Goal: Information Seeking & Learning: Learn about a topic

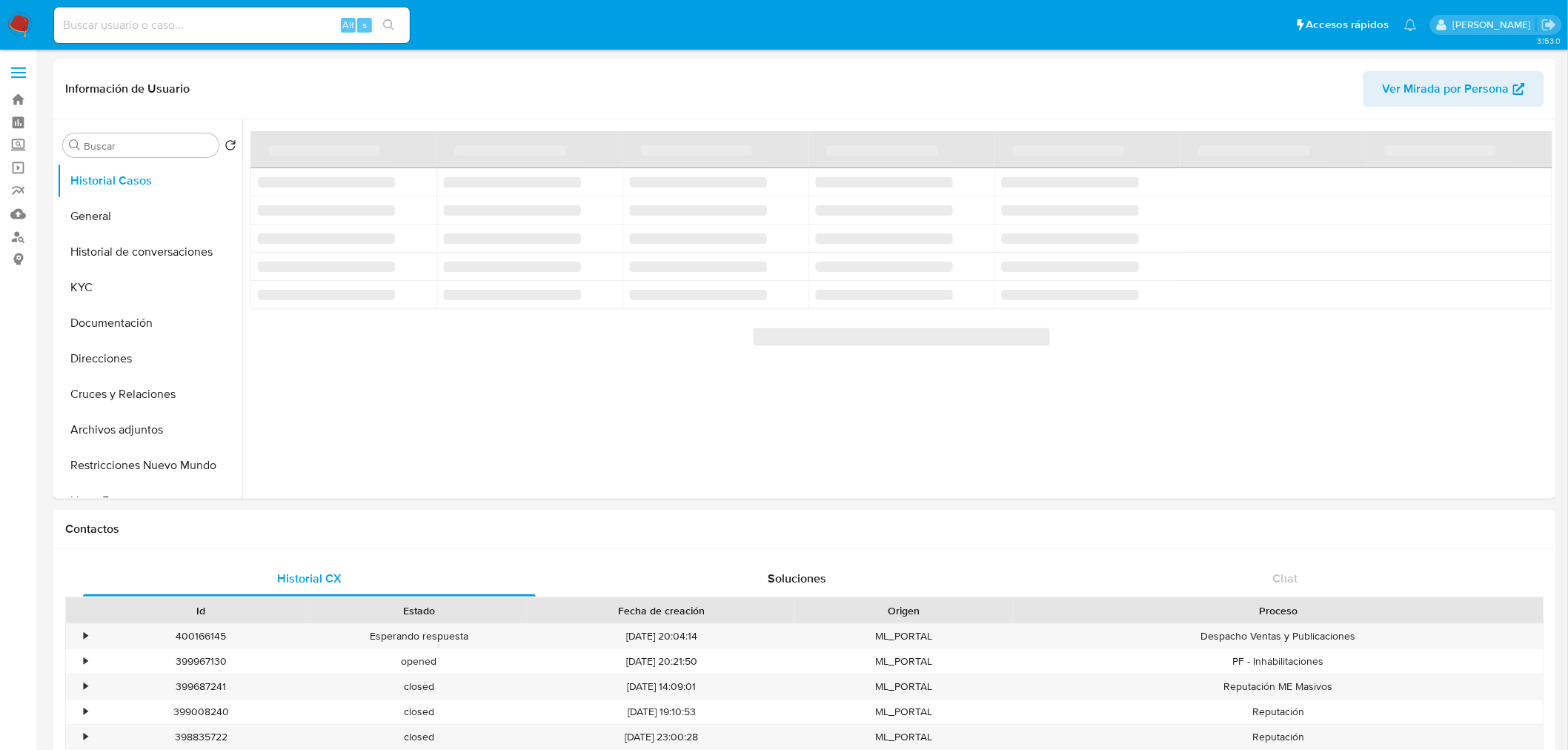
click at [167, 23] on input at bounding box center [232, 25] width 356 height 19
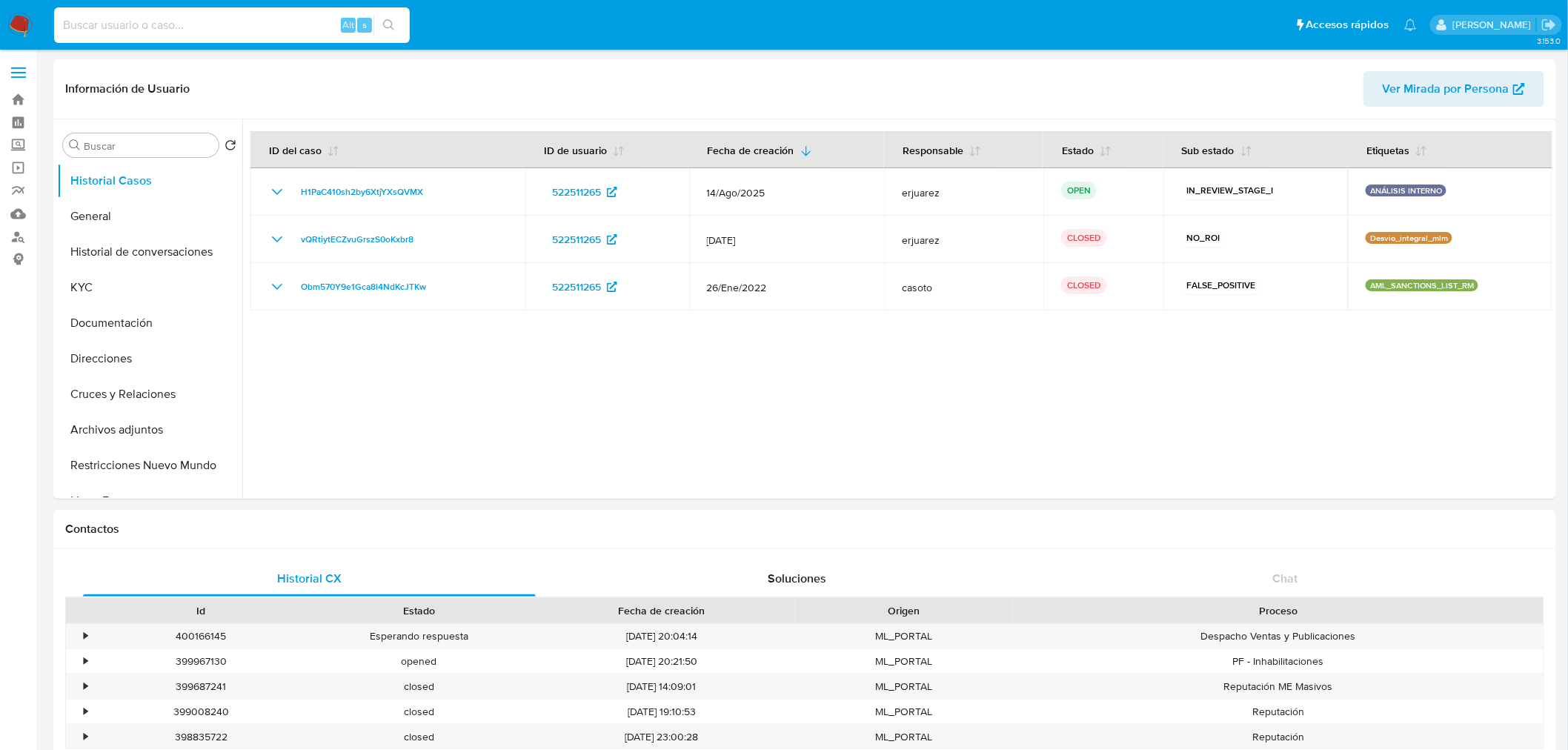
select select "10"
paste input "1269760106"
type input "1269760106"
click at [385, 25] on icon "search-icon" at bounding box center [389, 25] width 12 height 12
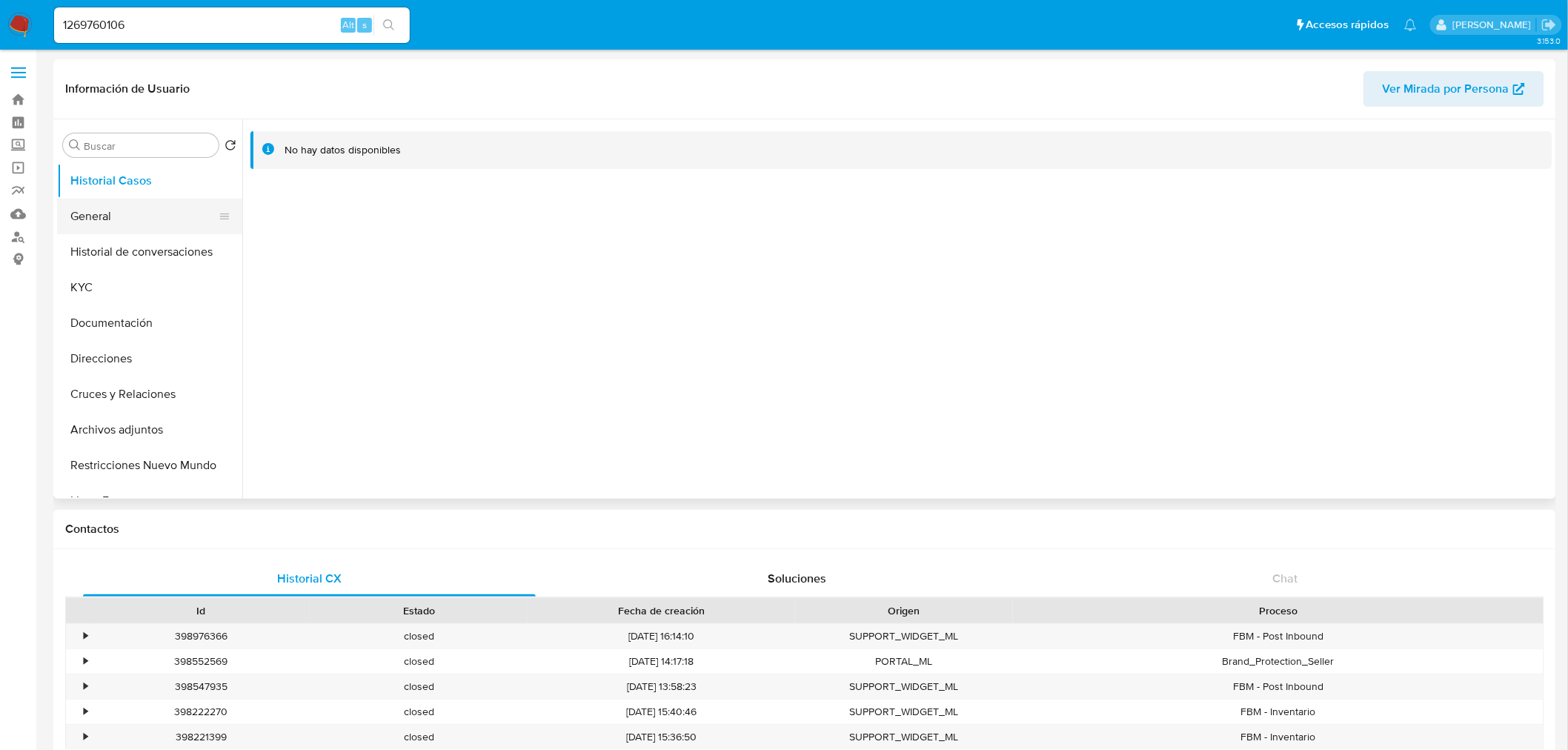
click at [122, 227] on button "General" at bounding box center [143, 216] width 173 height 36
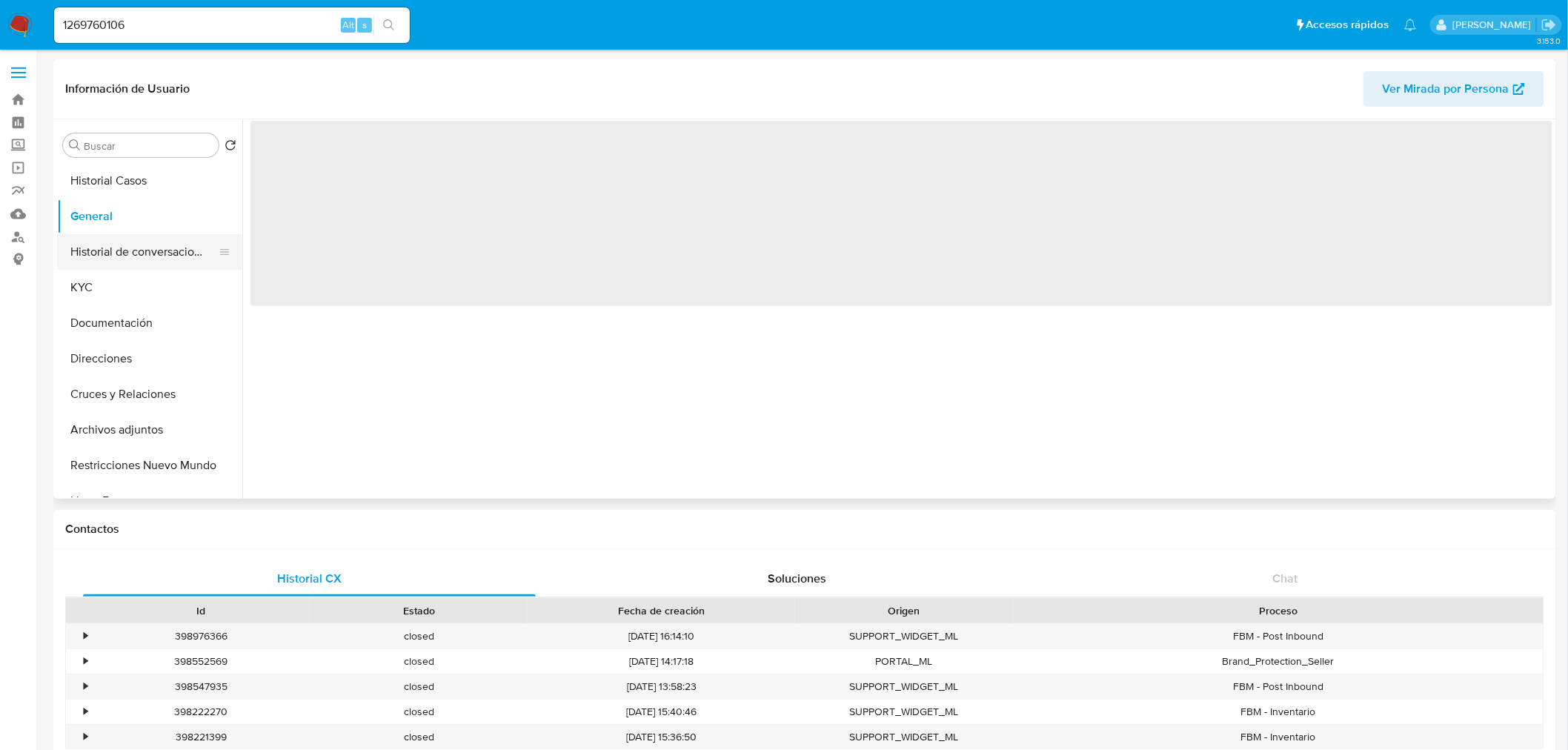
select select "10"
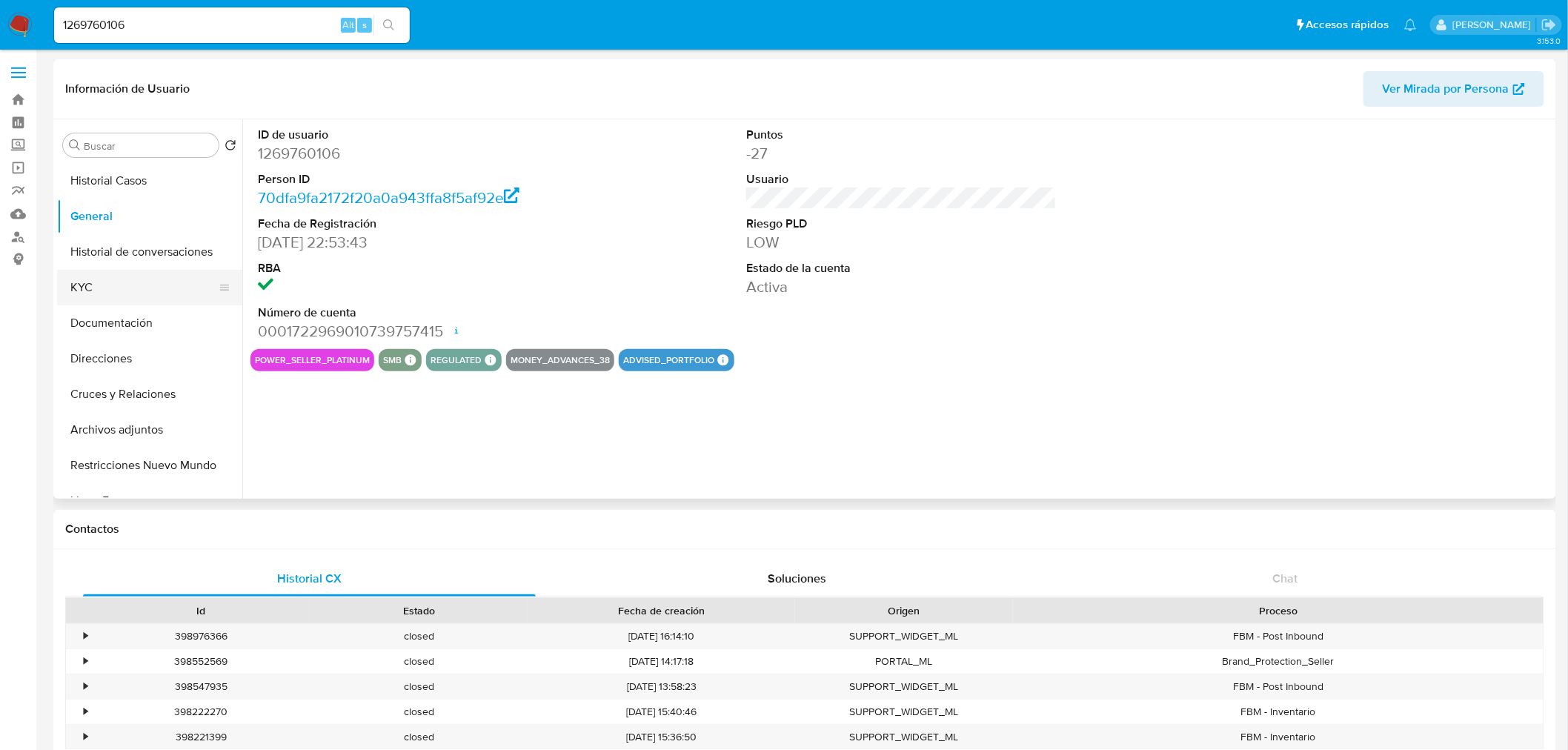
click at [104, 299] on button "KYC" at bounding box center [143, 287] width 173 height 36
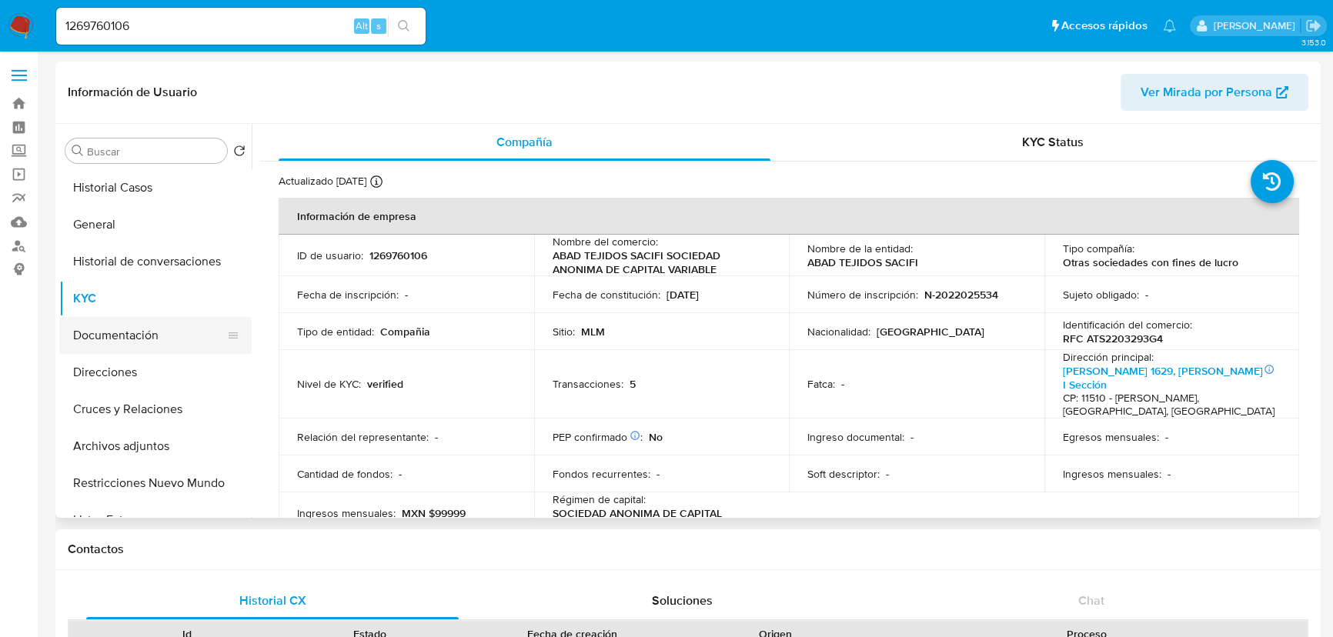
click at [159, 326] on button "Documentación" at bounding box center [149, 335] width 180 height 37
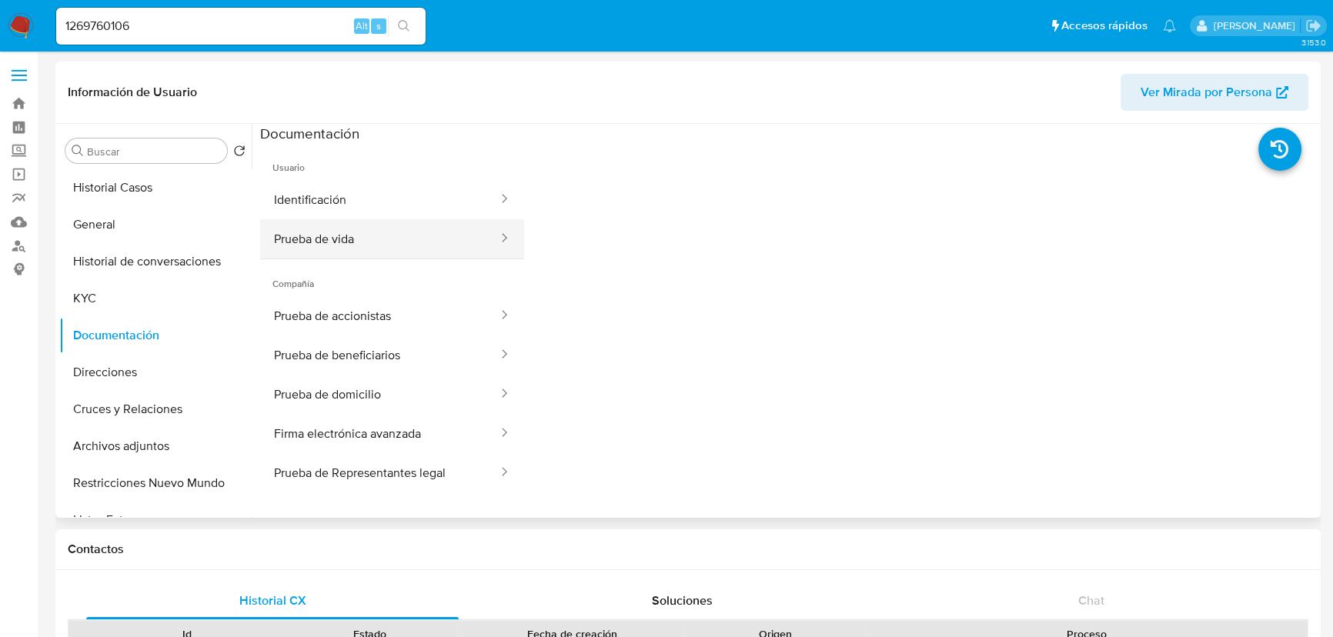
click at [339, 234] on button "Prueba de vida" at bounding box center [379, 238] width 239 height 39
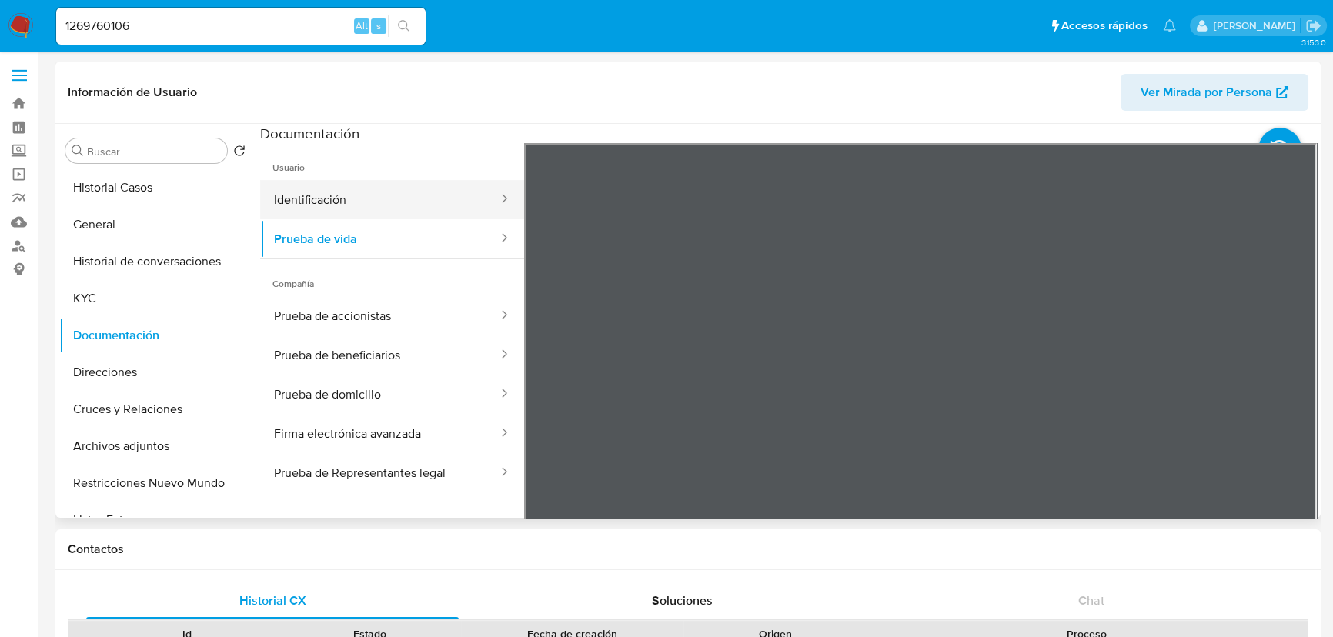
click at [386, 196] on button "Identificación" at bounding box center [379, 199] width 239 height 39
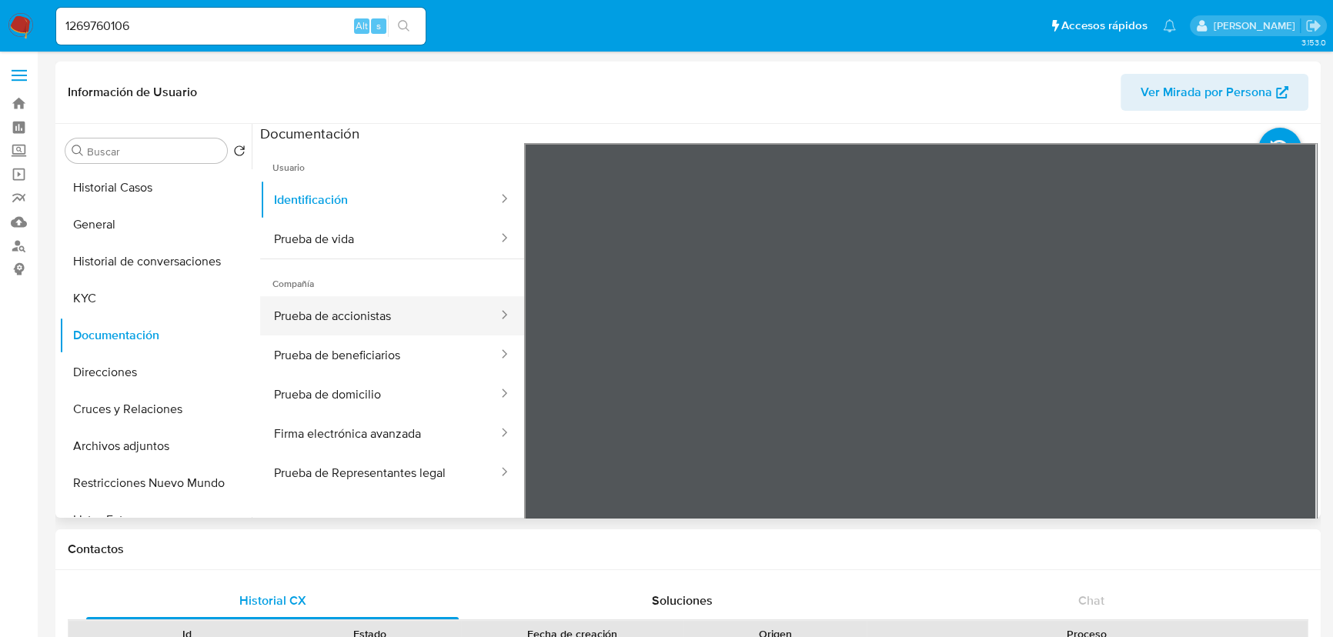
click at [335, 315] on button "Prueba de accionistas" at bounding box center [379, 315] width 239 height 39
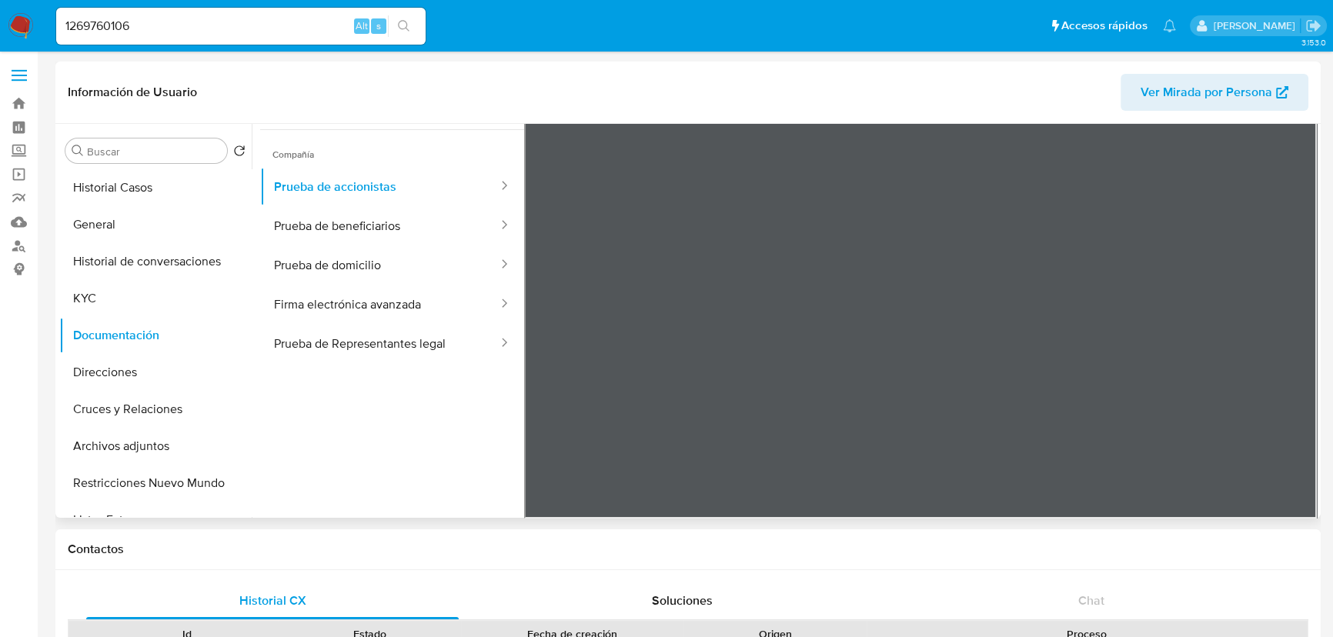
scroll to position [130, 0]
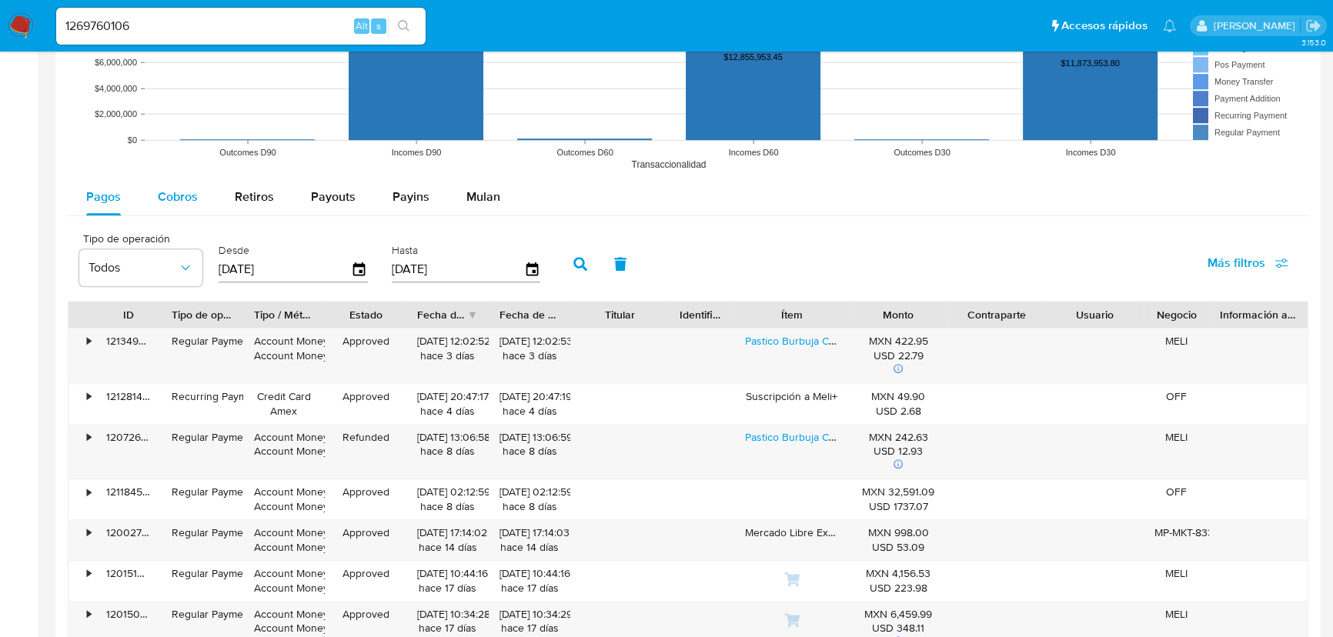
click at [172, 189] on span "Cobros" at bounding box center [178, 197] width 40 height 18
select select "10"
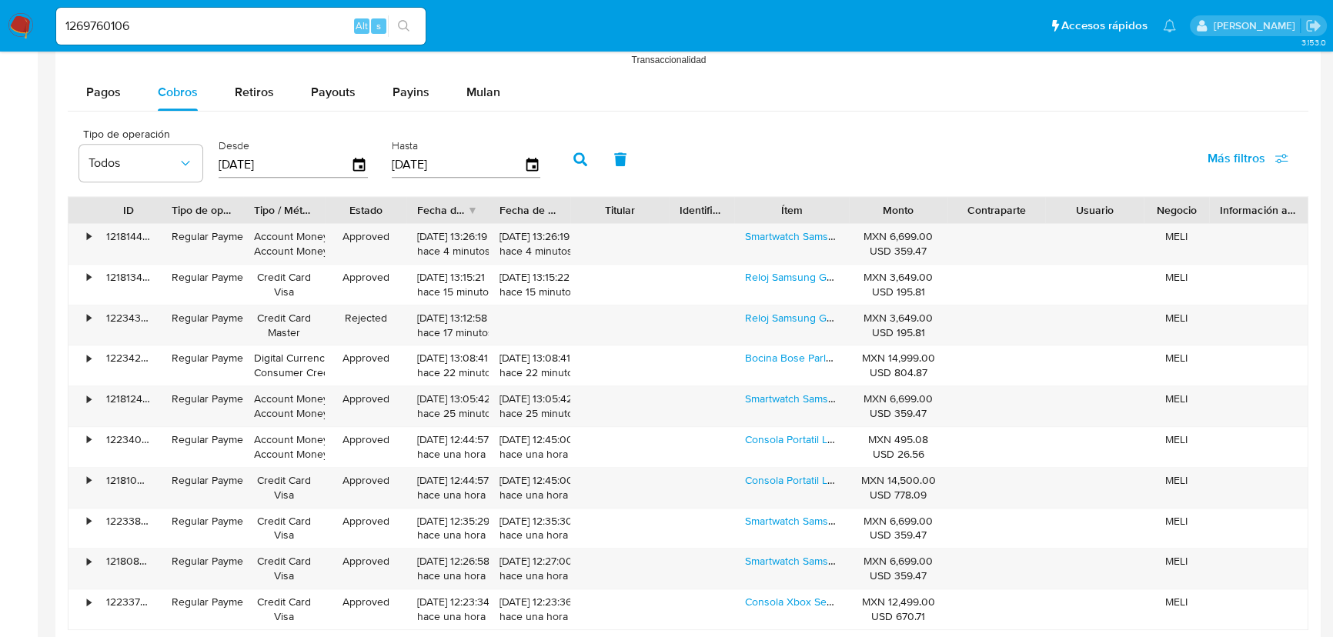
scroll to position [1470, 0]
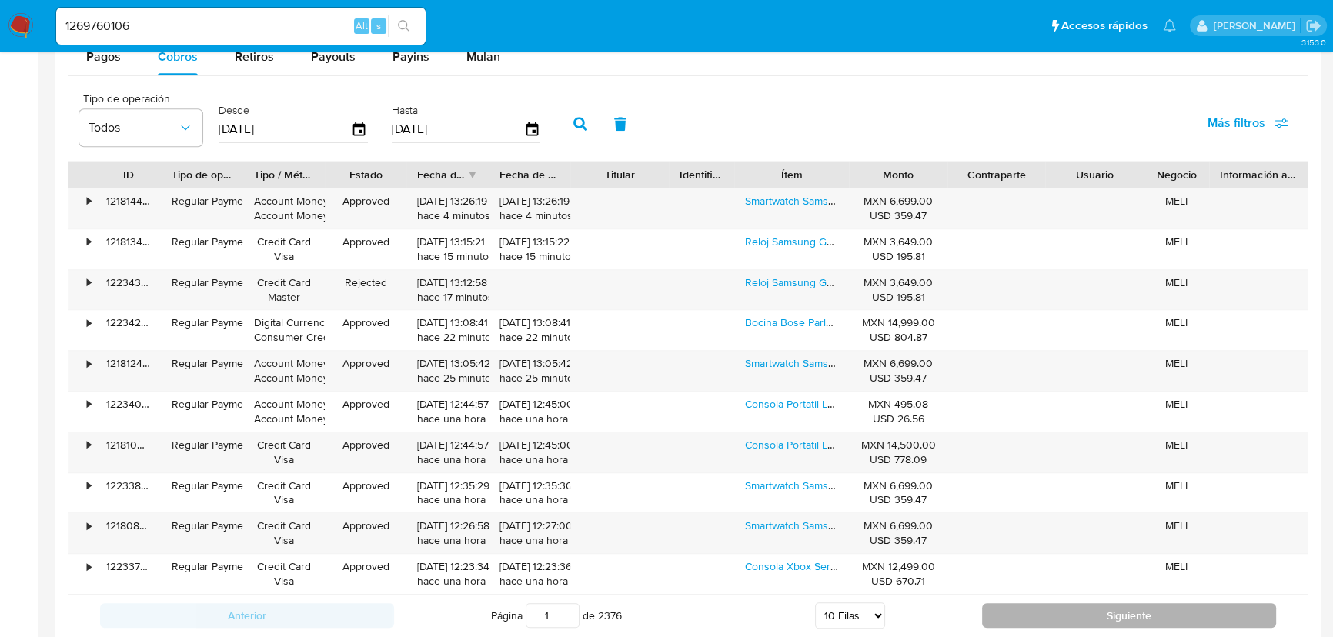
click at [1069, 621] on button "Siguiente" at bounding box center [1129, 616] width 294 height 25
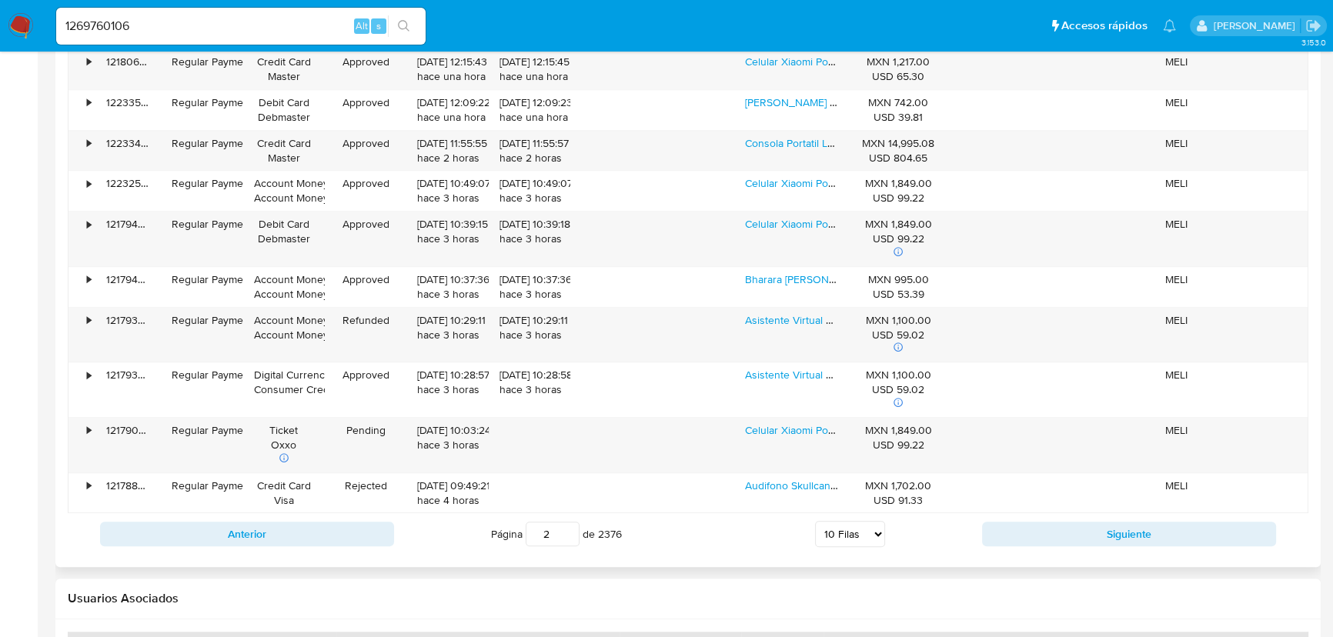
scroll to position [1609, 0]
click at [1012, 524] on button "Siguiente" at bounding box center [1129, 534] width 294 height 25
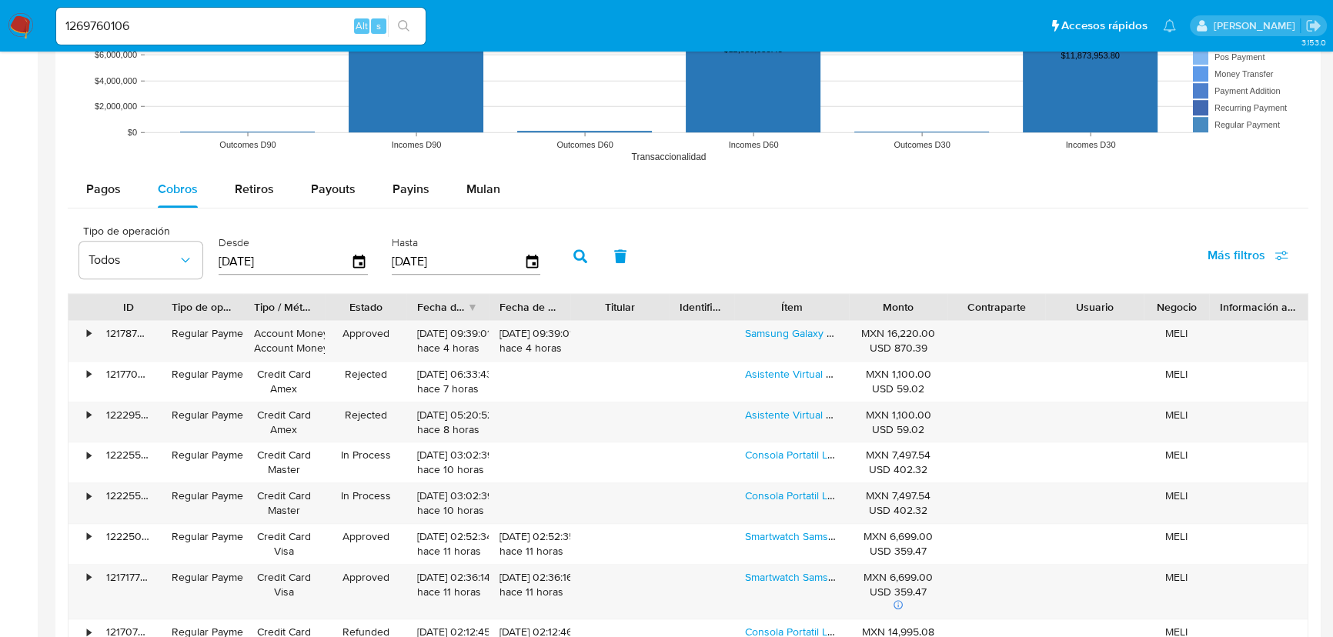
scroll to position [1540, 0]
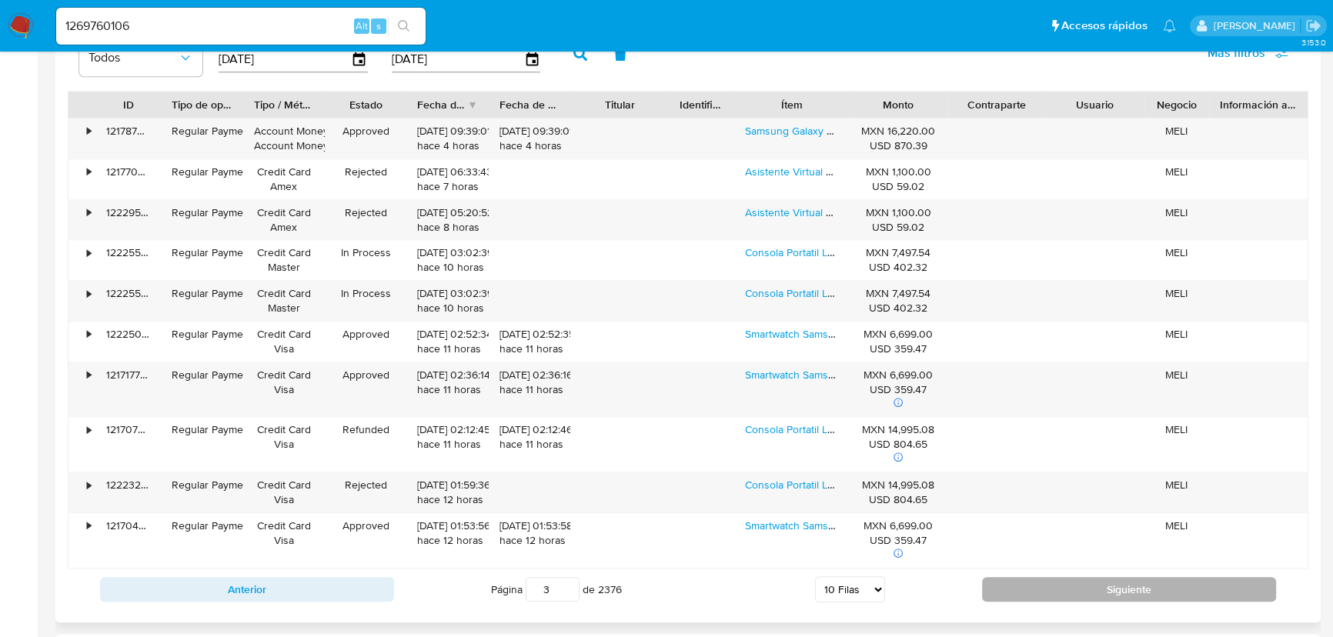
click at [1040, 577] on button "Siguiente" at bounding box center [1129, 589] width 294 height 25
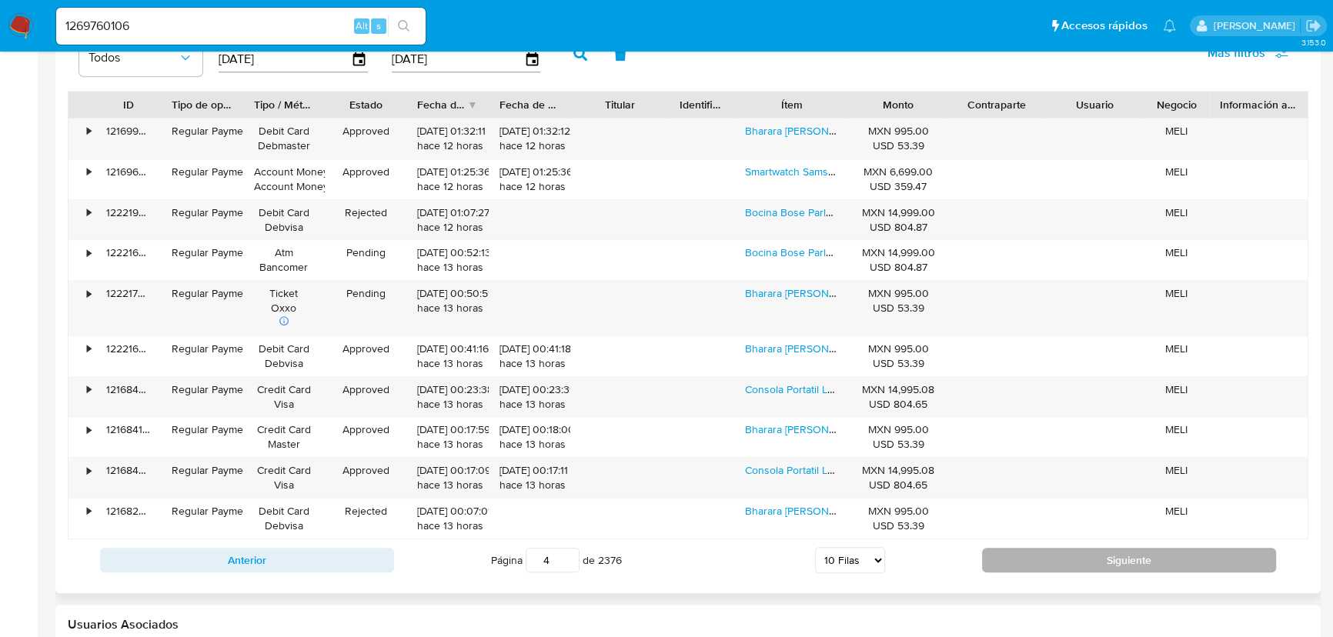
click at [1040, 556] on button "Siguiente" at bounding box center [1129, 560] width 294 height 25
type input "5"
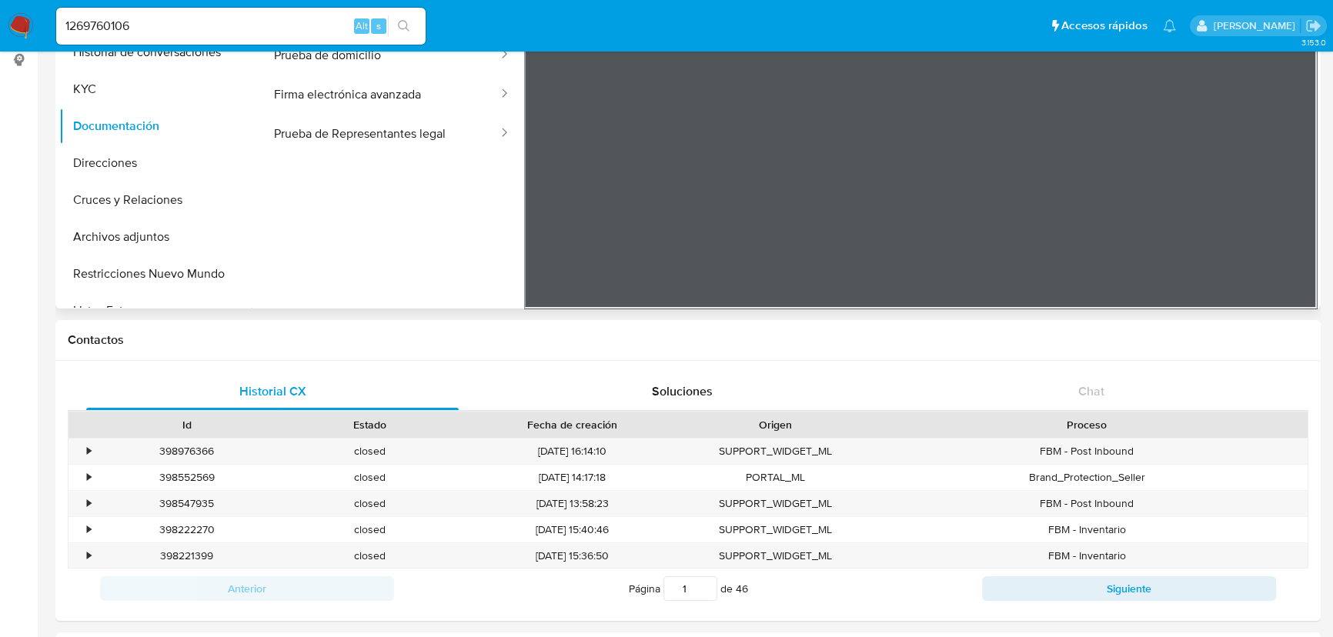
scroll to position [0, 0]
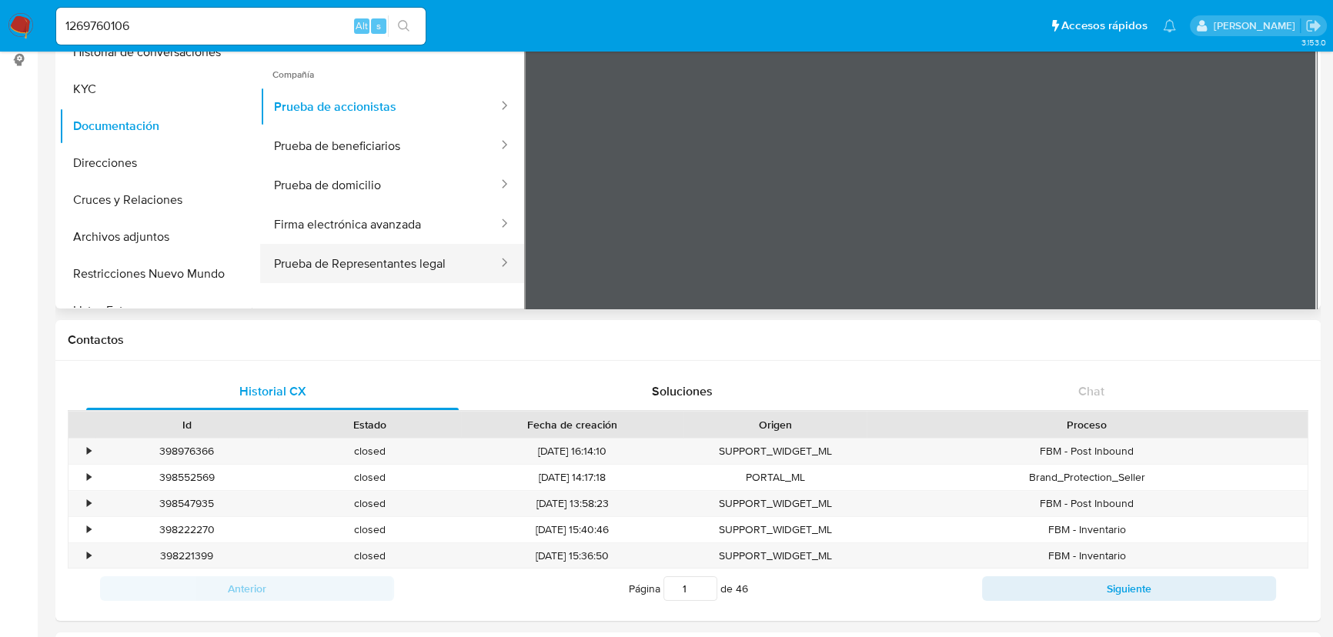
click at [370, 273] on button "Prueba de Representantes legal" at bounding box center [379, 263] width 239 height 39
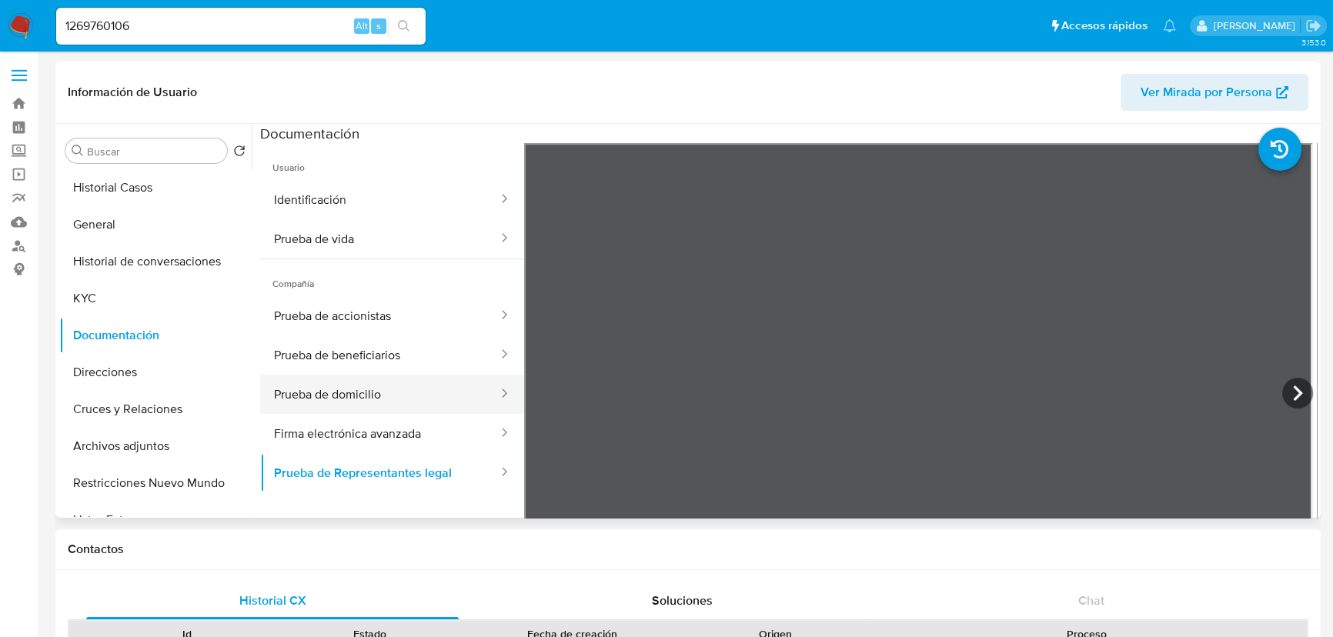
click at [344, 411] on button "Prueba de domicilio" at bounding box center [379, 394] width 239 height 39
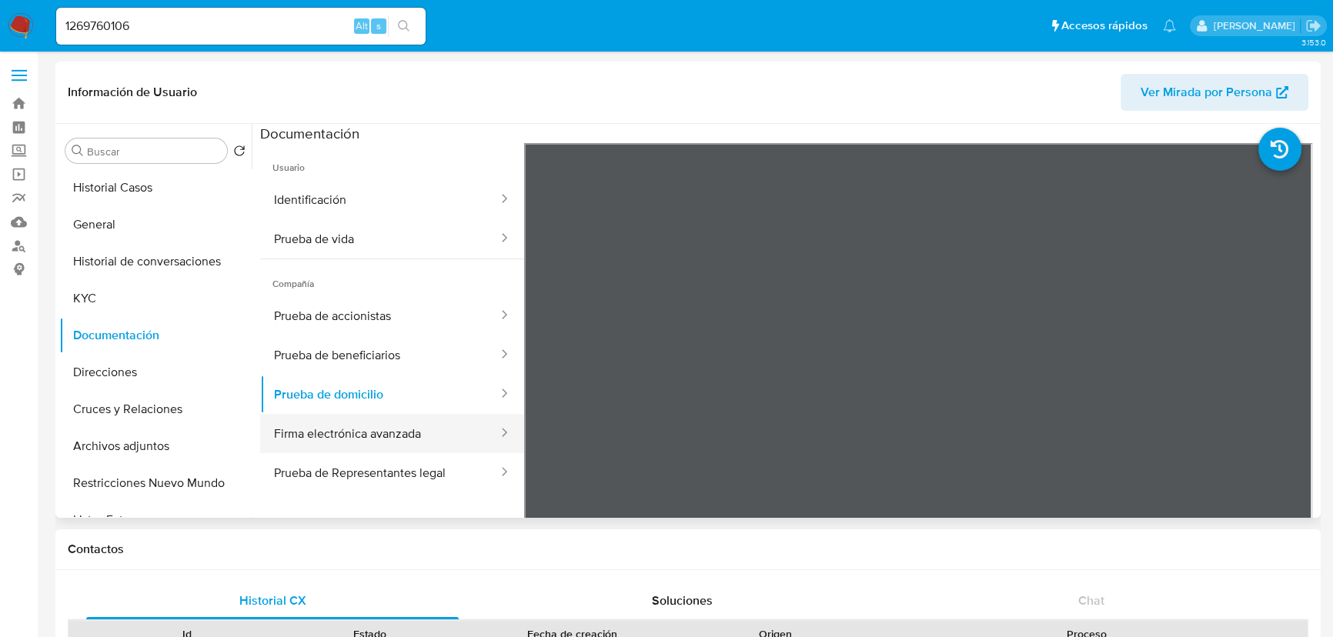
click at [364, 437] on button "Firma electrónica avanzada" at bounding box center [379, 433] width 239 height 39
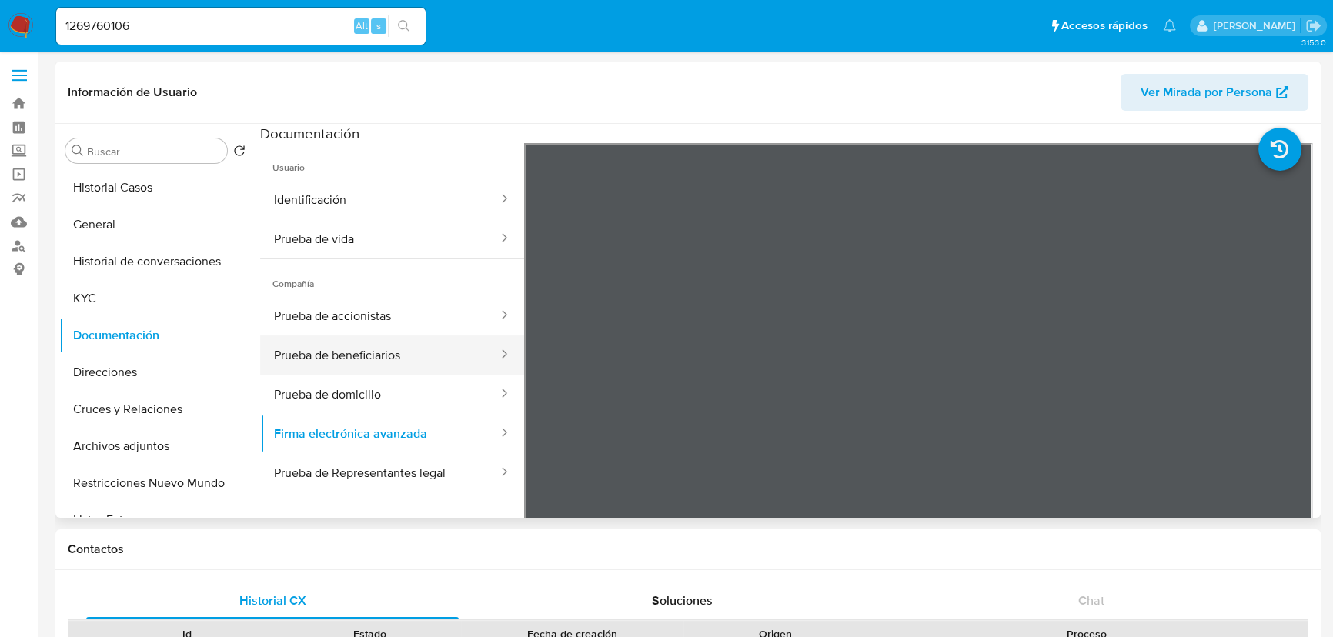
click at [344, 356] on button "Prueba de beneficiarios" at bounding box center [379, 355] width 239 height 39
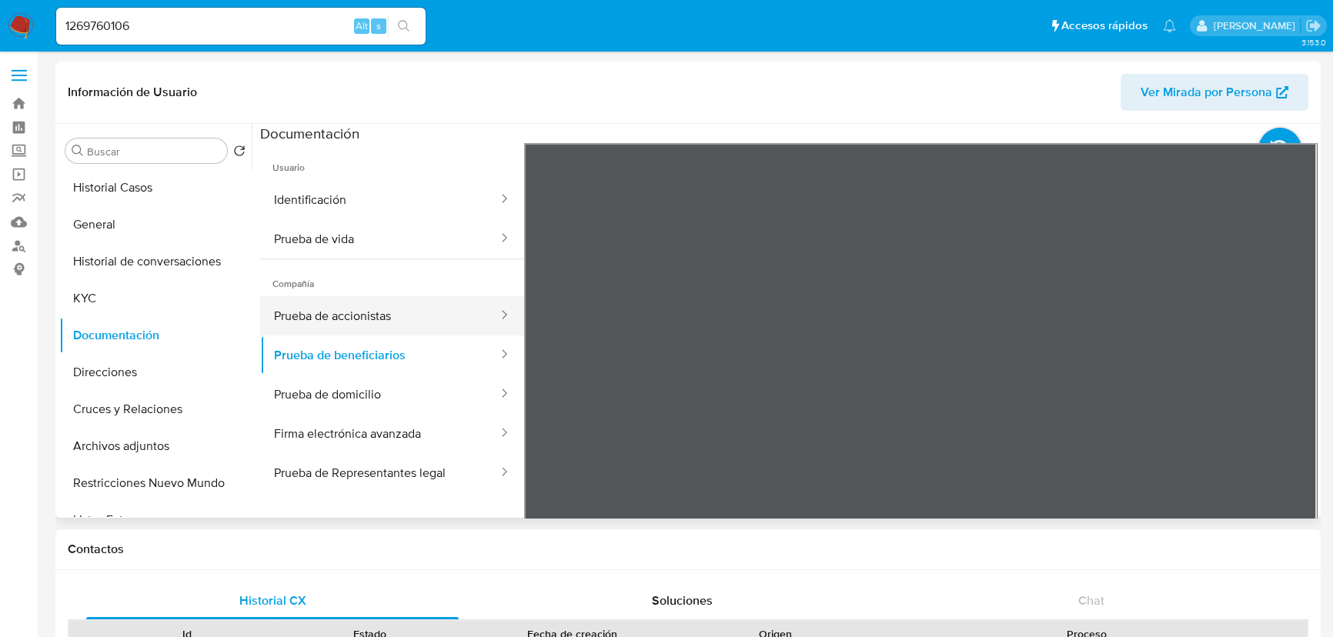
click at [359, 307] on button "Prueba de accionistas" at bounding box center [379, 315] width 239 height 39
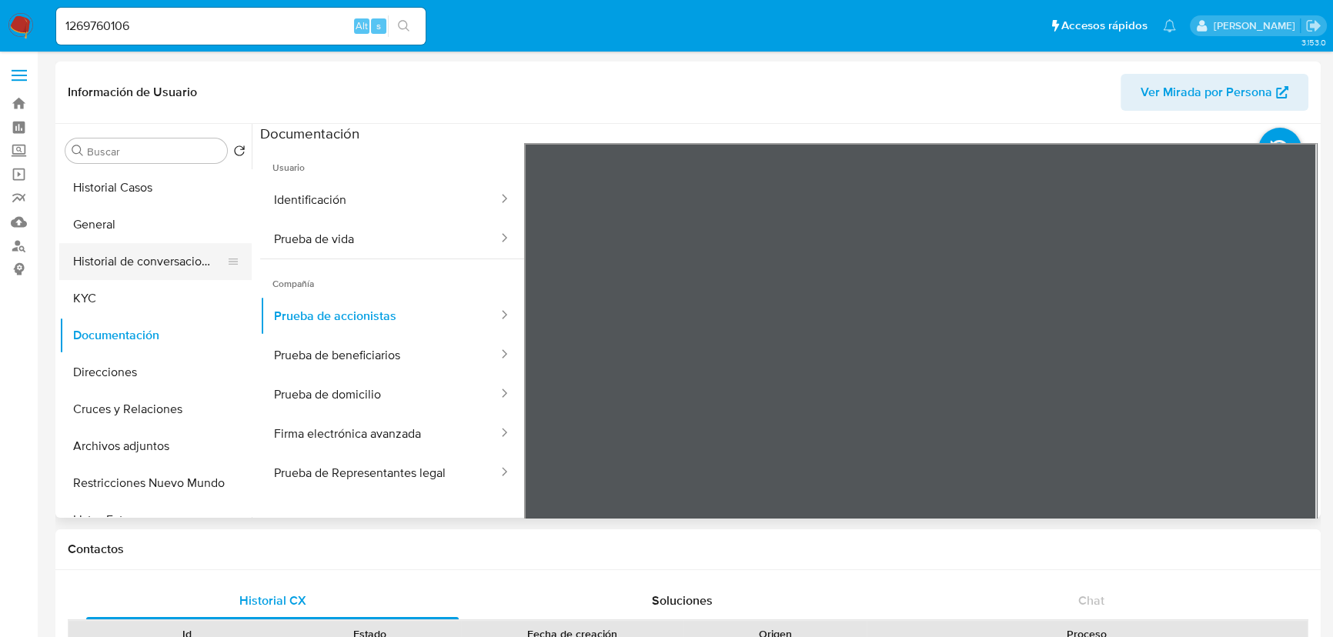
click at [95, 264] on button "Historial de conversaciones" at bounding box center [149, 261] width 180 height 37
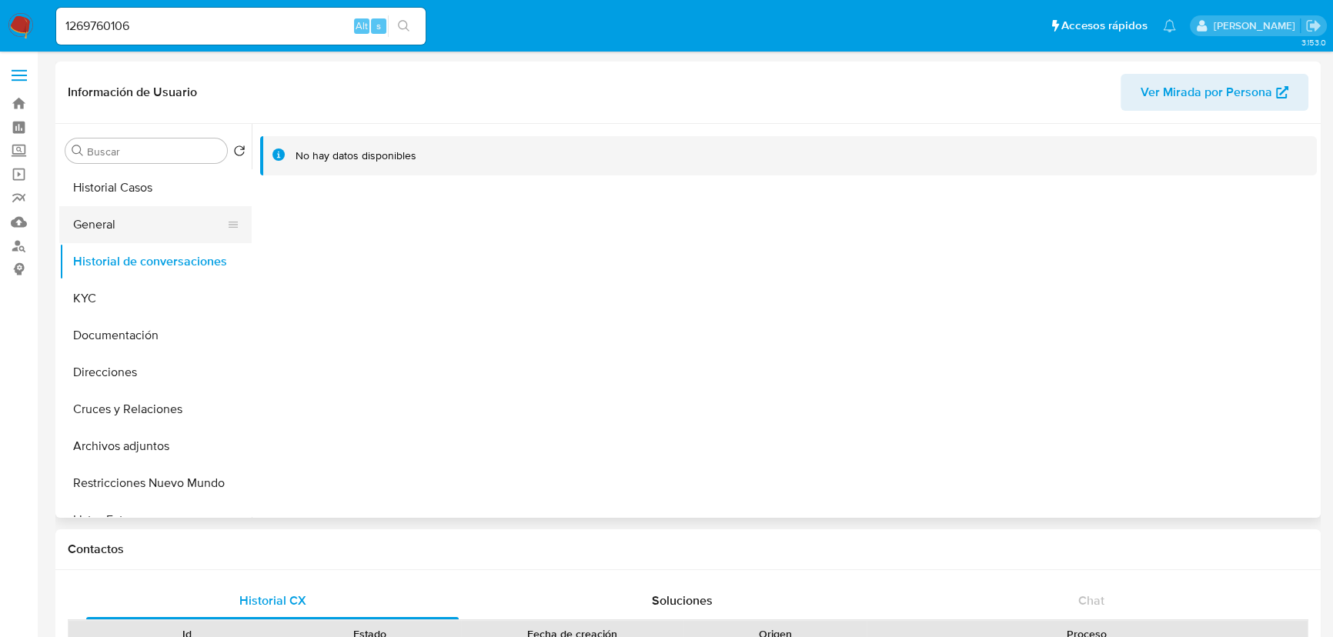
click at [108, 225] on button "General" at bounding box center [149, 224] width 180 height 37
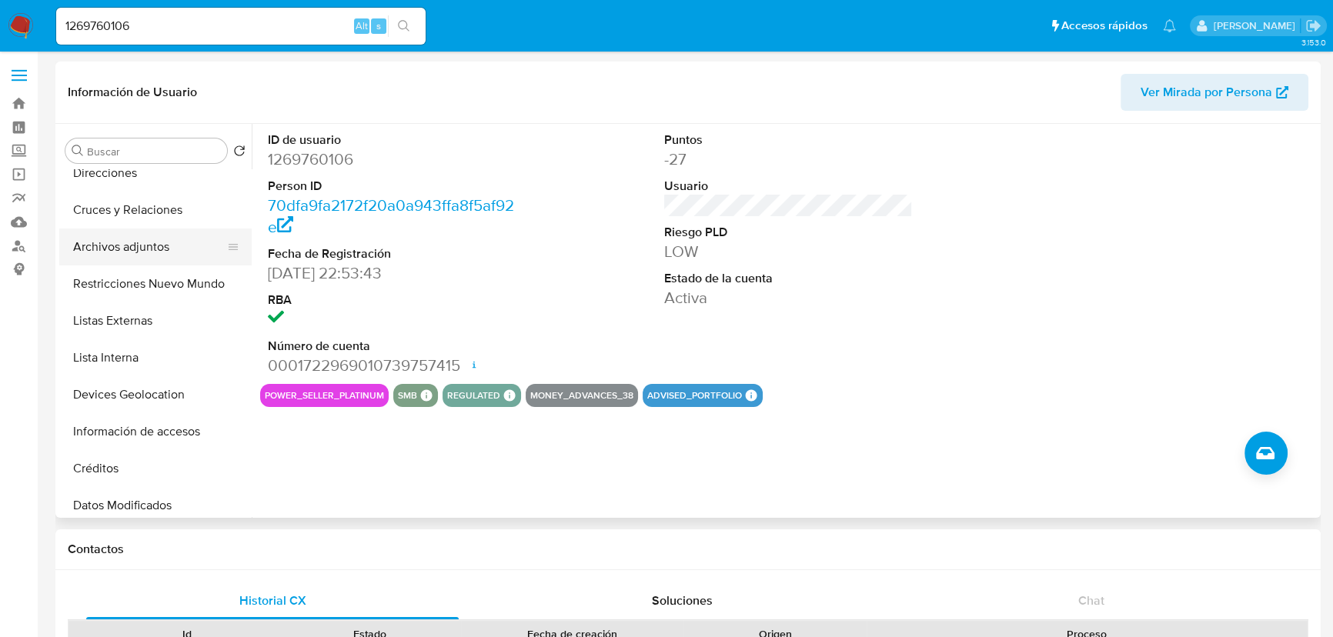
scroll to position [279, 0]
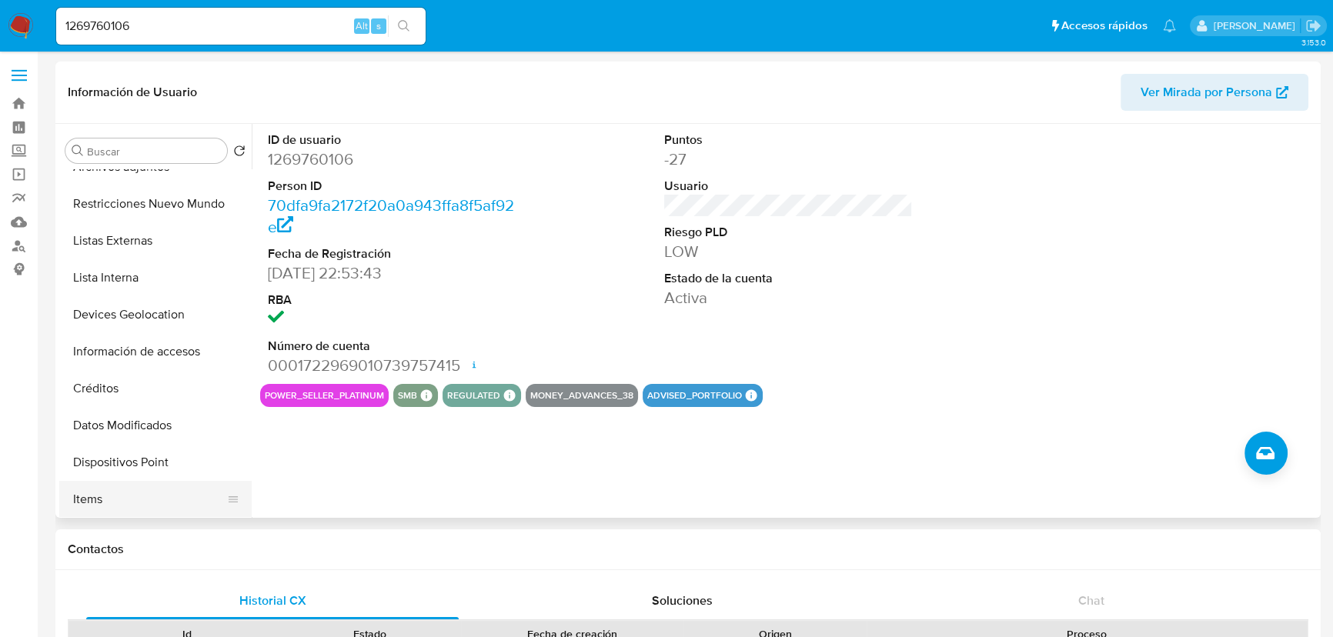
click at [74, 489] on button "Items" at bounding box center [149, 499] width 180 height 37
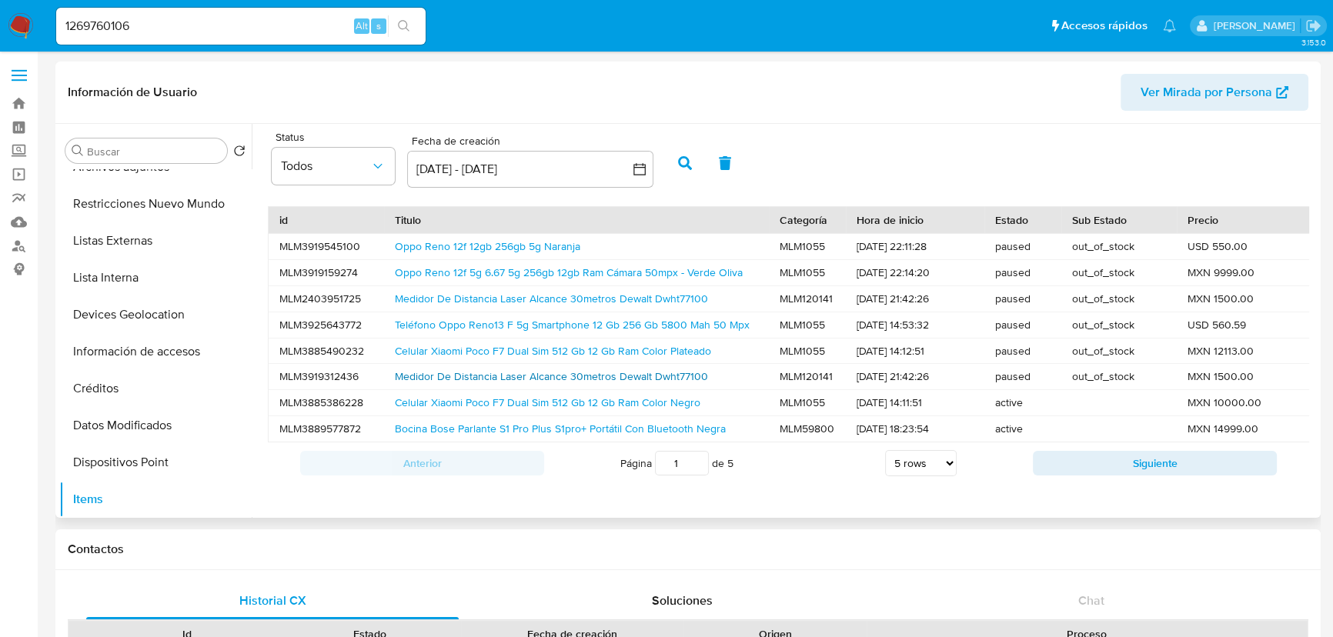
scroll to position [69, 0]
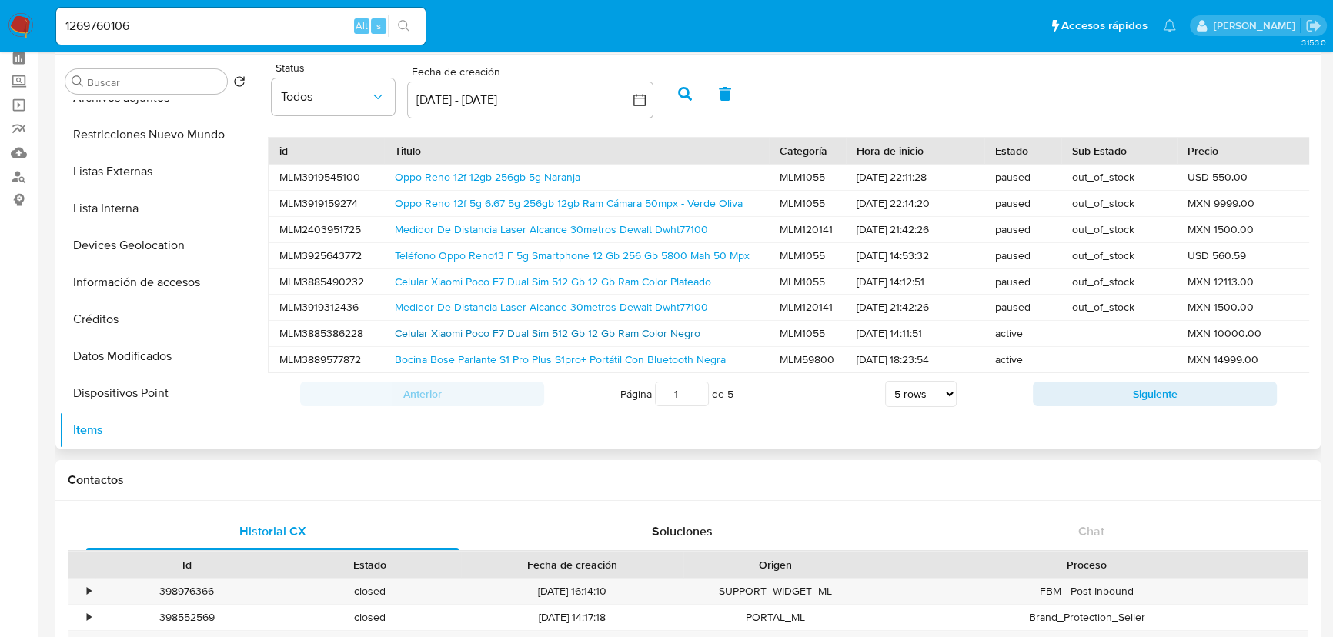
click at [525, 333] on link "Celular Xiaomi Poco F7 Dual Sim 512 Gb 12 Gb Ram Color Negro" at bounding box center [548, 333] width 306 height 15
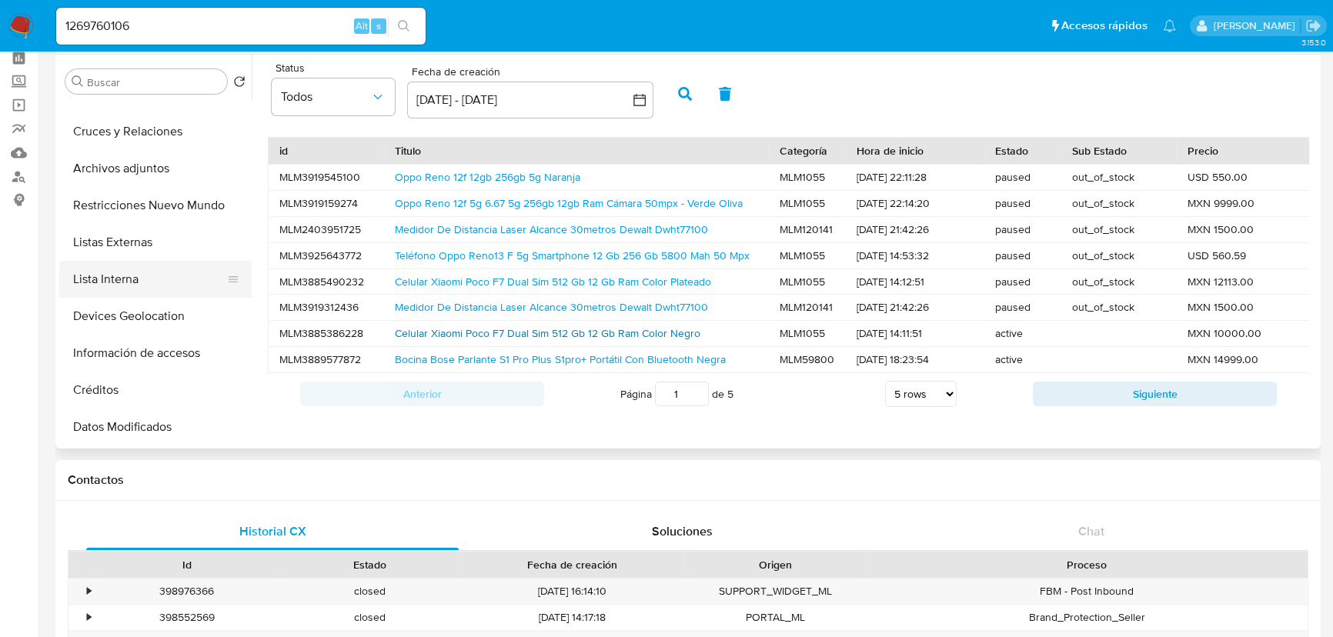
scroll to position [0, 0]
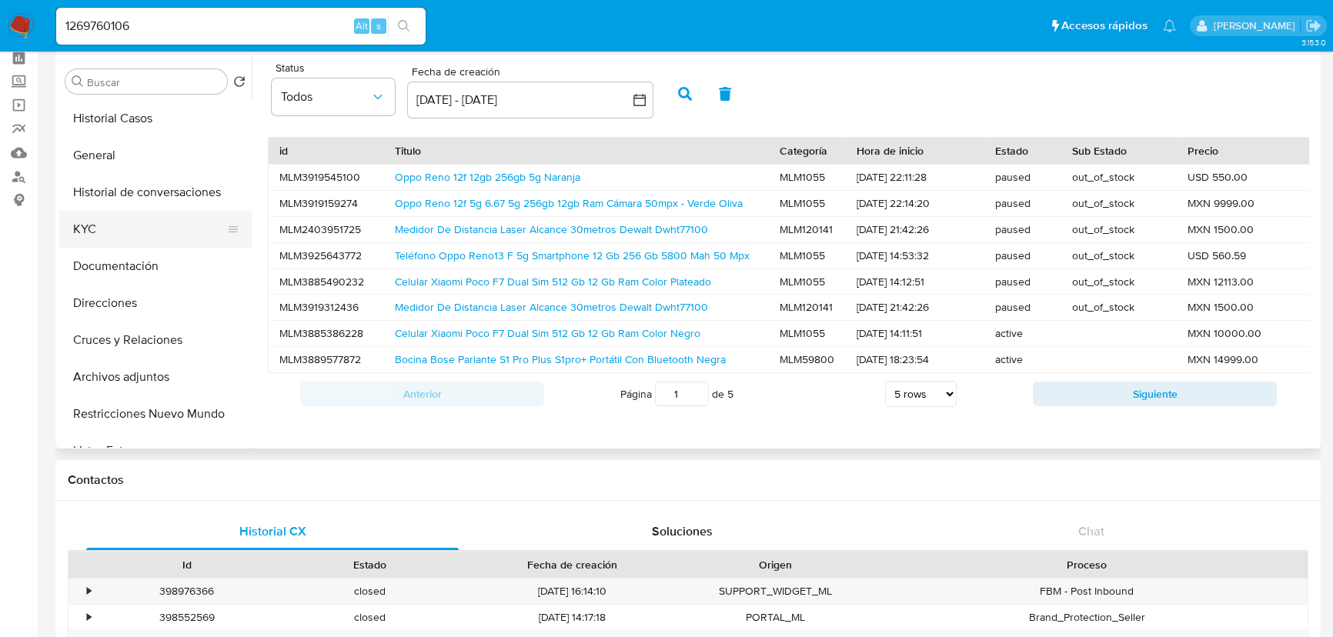
drag, startPoint x: 89, startPoint y: 226, endPoint x: 130, endPoint y: 223, distance: 41.7
click at [89, 226] on button "KYC" at bounding box center [149, 229] width 180 height 37
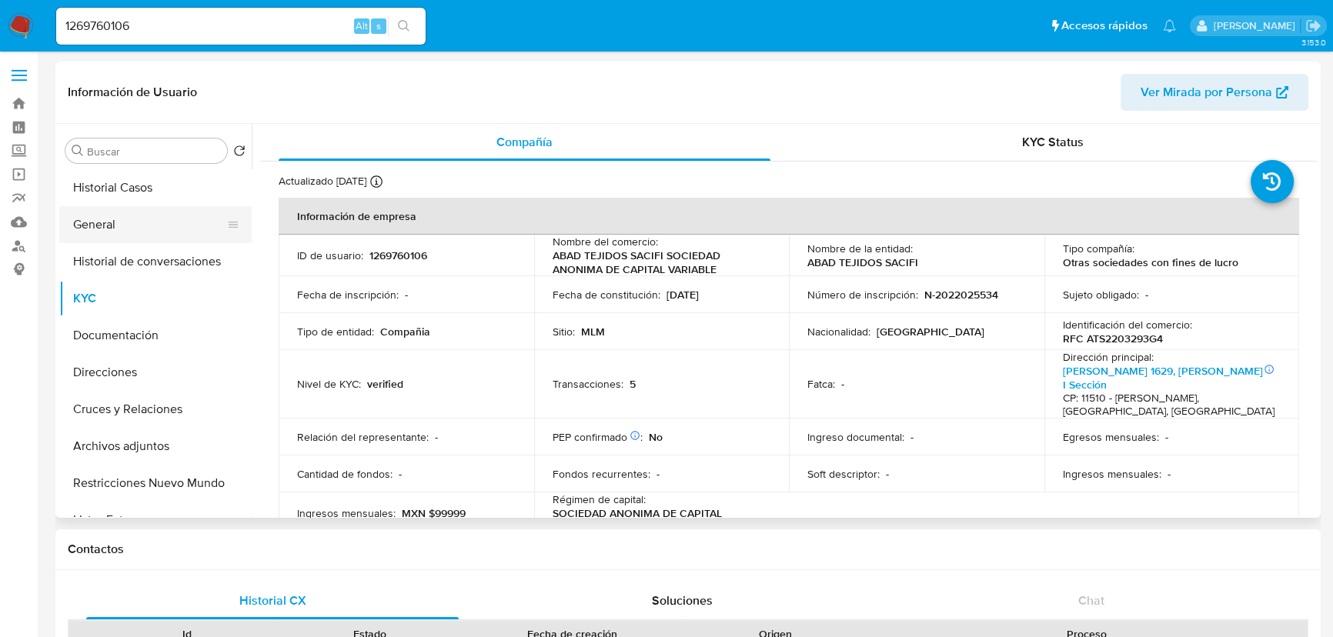
click at [69, 216] on button "General" at bounding box center [149, 224] width 180 height 37
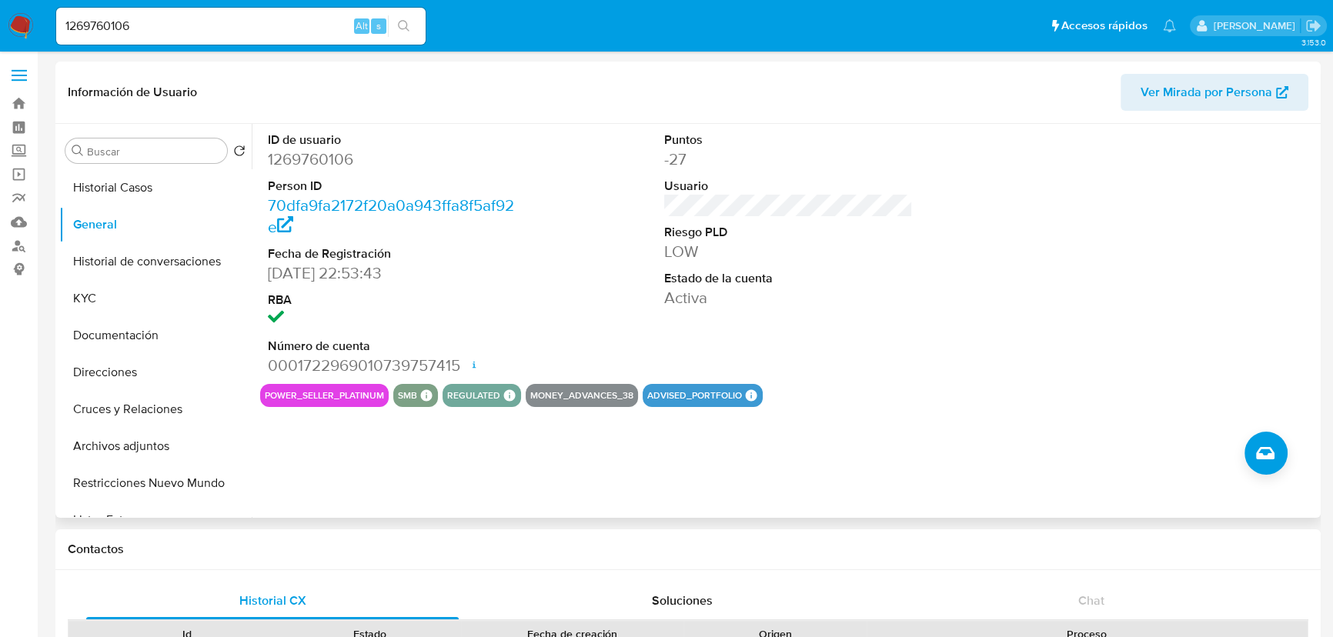
click at [983, 274] on div "ID de usuario 1269760106 Person ID 70dfa9fa2172f20a0a943ffa8f5af92e Fecha de Re…" at bounding box center [788, 254] width 1057 height 260
click at [104, 300] on button "KYC" at bounding box center [149, 298] width 180 height 37
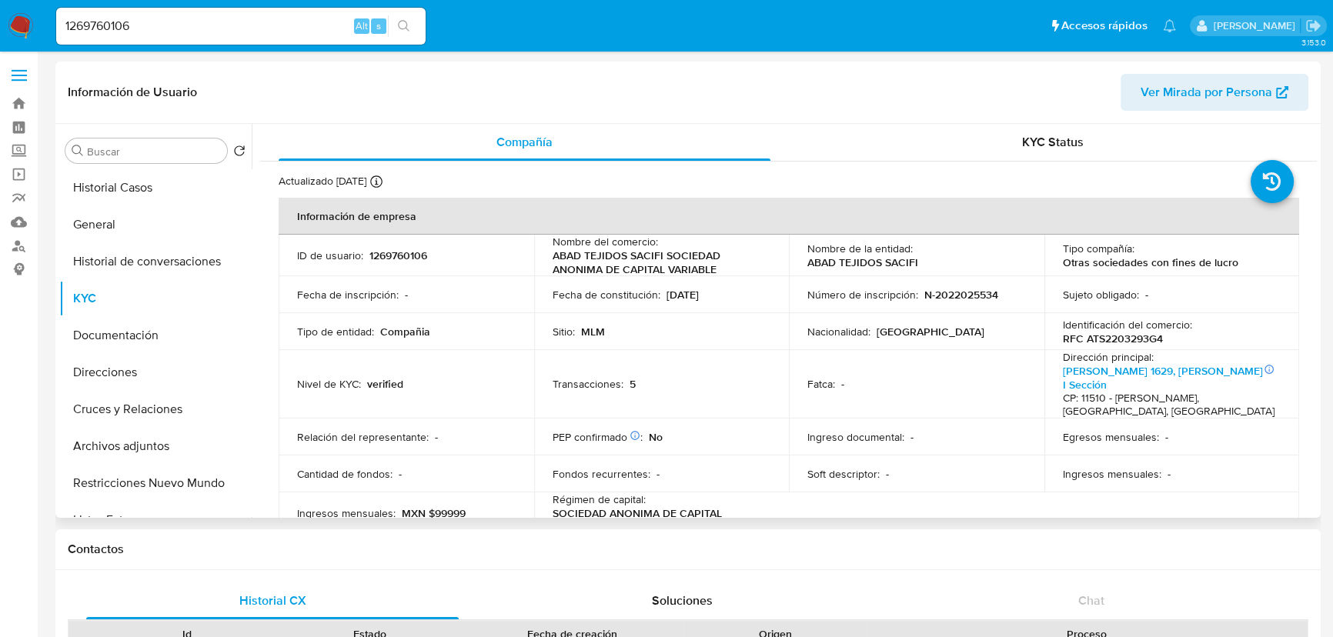
drag, startPoint x: 744, startPoint y: 369, endPoint x: 744, endPoint y: 361, distance: 7.7
click at [744, 367] on td "Transacciones : 5" at bounding box center [662, 384] width 256 height 69
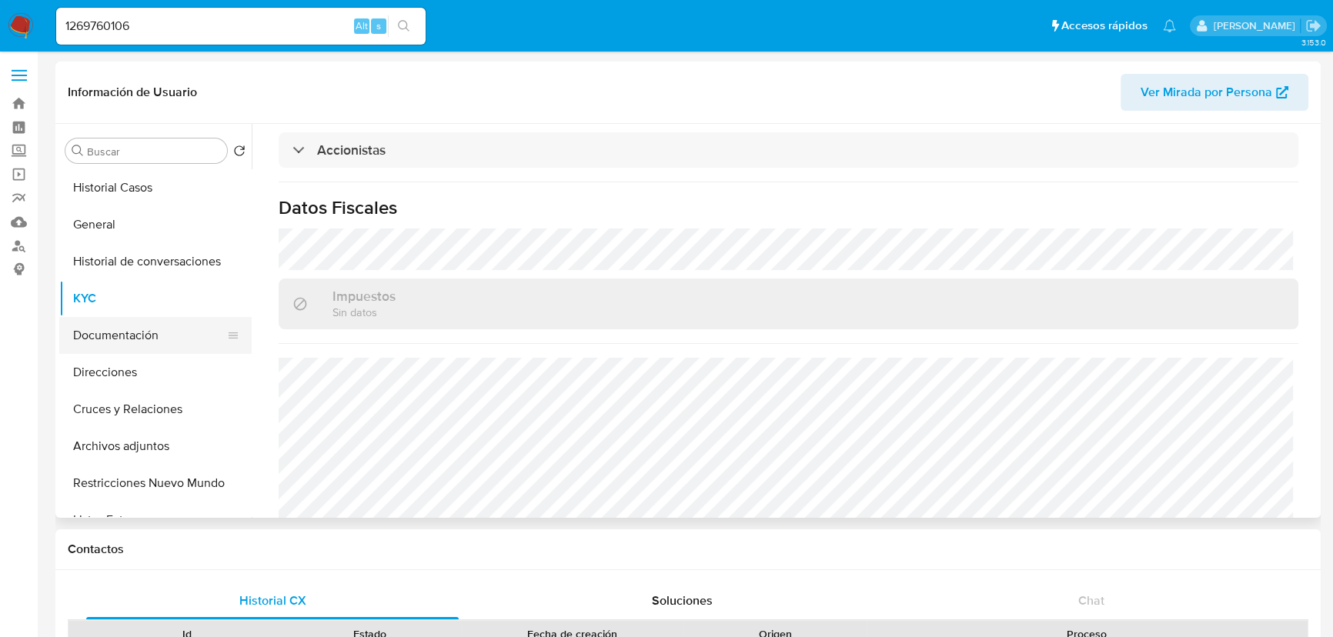
click at [137, 332] on button "Documentación" at bounding box center [149, 335] width 180 height 37
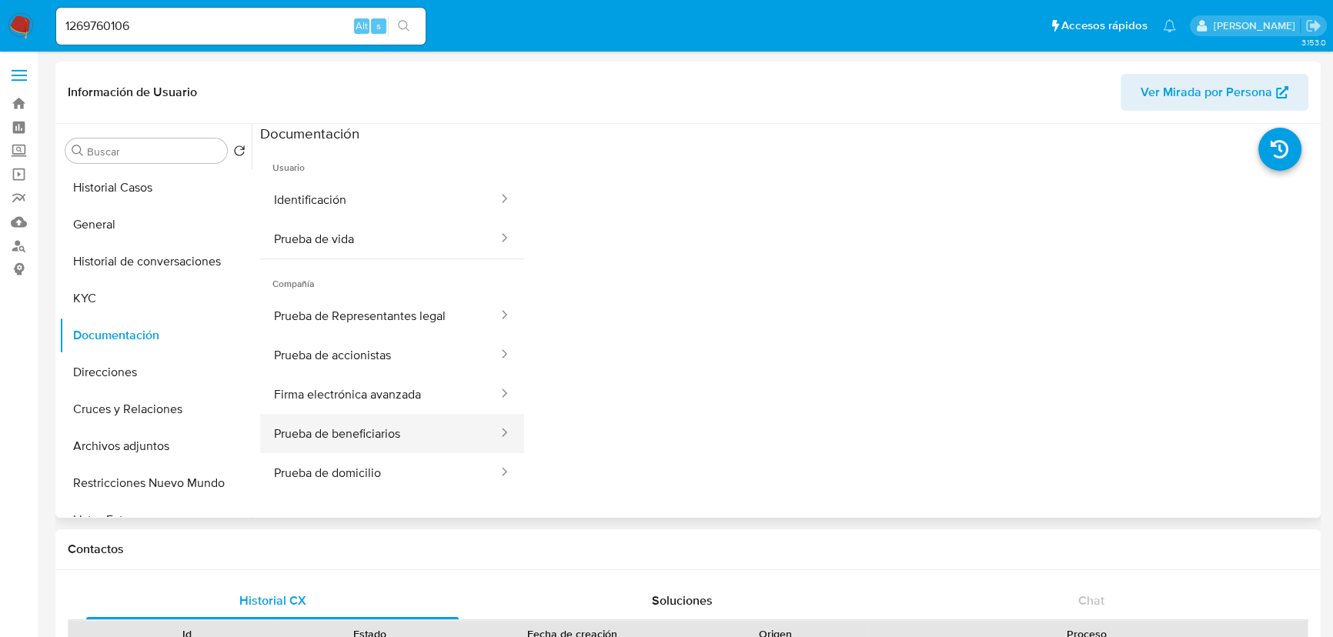
drag, startPoint x: 375, startPoint y: 457, endPoint x: 383, endPoint y: 441, distance: 17.9
click at [376, 457] on button "Prueba de domicilio" at bounding box center [379, 472] width 239 height 39
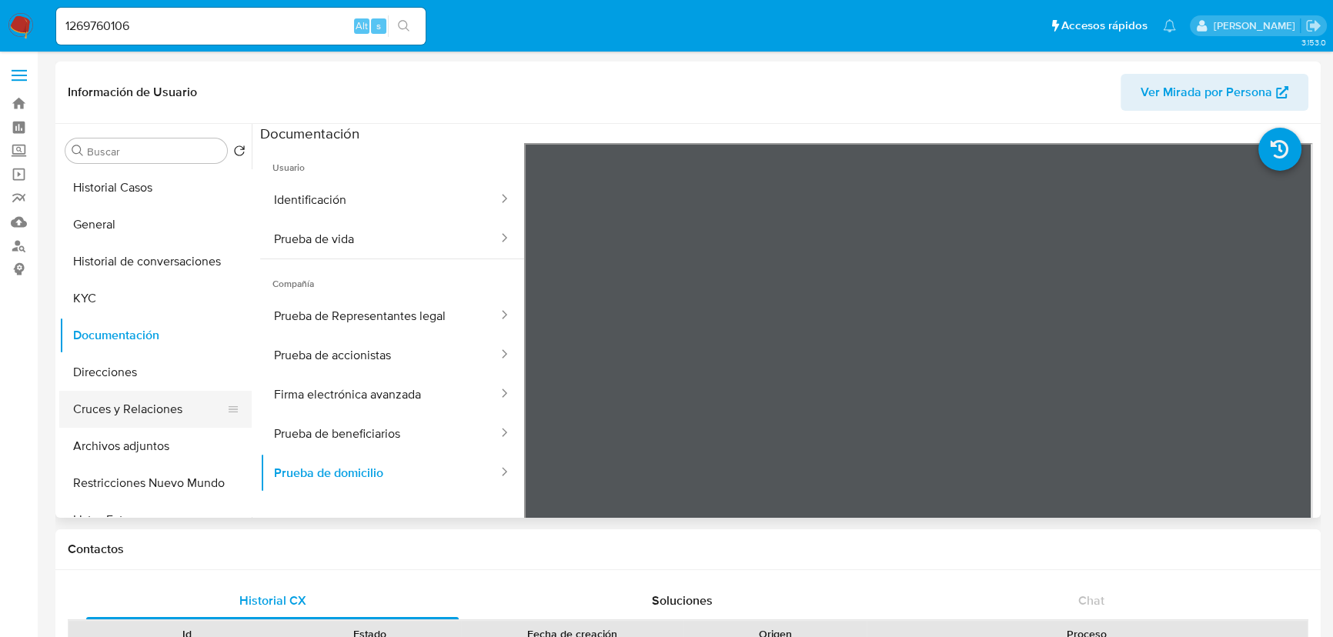
click at [115, 412] on button "Cruces y Relaciones" at bounding box center [149, 409] width 180 height 37
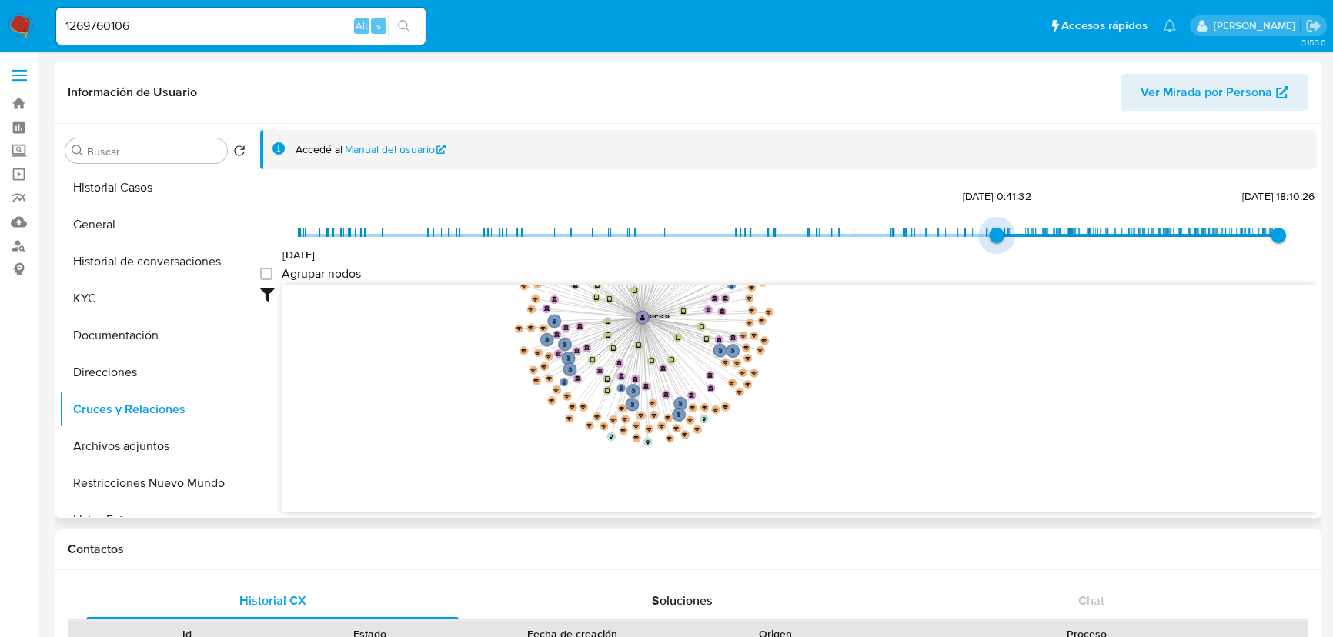
type input "1731698310000"
drag, startPoint x: 428, startPoint y: 239, endPoint x: 997, endPoint y: 236, distance: 568.9
click at [997, 236] on span "8/11/2024, 0:41:32" at bounding box center [996, 235] width 15 height 15
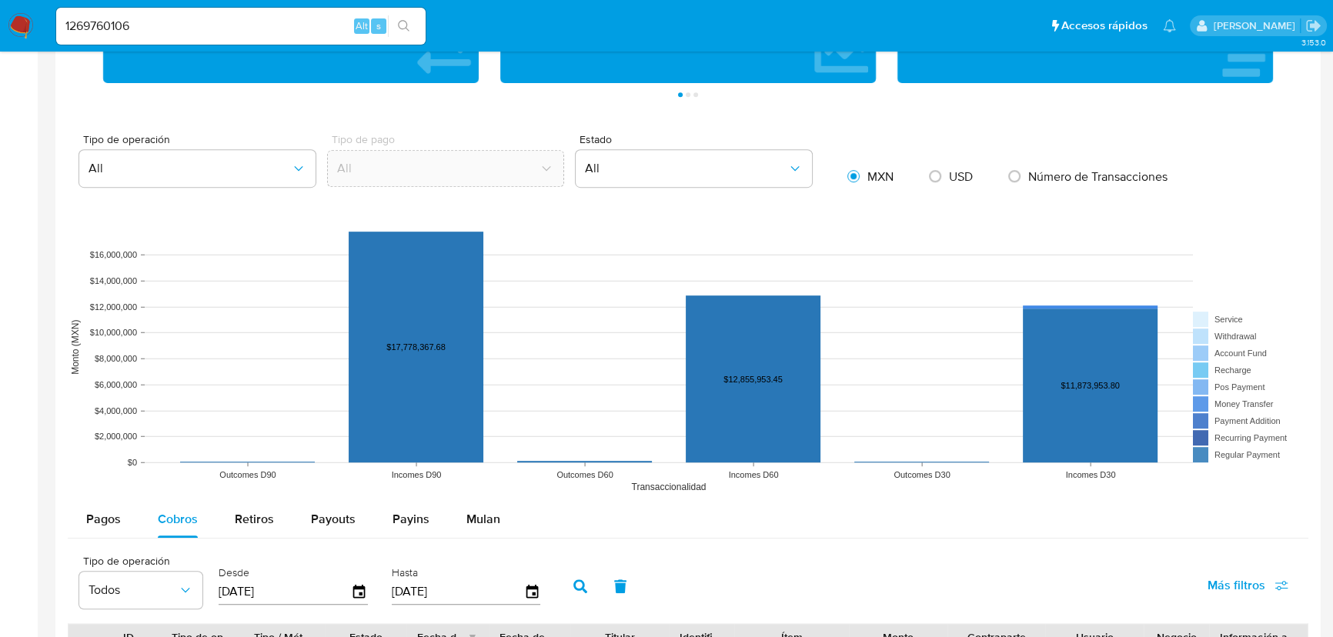
scroll to position [1119, 0]
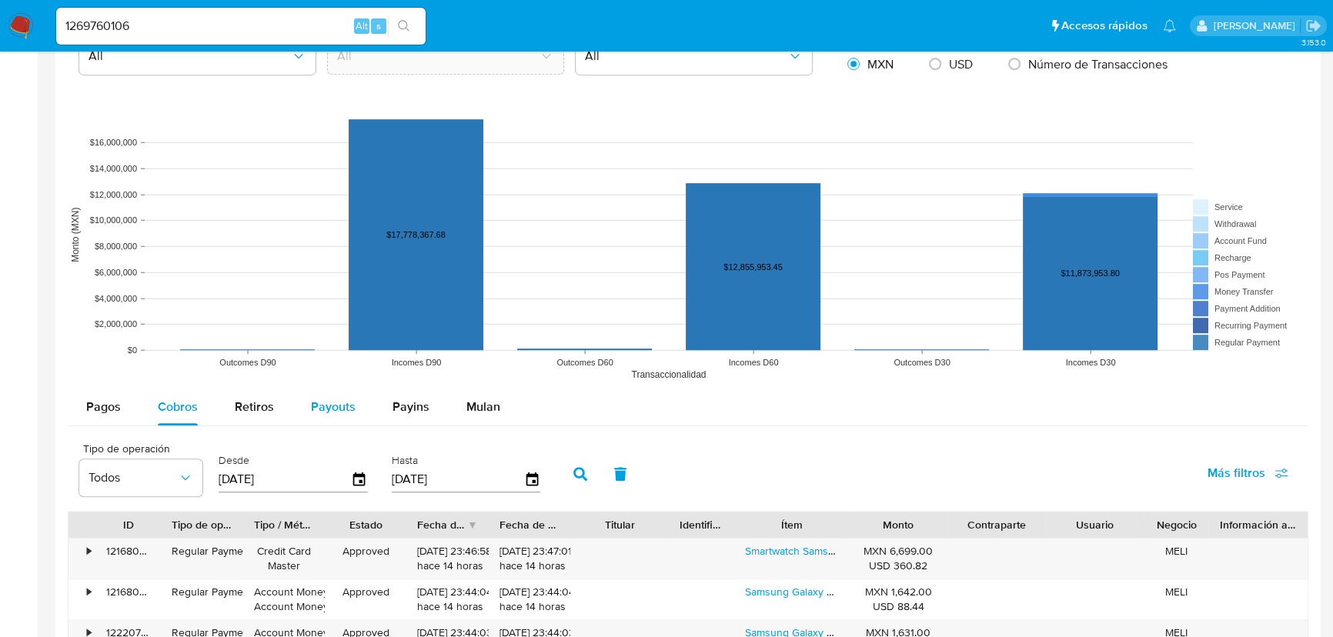
drag, startPoint x: 410, startPoint y: 413, endPoint x: 326, endPoint y: 406, distance: 83.5
click at [409, 413] on span "Payins" at bounding box center [411, 407] width 37 height 18
select select "10"
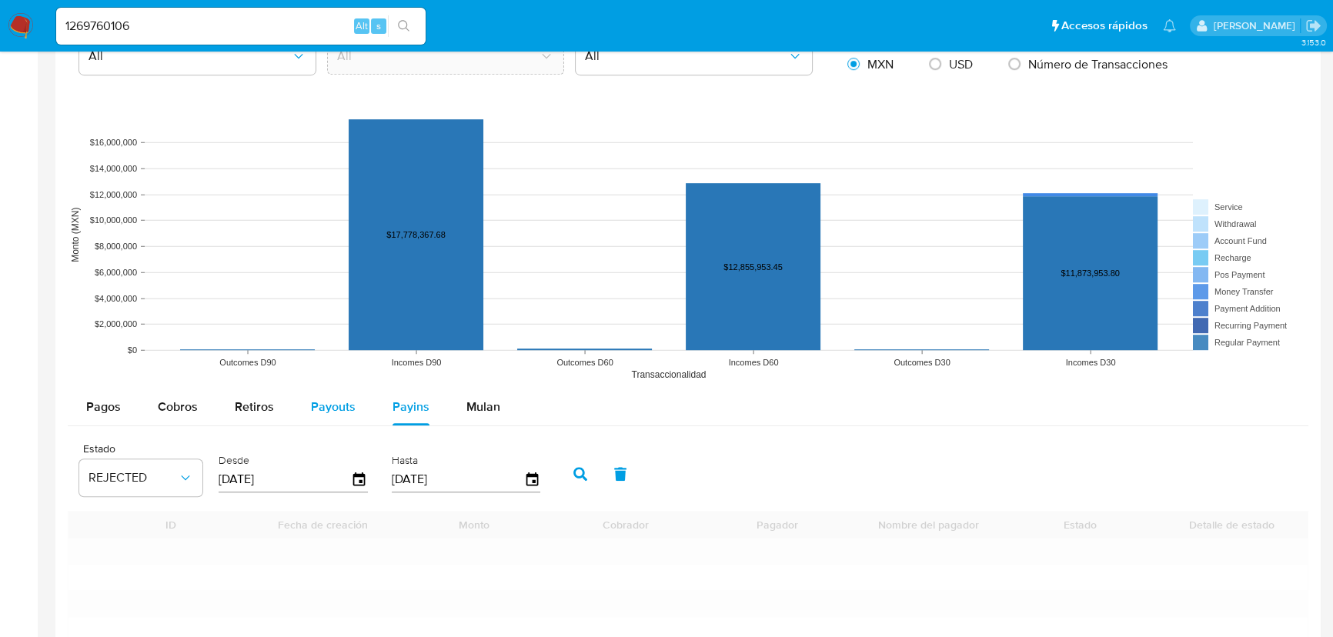
click at [323, 406] on span "Payouts" at bounding box center [333, 407] width 45 height 18
select select "10"
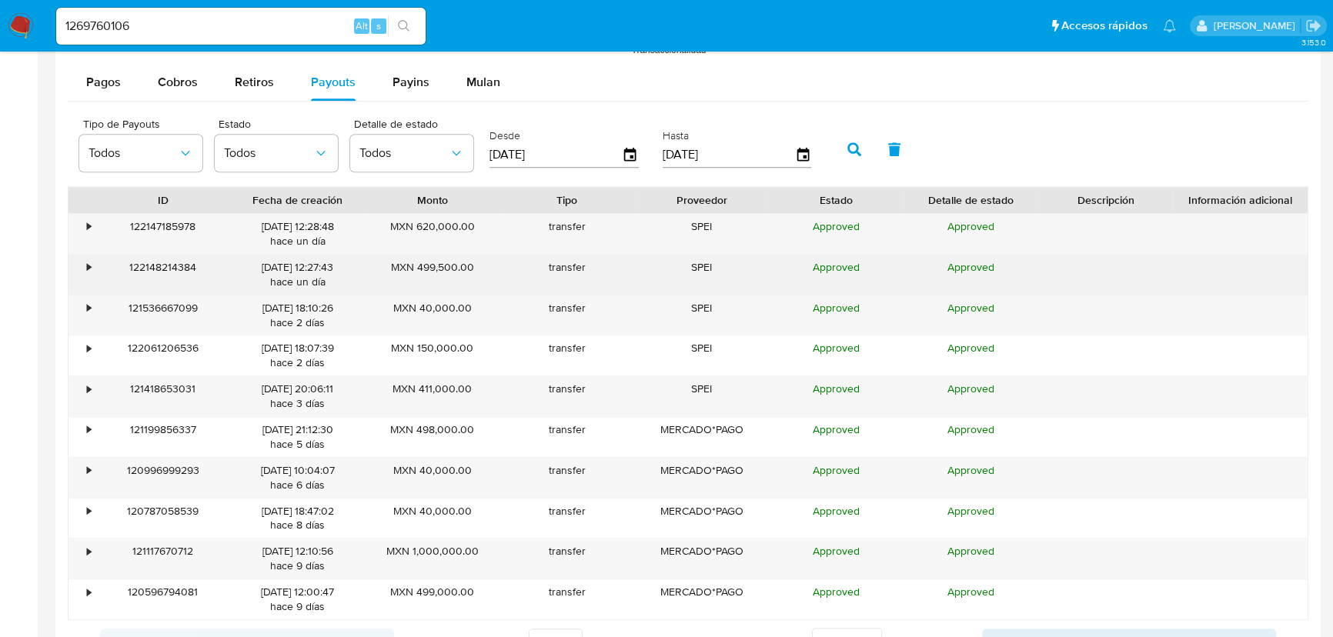
scroll to position [1540, 0]
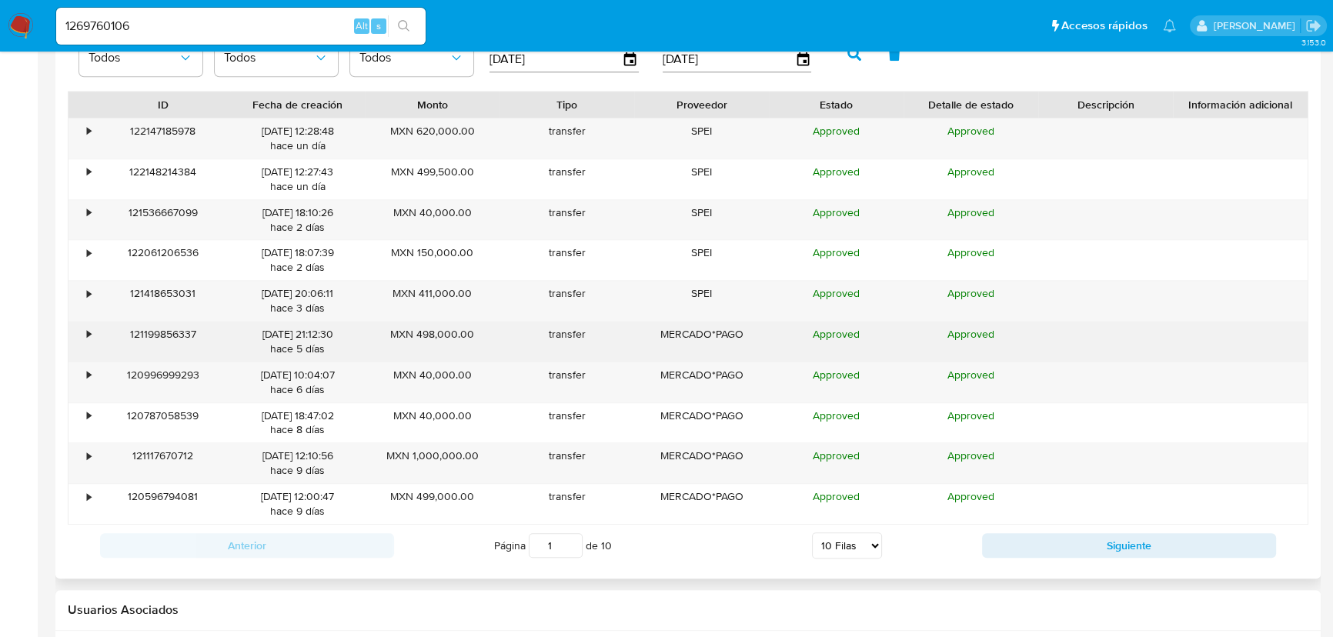
click at [82, 337] on div "•" at bounding box center [82, 342] width 27 height 40
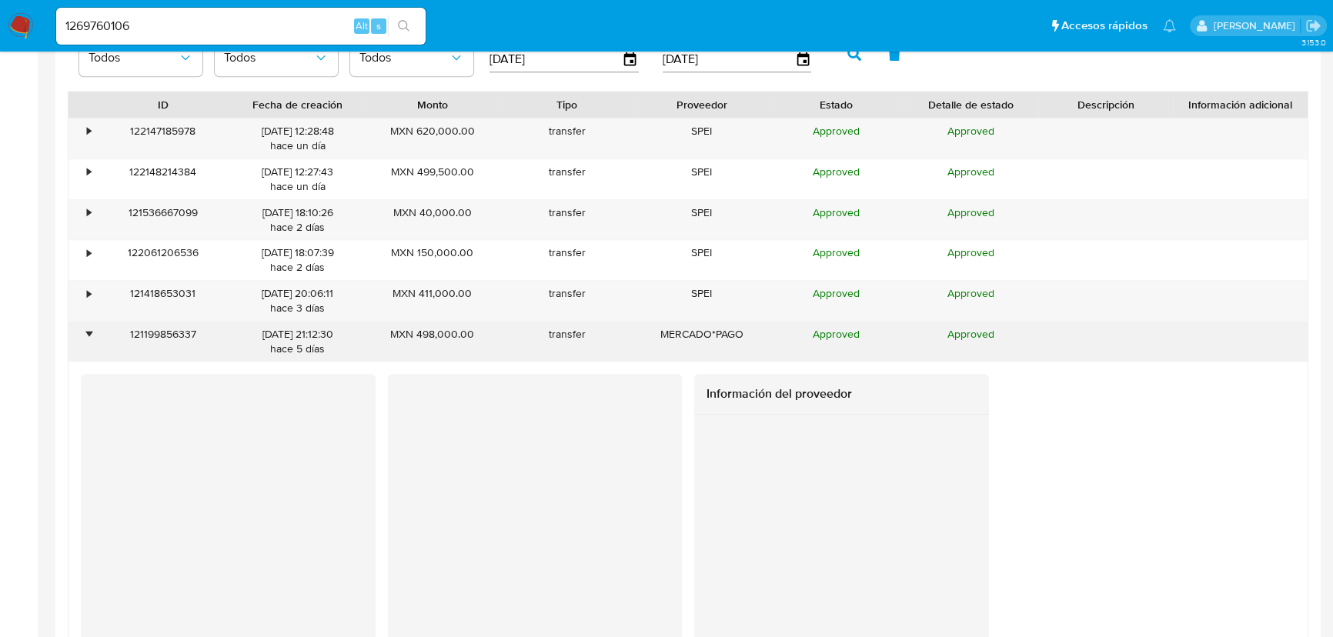
click at [82, 337] on div "•" at bounding box center [82, 342] width 27 height 40
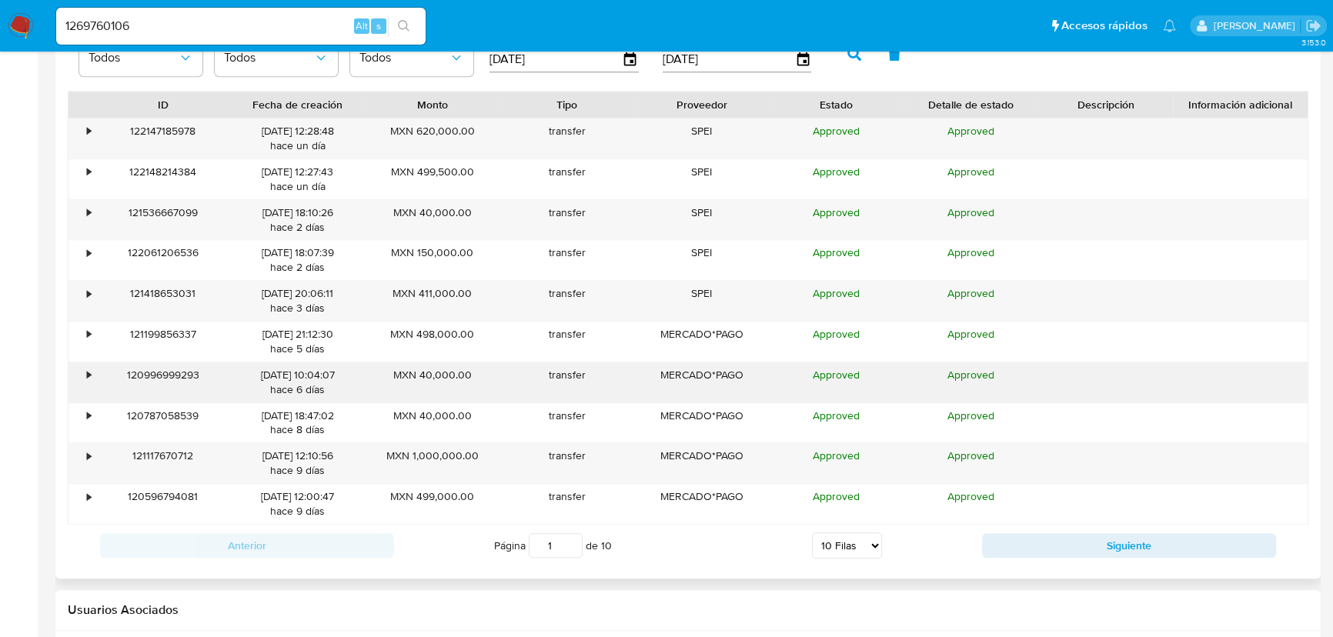
click at [87, 368] on div "•" at bounding box center [89, 375] width 4 height 15
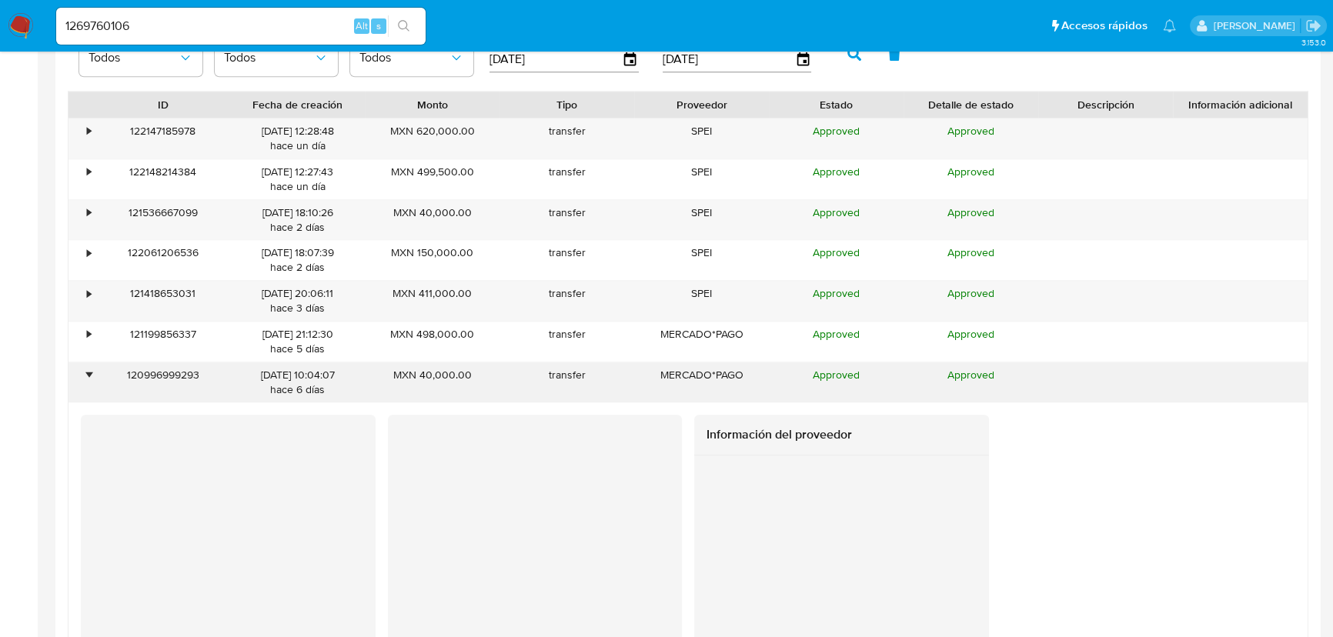
click at [87, 368] on div "•" at bounding box center [89, 375] width 4 height 15
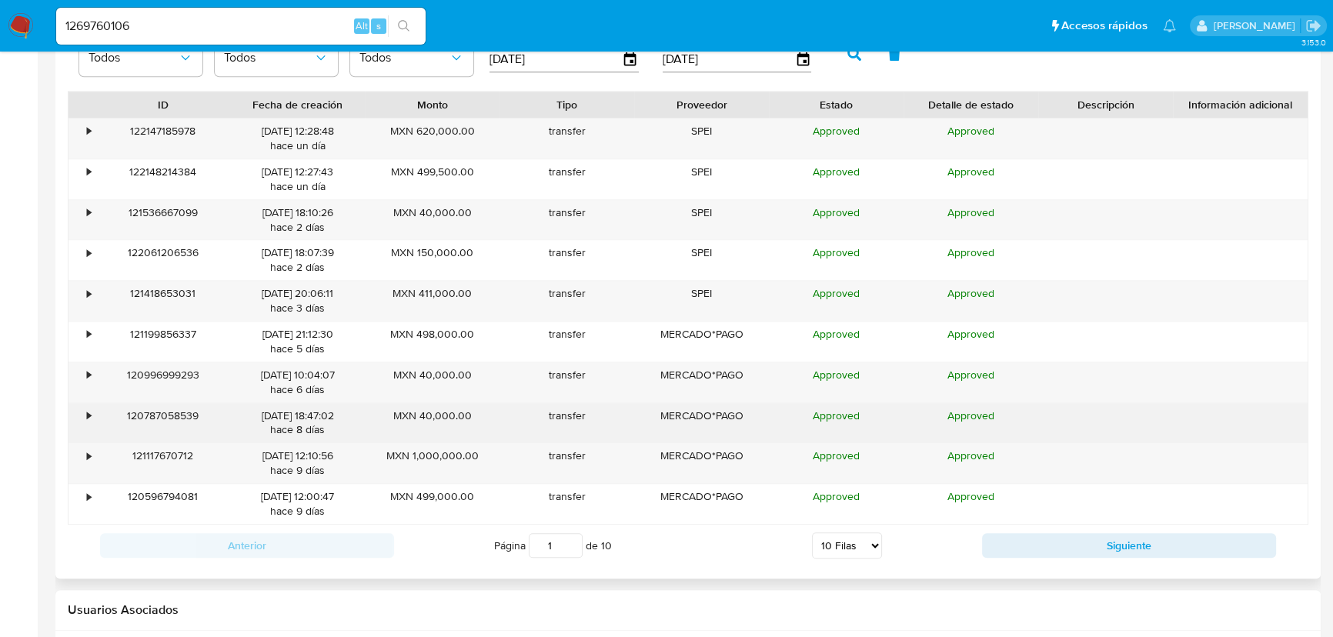
click at [87, 412] on div "•" at bounding box center [89, 416] width 4 height 15
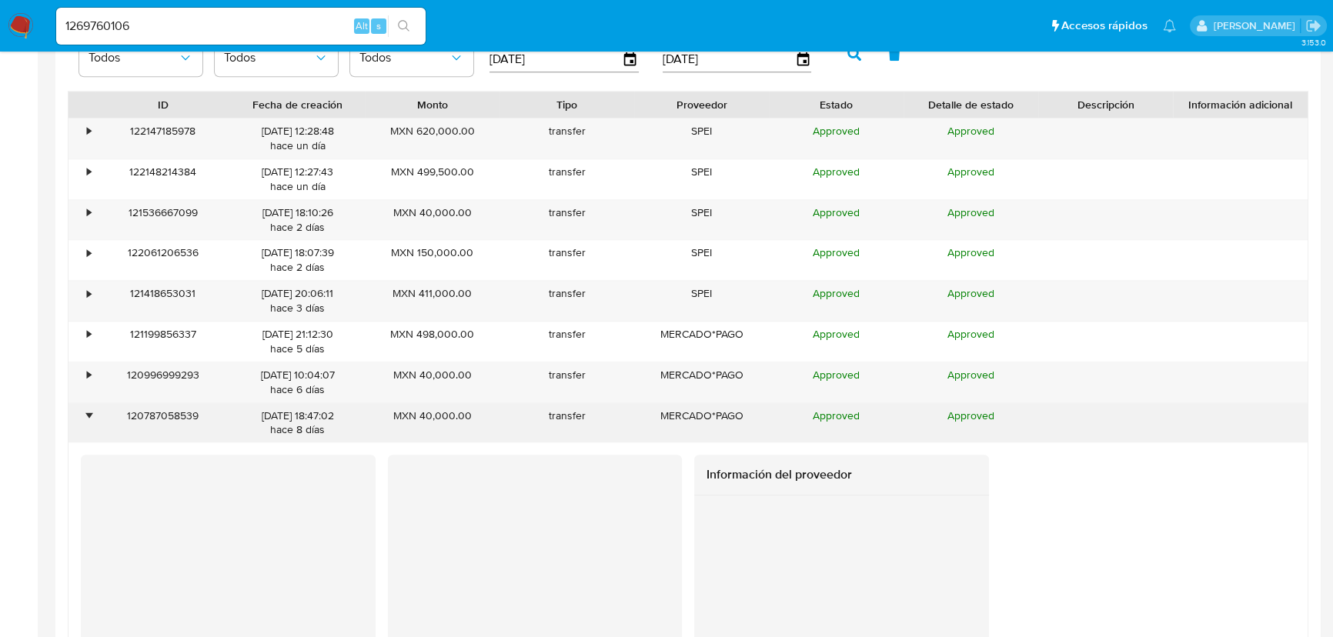
click at [84, 410] on div "•" at bounding box center [82, 423] width 27 height 40
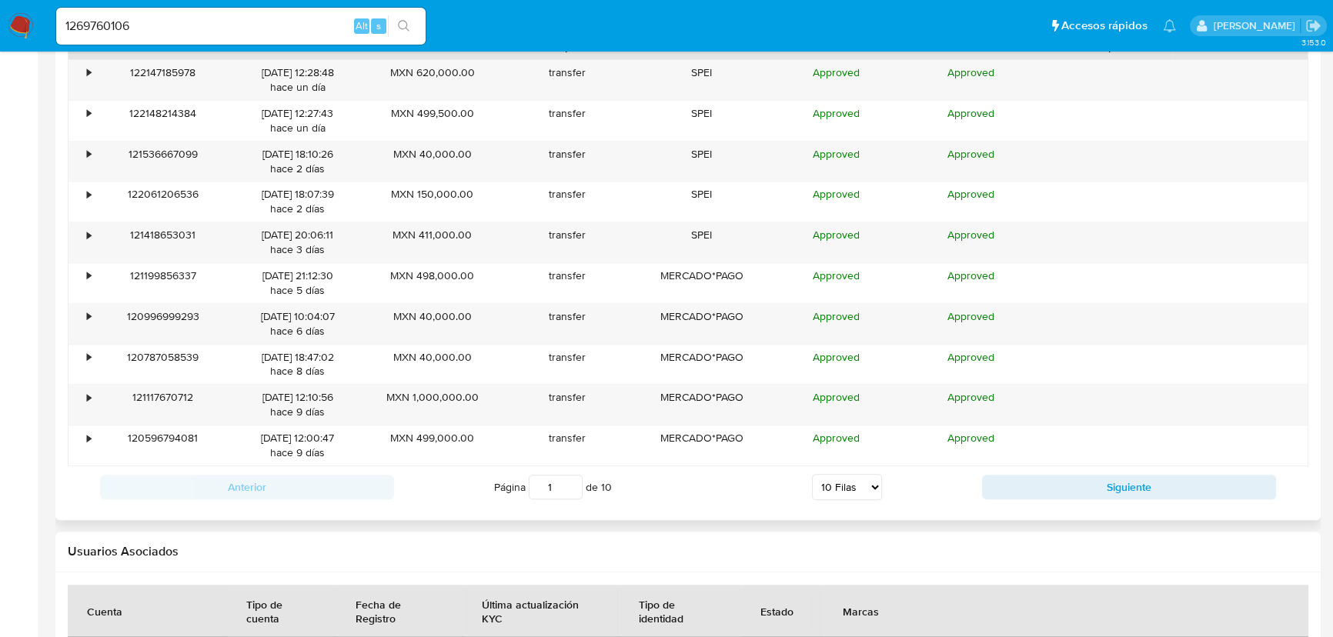
scroll to position [1679, 0]
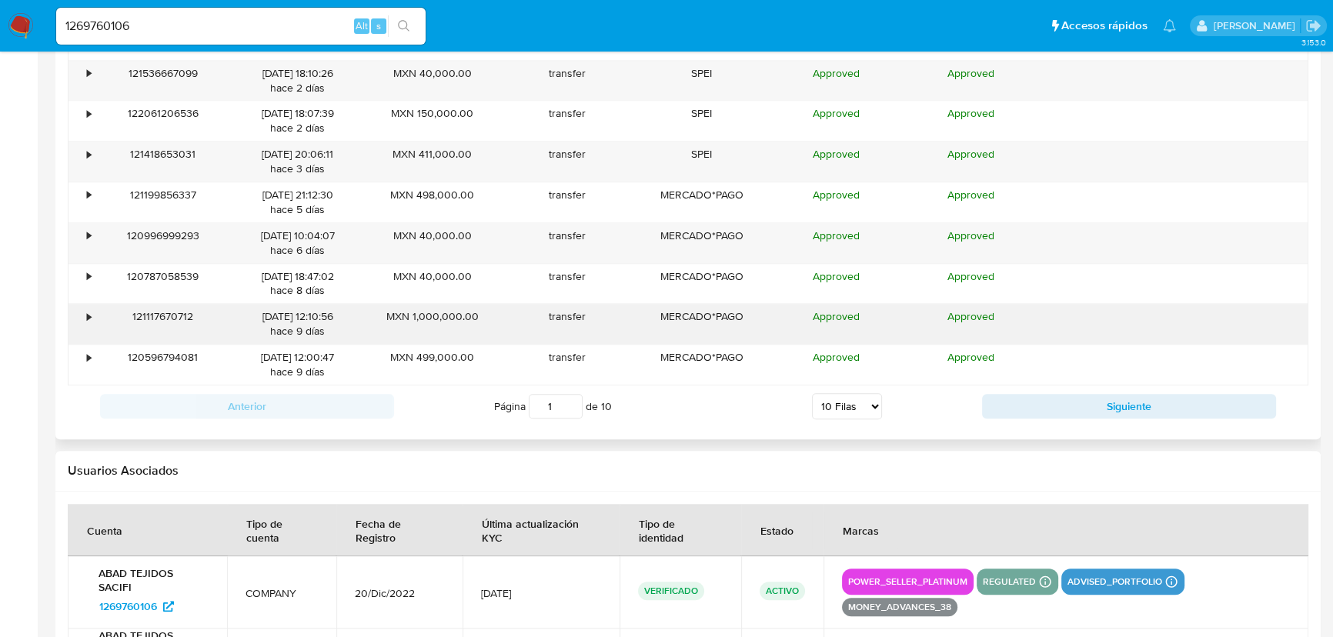
click at [98, 309] on div "121117670712" at bounding box center [162, 324] width 135 height 40
click at [87, 317] on div "•" at bounding box center [89, 316] width 4 height 15
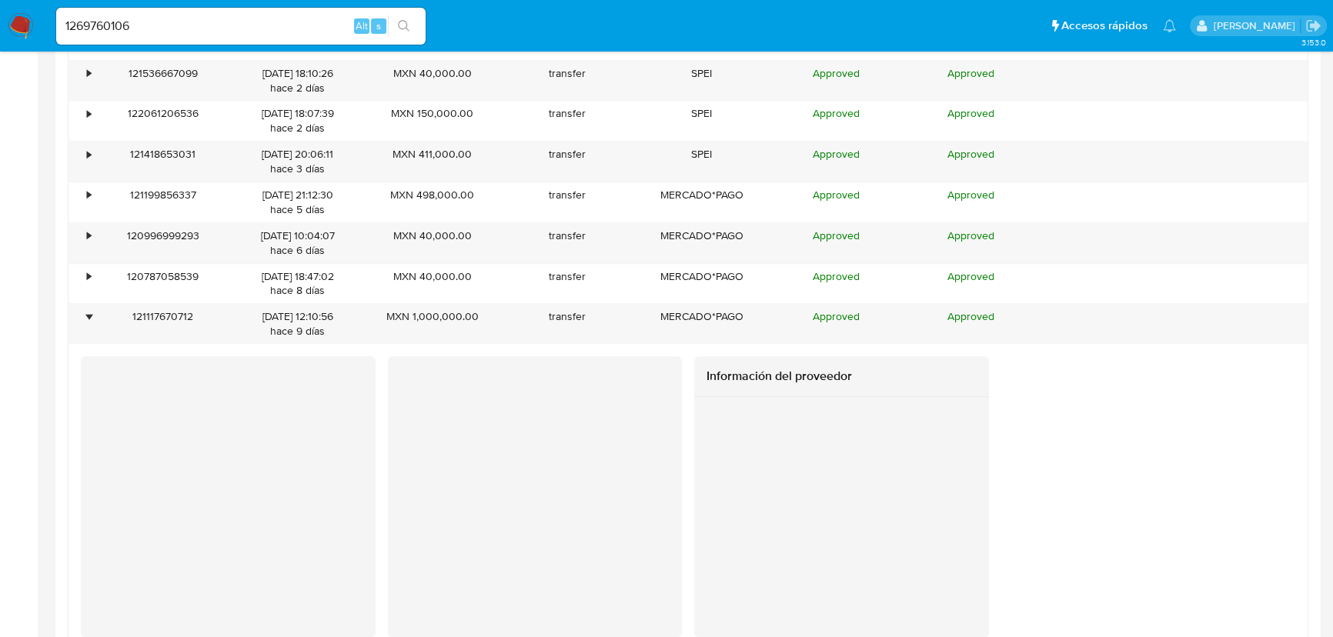
click at [939, 577] on div at bounding box center [841, 517] width 295 height 240
click at [92, 320] on div "•" at bounding box center [82, 324] width 27 height 40
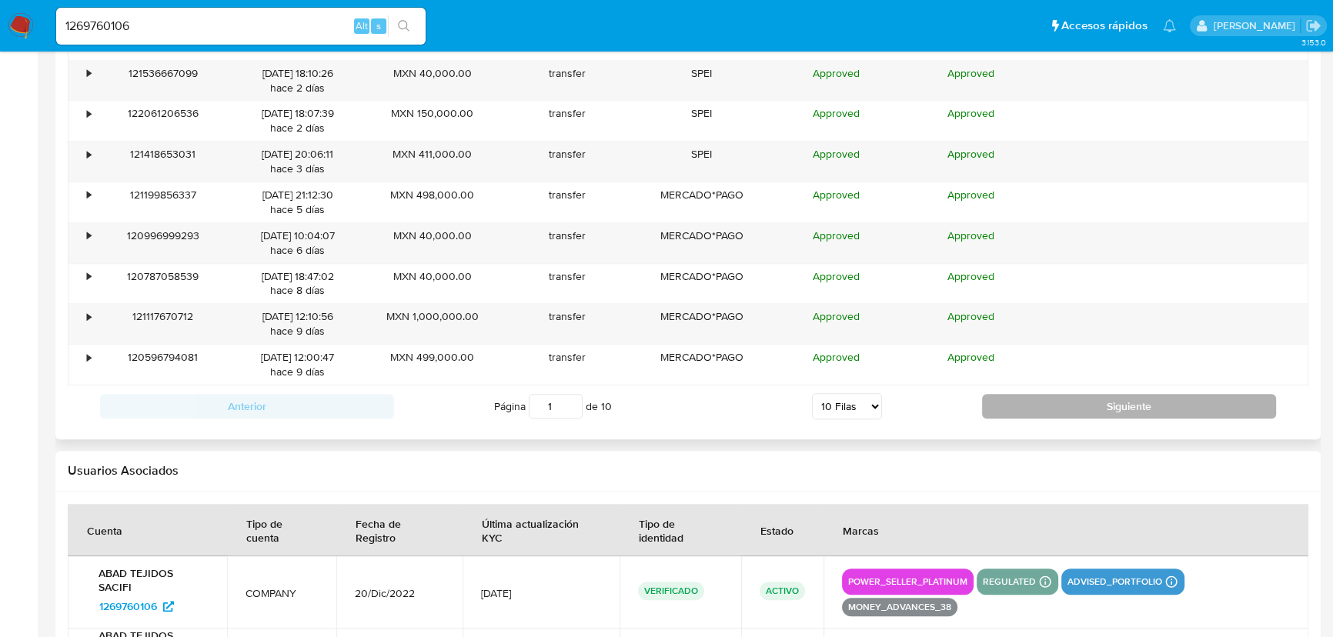
drag, startPoint x: 1110, startPoint y: 386, endPoint x: 1107, endPoint y: 394, distance: 8.3
click at [1111, 386] on div "Anterior Página 1 de 10 5 Filas 10 Filas 20 Filas 25 Filas 50 Filas 100 Filas S…" at bounding box center [688, 407] width 1241 height 42
click at [1097, 409] on button "Siguiente" at bounding box center [1129, 406] width 294 height 25
type input "2"
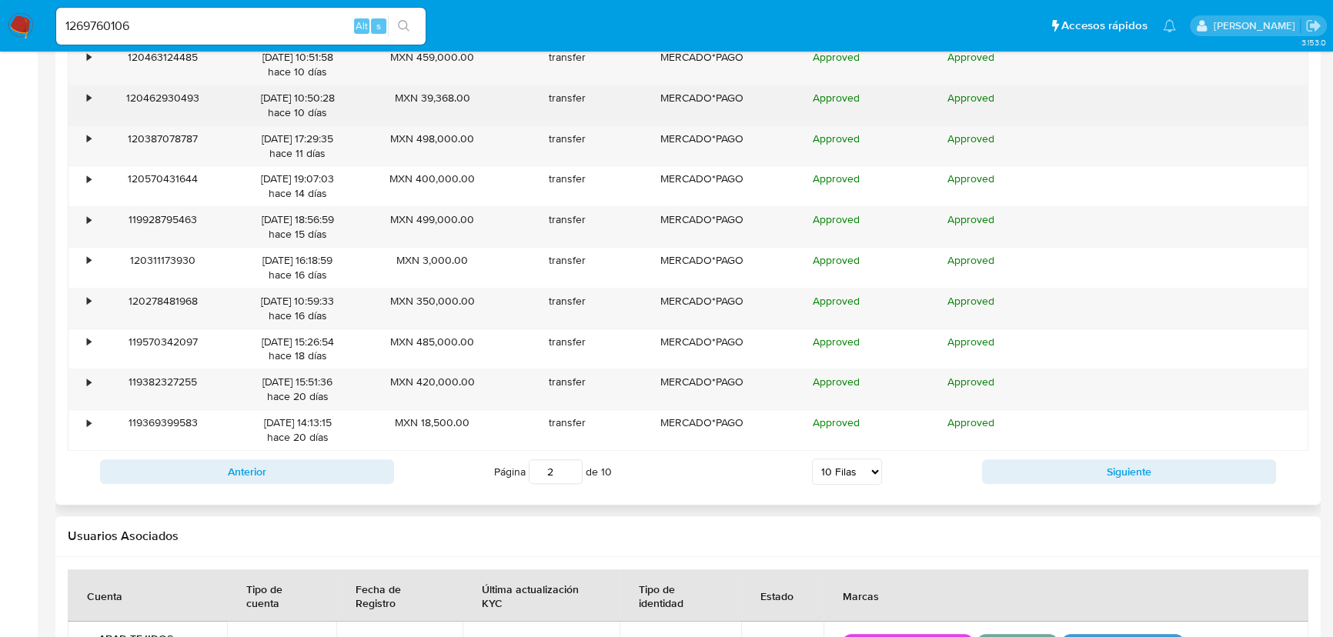
scroll to position [1470, 0]
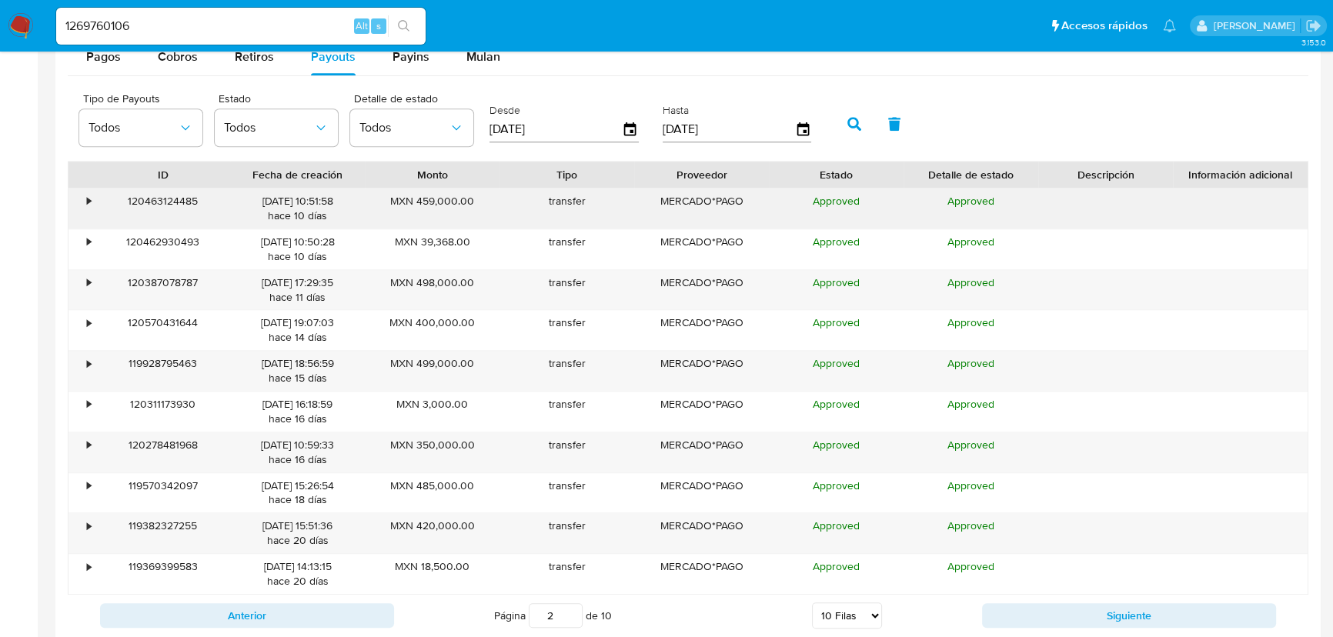
click at [84, 201] on div "•" at bounding box center [82, 209] width 27 height 40
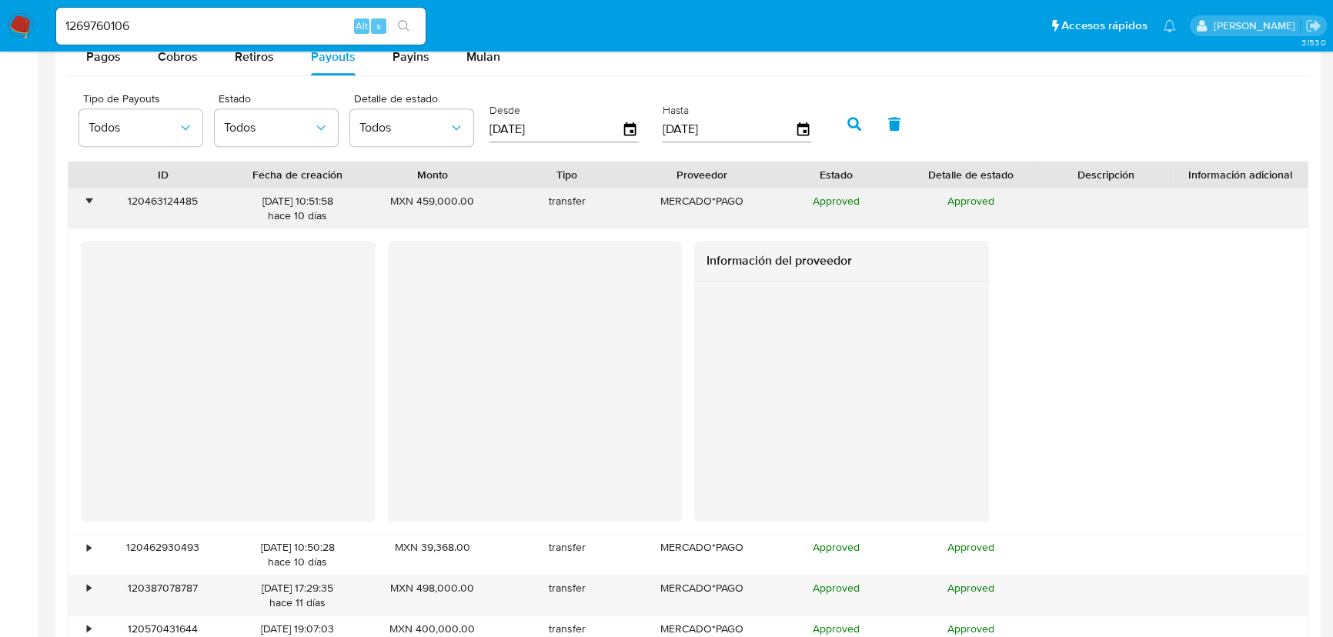
click at [84, 201] on div "•" at bounding box center [82, 209] width 27 height 40
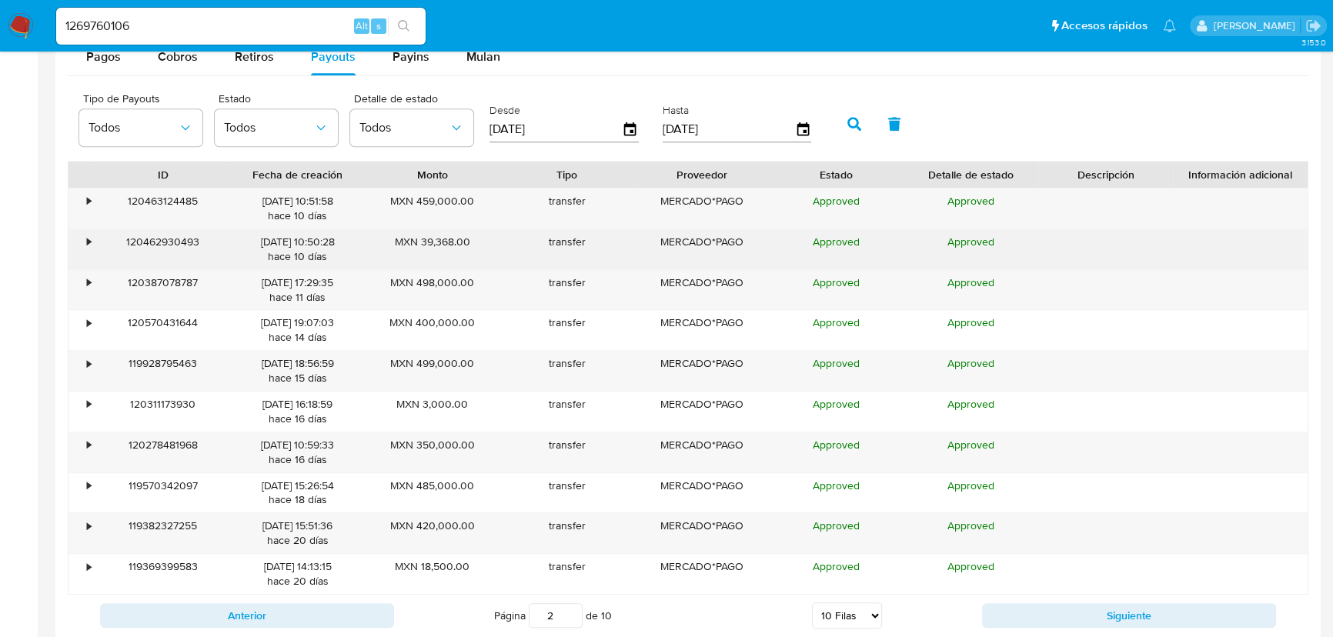
click at [72, 246] on div "•" at bounding box center [82, 249] width 27 height 40
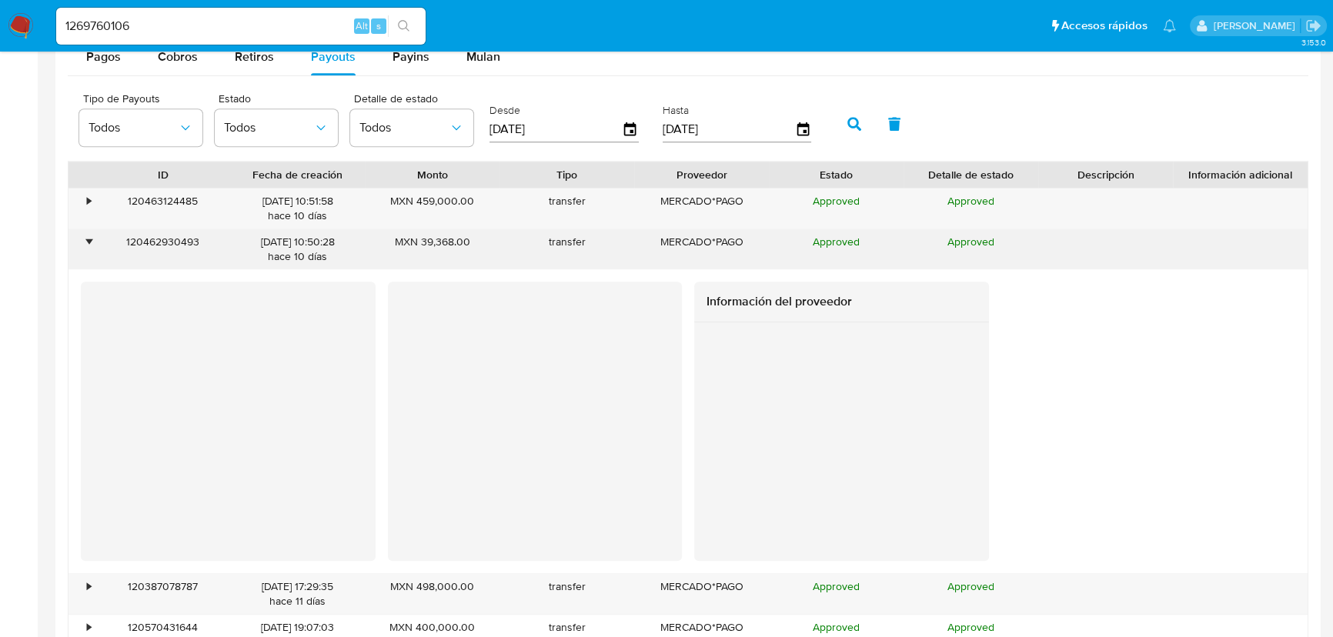
drag, startPoint x: 72, startPoint y: 246, endPoint x: 73, endPoint y: 254, distance: 7.7
click at [72, 247] on div "•" at bounding box center [82, 249] width 27 height 40
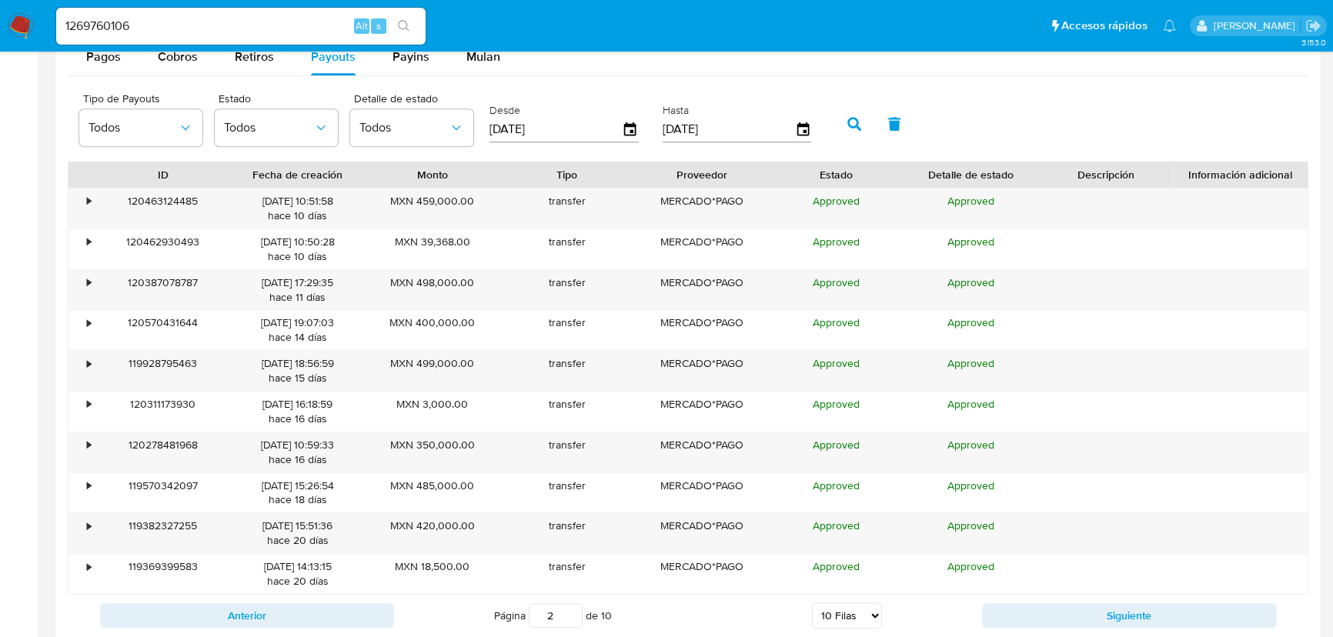
click at [68, 291] on div "• 120463124485 04/08/2025 10:51:58 hace 10 días MXN 459,000.00 transfer MERCADO…" at bounding box center [688, 391] width 1241 height 407
click at [72, 286] on div "•" at bounding box center [82, 290] width 27 height 40
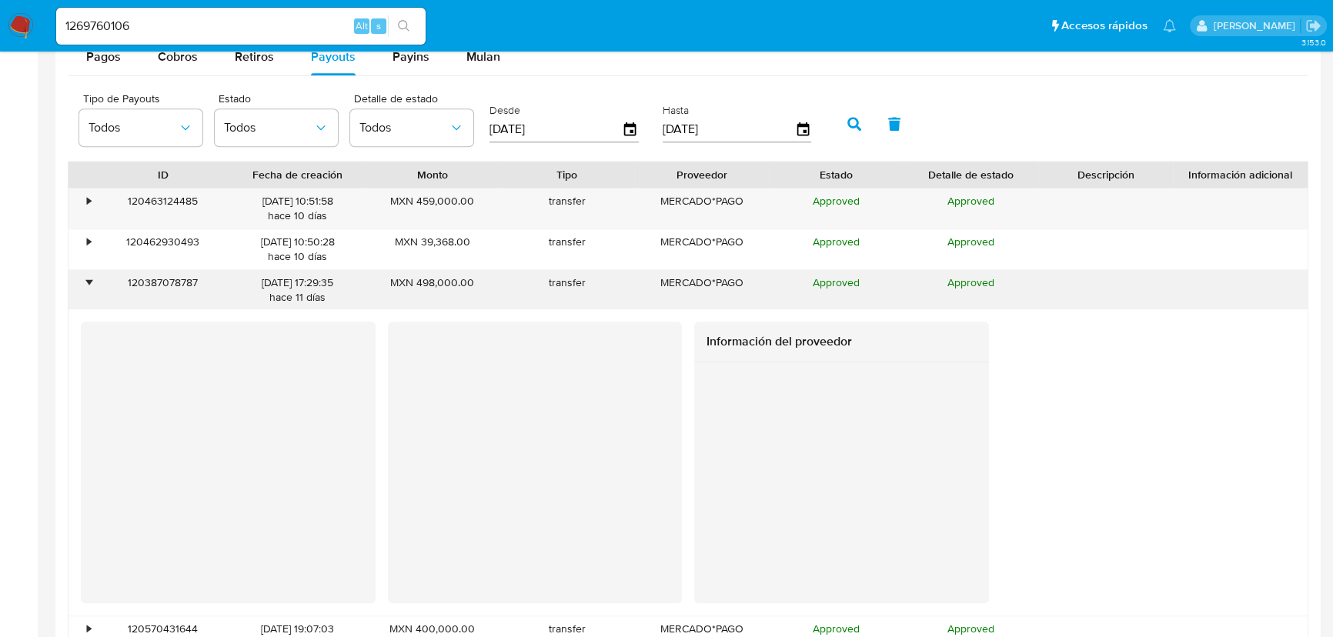
click at [90, 282] on div "•" at bounding box center [89, 283] width 4 height 15
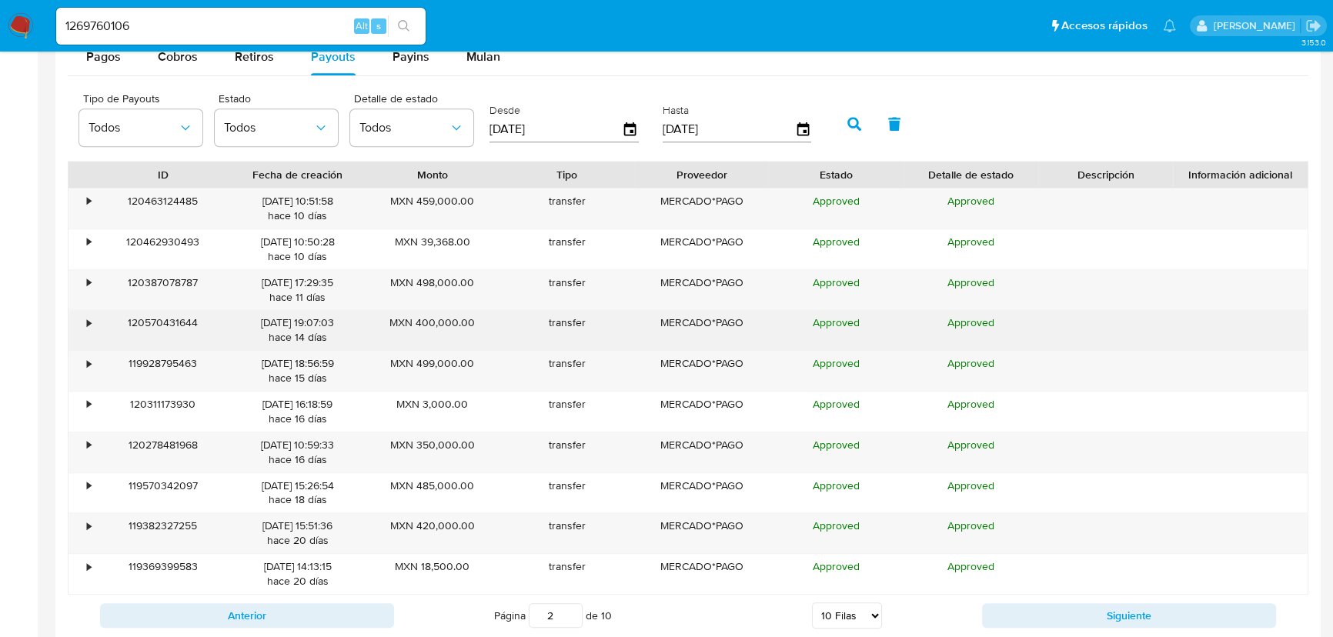
click at [89, 318] on div "•" at bounding box center [89, 323] width 4 height 15
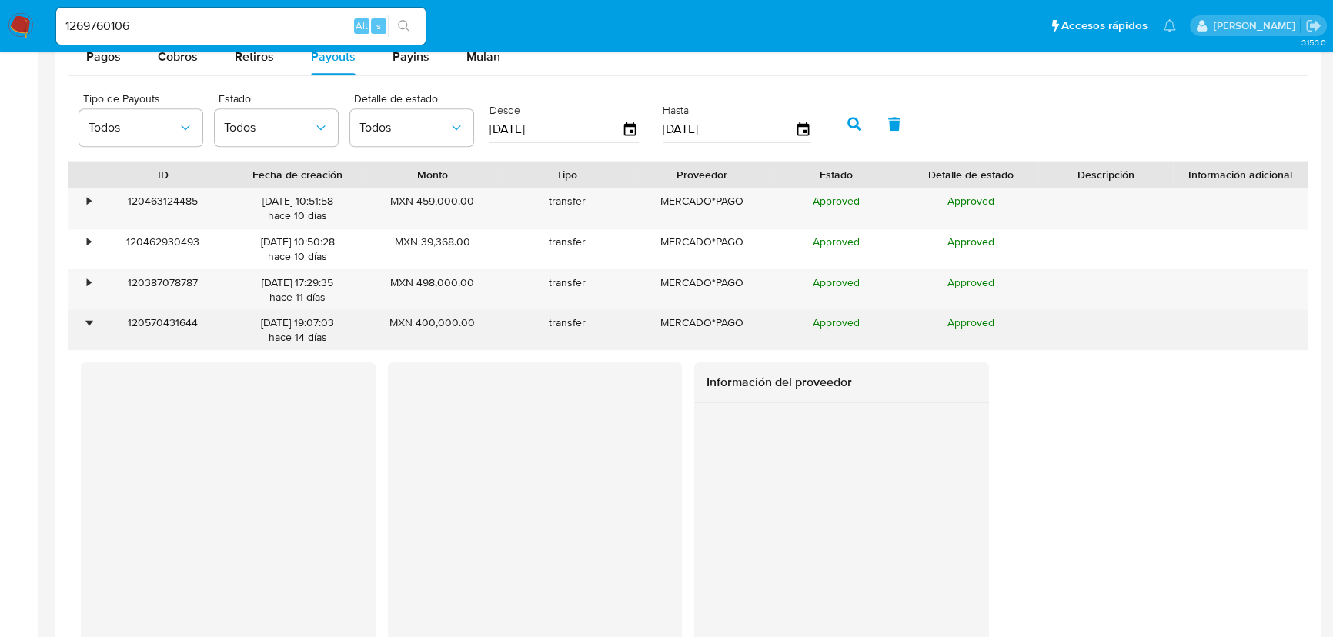
click at [87, 323] on div "•" at bounding box center [89, 323] width 4 height 15
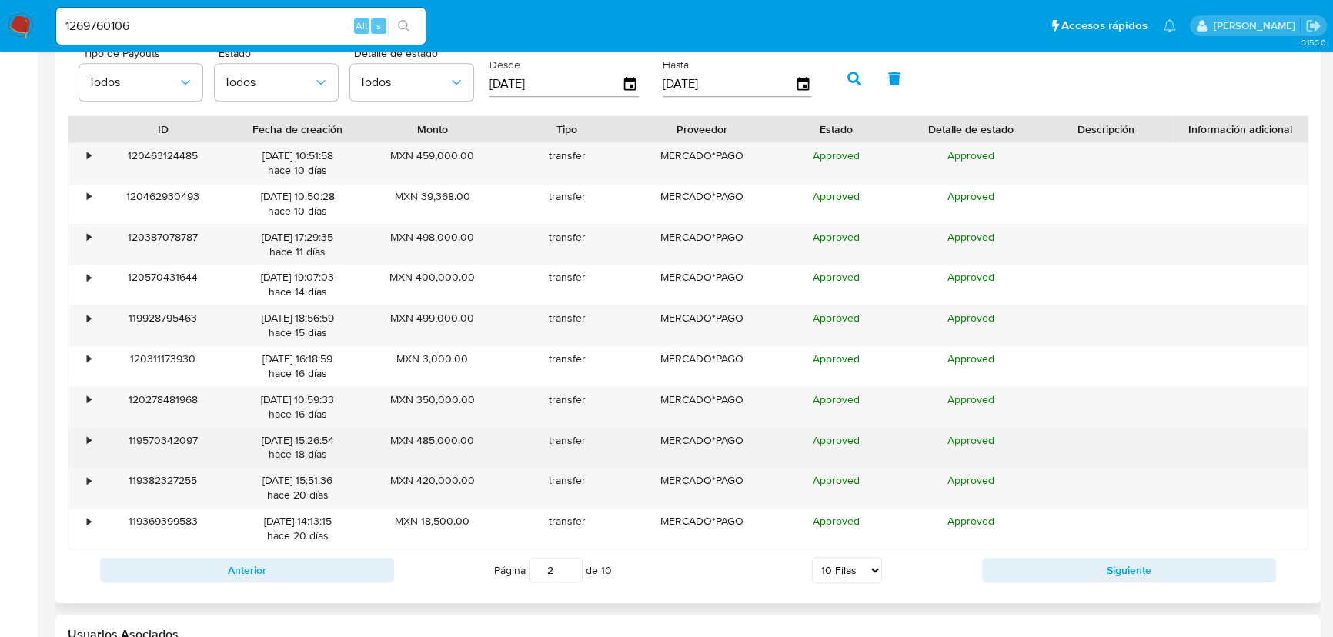
scroll to position [1540, 0]
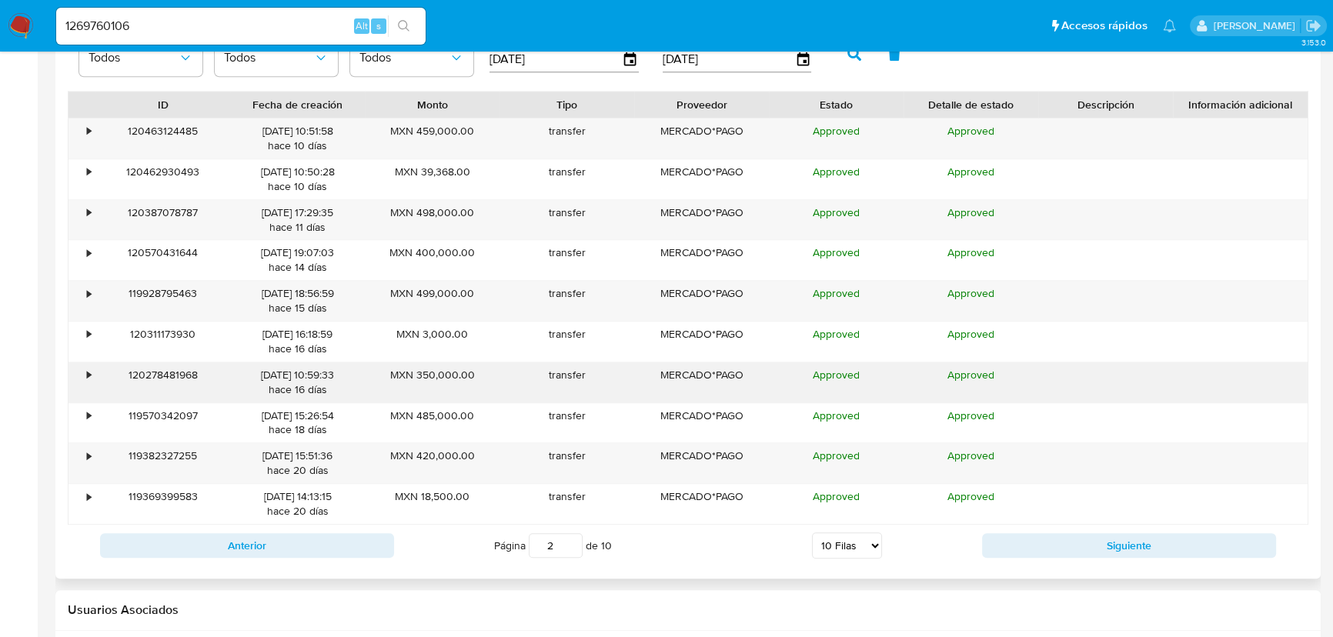
click at [100, 381] on div "120278481968" at bounding box center [162, 383] width 135 height 40
click at [84, 370] on div "•" at bounding box center [82, 383] width 27 height 40
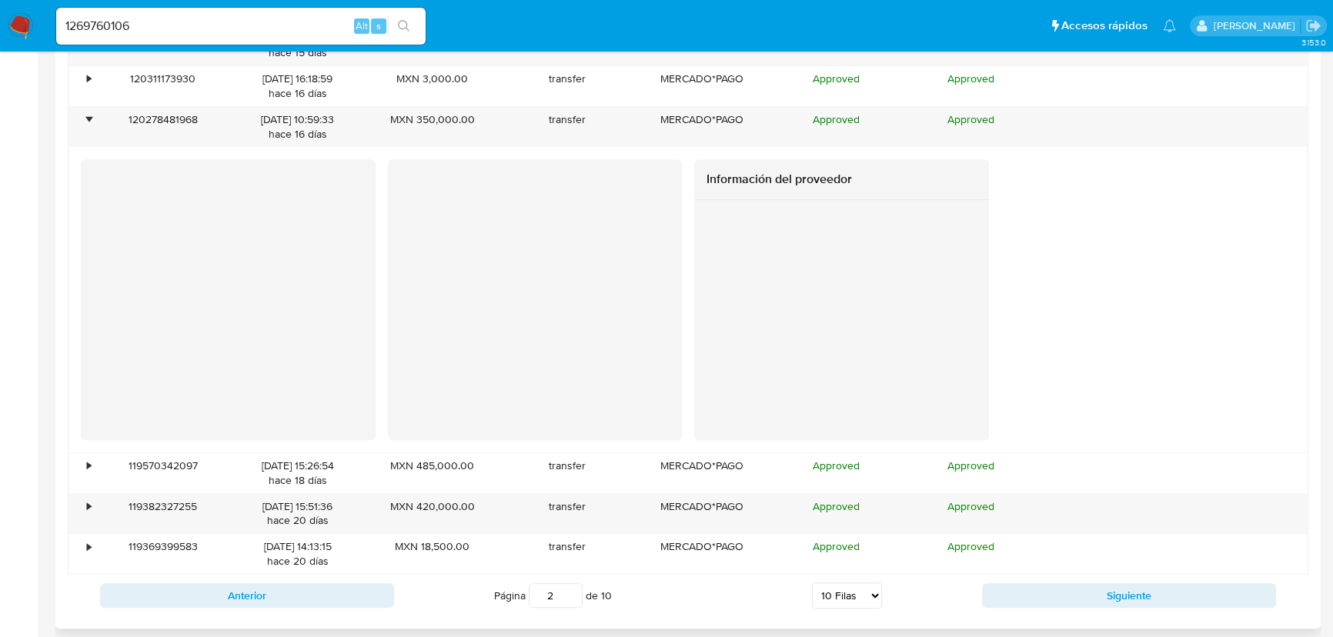
scroll to position [1889, 0]
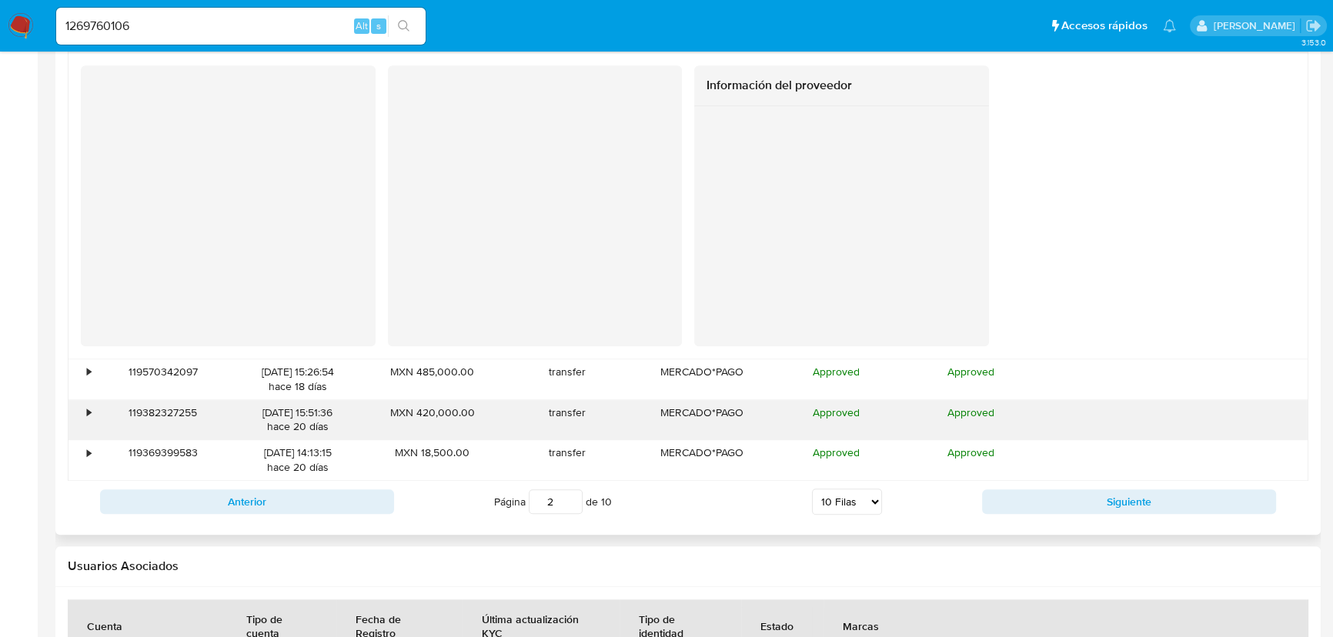
click at [81, 435] on div "•" at bounding box center [82, 420] width 27 height 40
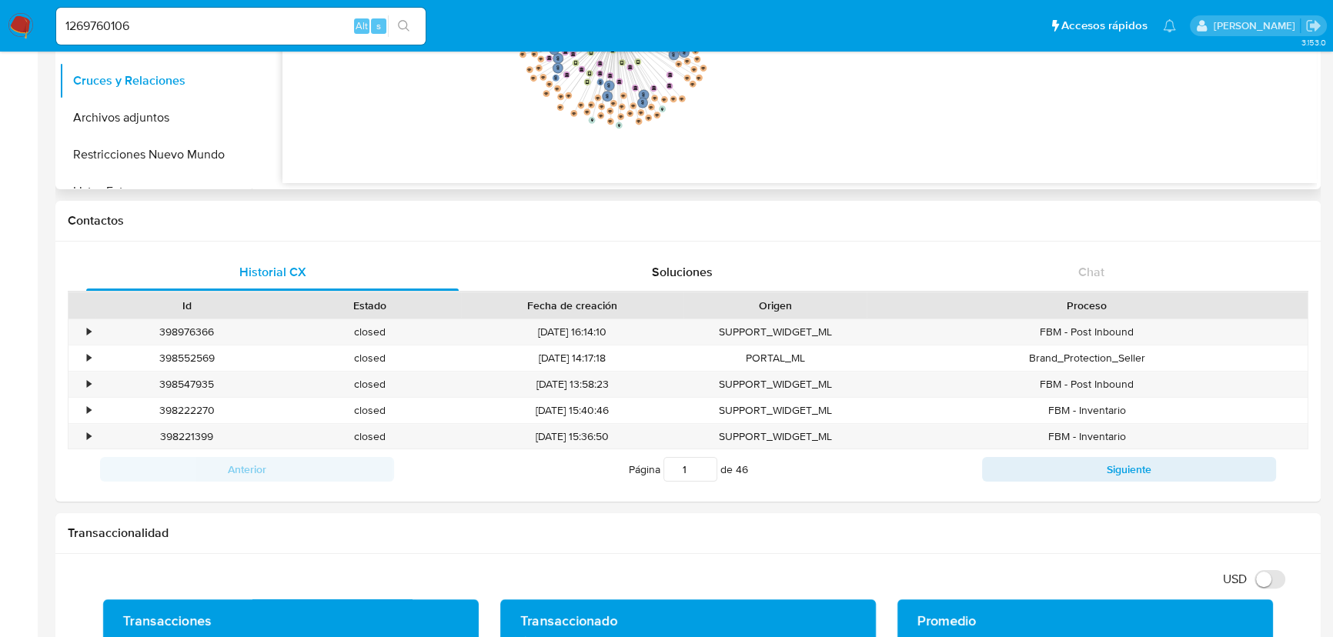
scroll to position [0, 0]
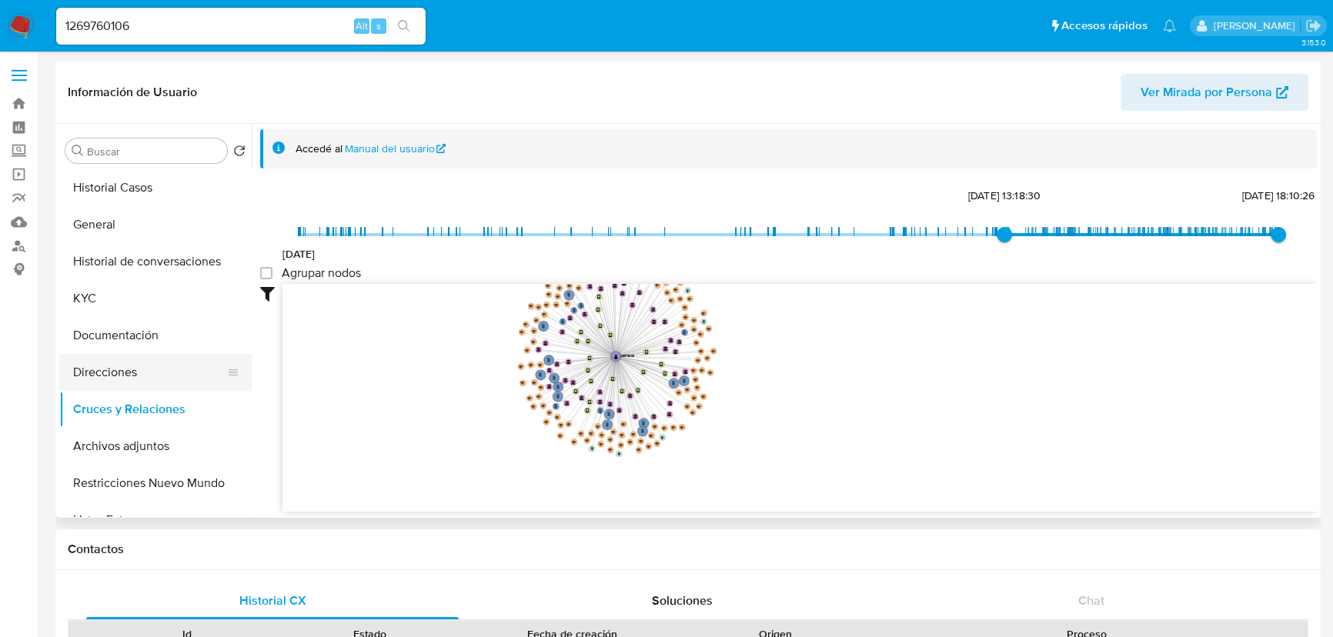
click at [139, 380] on button "Direcciones" at bounding box center [149, 372] width 180 height 37
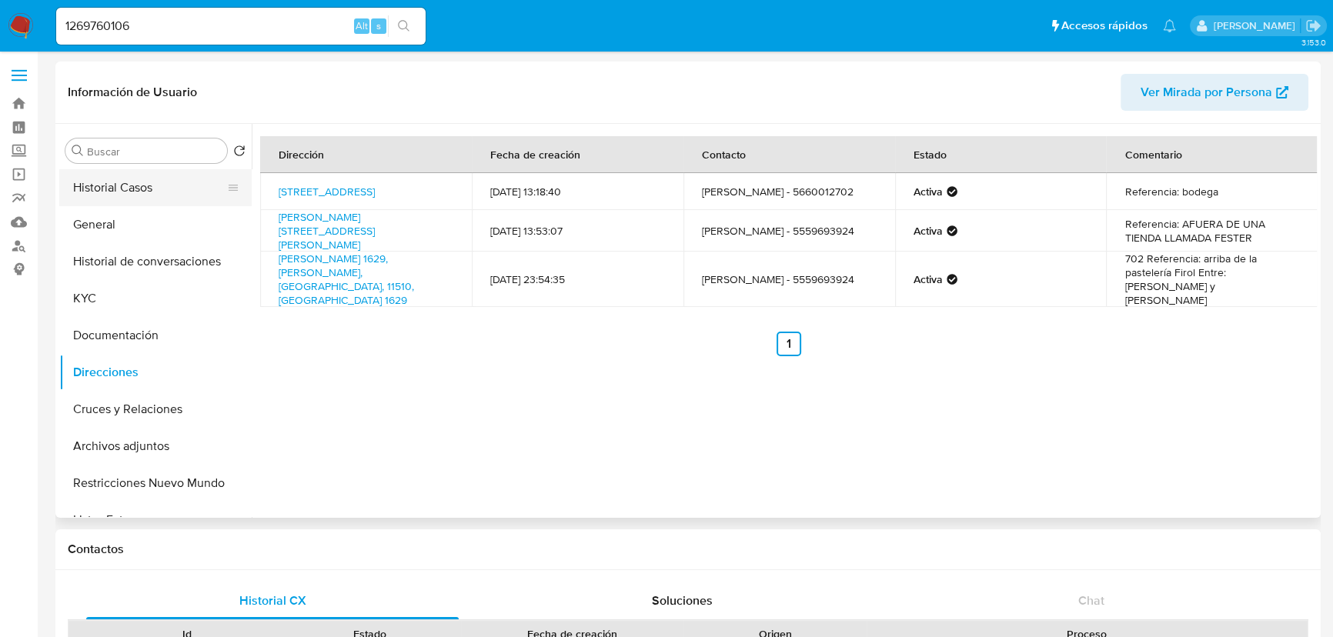
click at [156, 186] on button "Historial Casos" at bounding box center [149, 187] width 180 height 37
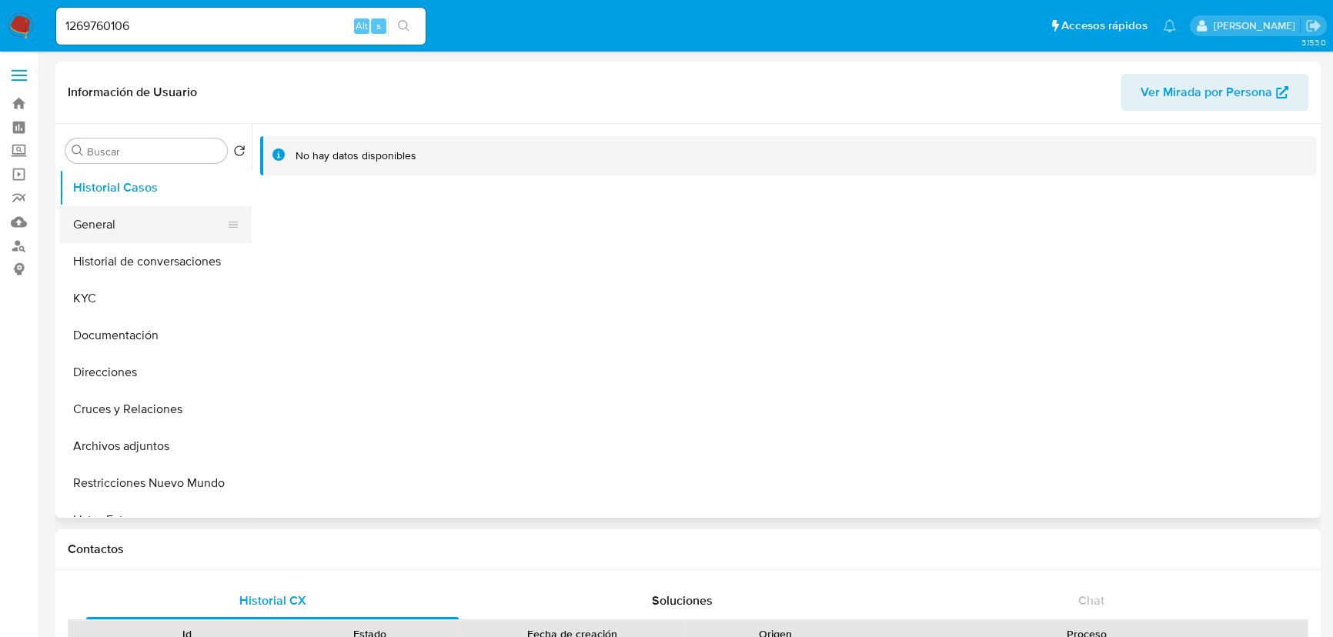
click at [132, 229] on button "General" at bounding box center [149, 224] width 180 height 37
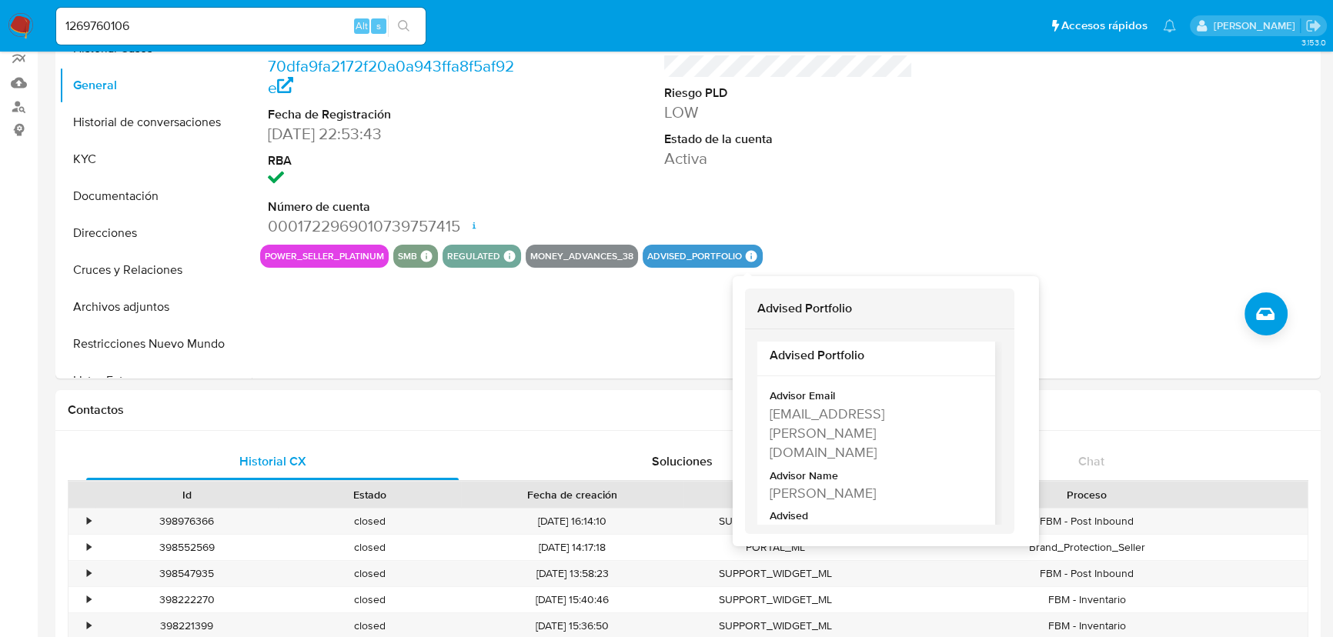
scroll to position [13, 0]
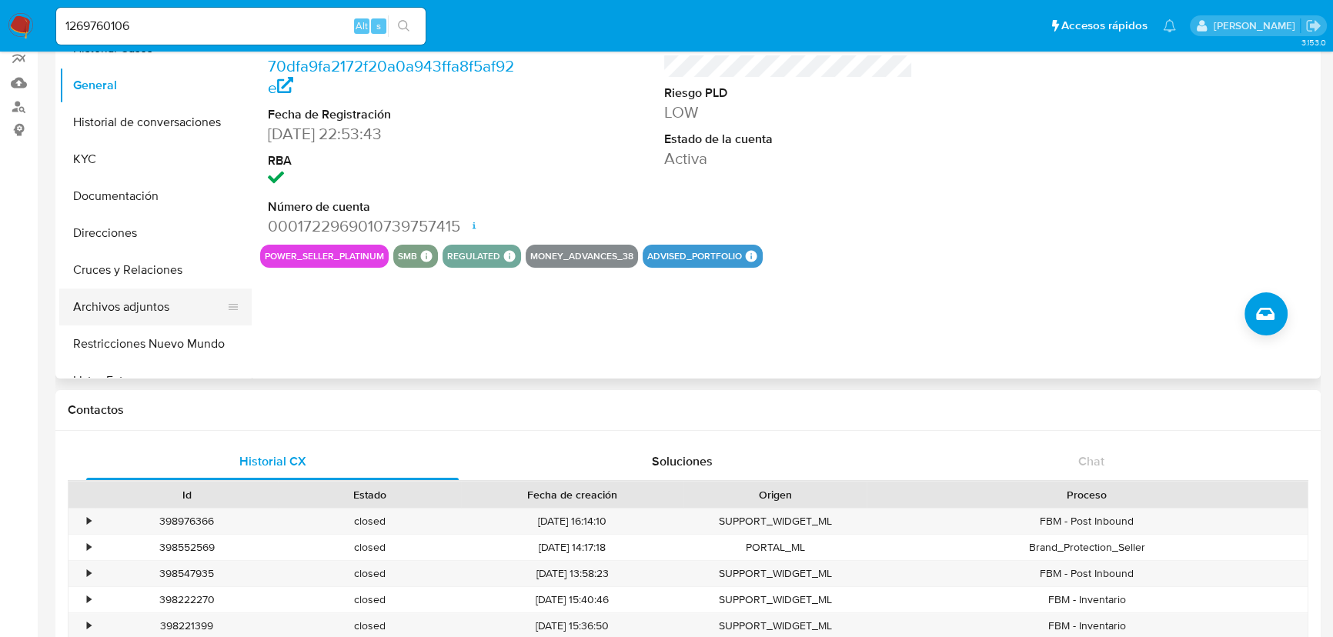
click at [155, 301] on button "Archivos adjuntos" at bounding box center [149, 307] width 180 height 37
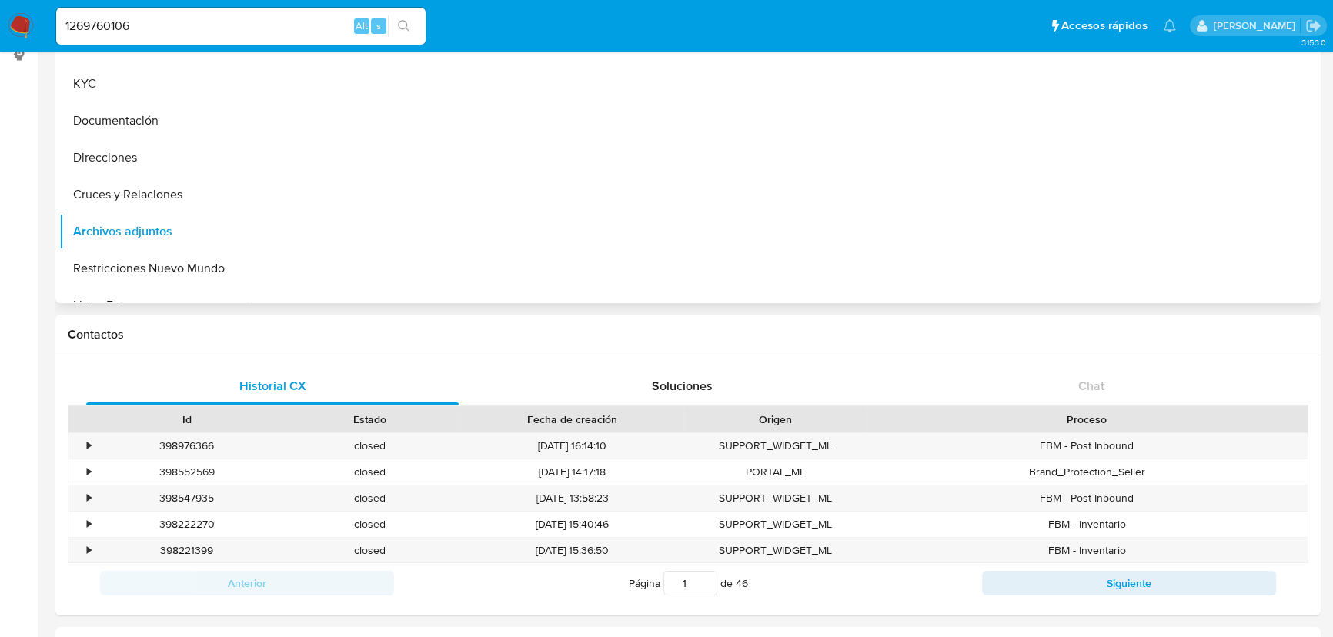
scroll to position [0, 0]
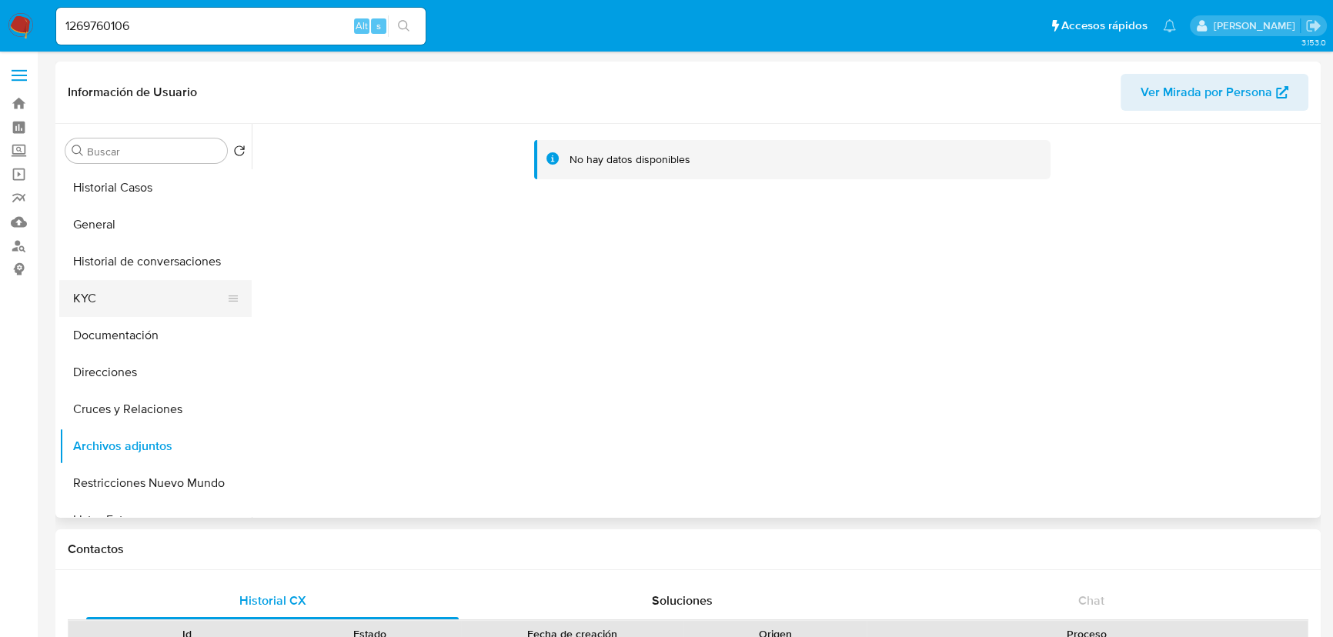
click at [132, 286] on button "KYC" at bounding box center [149, 298] width 180 height 37
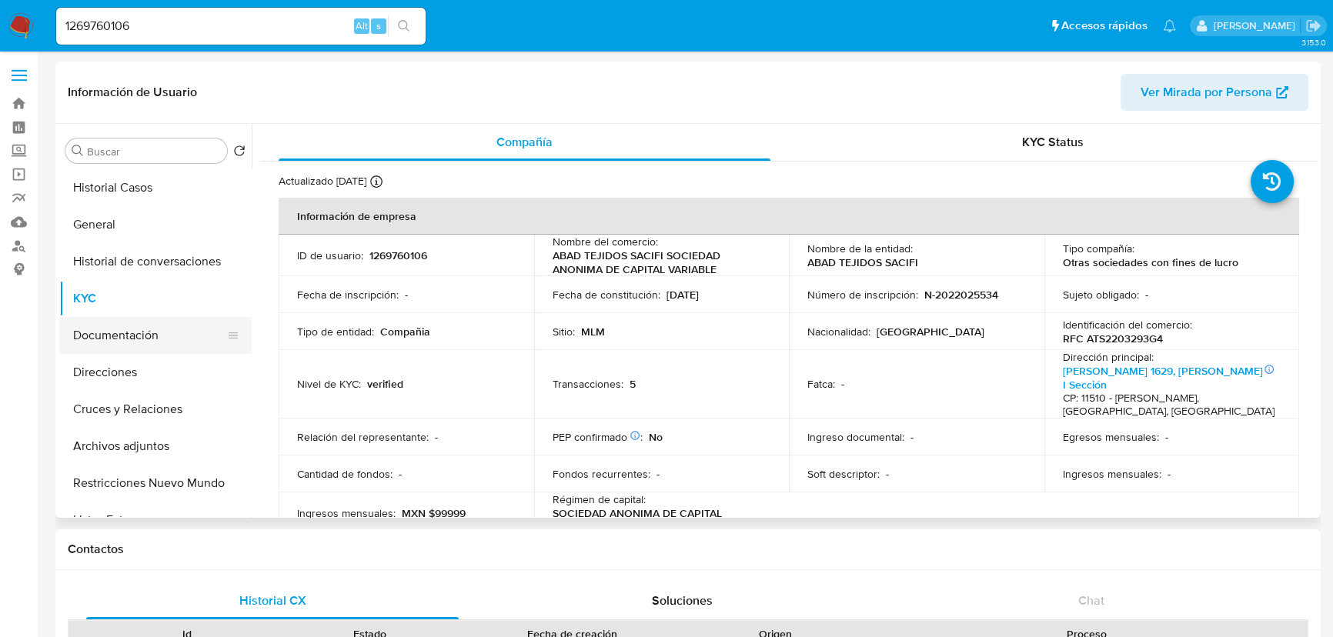
click at [142, 333] on button "Documentación" at bounding box center [149, 335] width 180 height 37
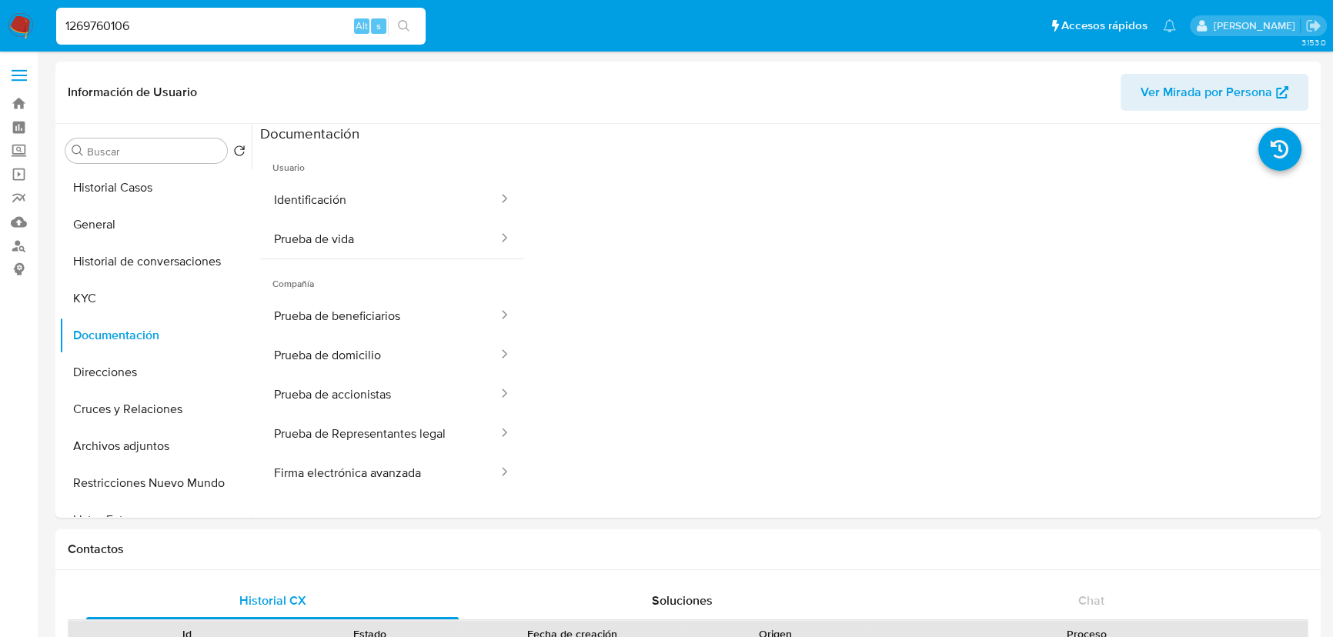
drag, startPoint x: 146, startPoint y: 27, endPoint x: 64, endPoint y: 26, distance: 81.6
click at [22, 25] on nav "Pausado Ver notificaciones 1269760106 Alt s Accesos rápidos Presiona las siguie…" at bounding box center [666, 26] width 1333 height 52
paste input "809841627"
drag, startPoint x: 62, startPoint y: 26, endPoint x: 95, endPoint y: 26, distance: 32.3
click at [64, 26] on input "1809841627" at bounding box center [241, 26] width 370 height 20
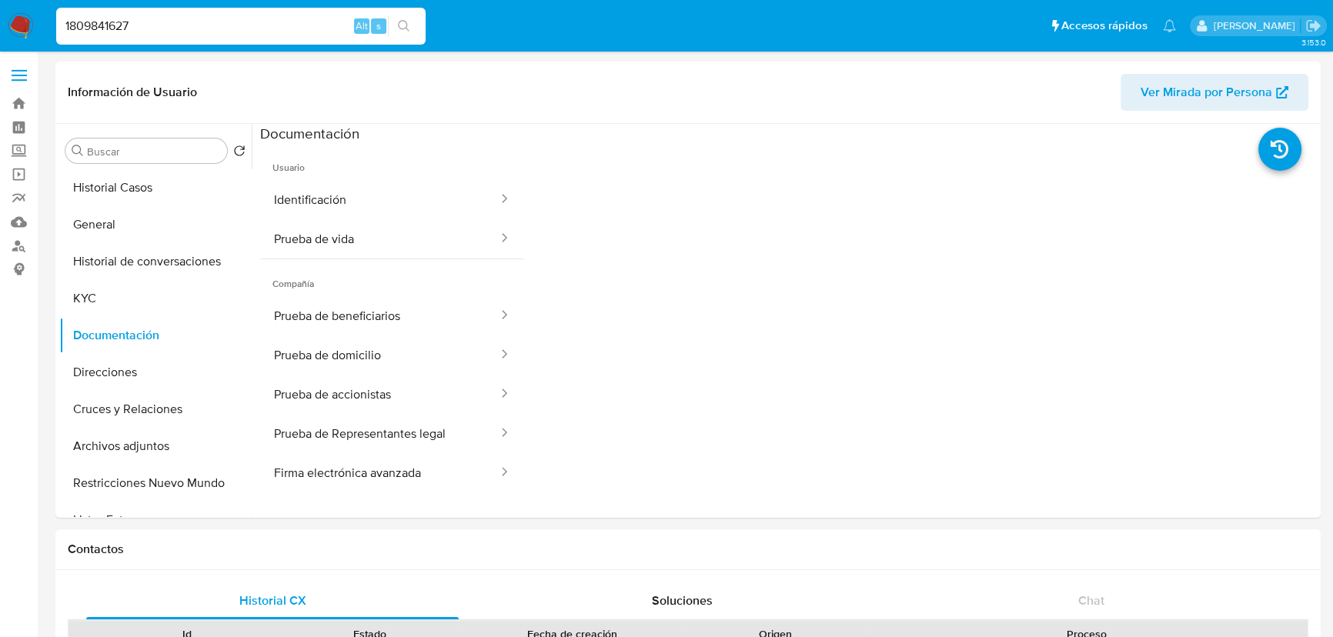
click at [173, 26] on input "1809841627" at bounding box center [241, 26] width 370 height 20
type input "1809841627"
click at [410, 19] on button "search-icon" at bounding box center [404, 26] width 32 height 22
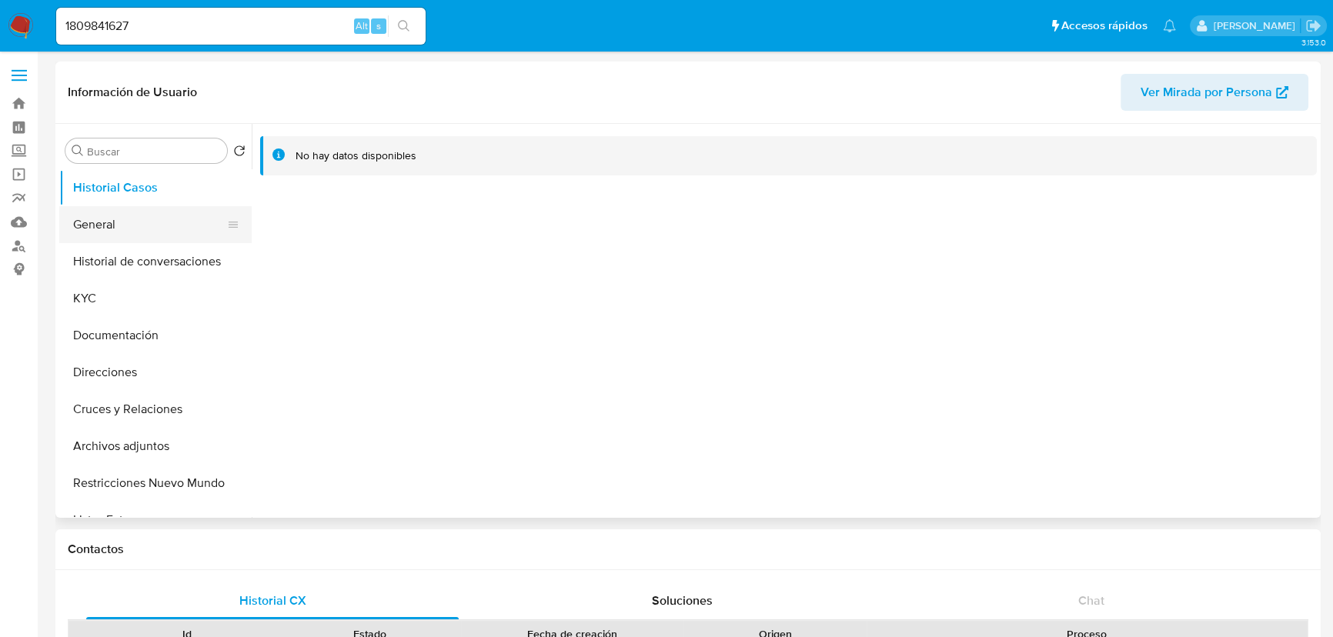
select select "10"
click at [77, 210] on button "General" at bounding box center [149, 224] width 180 height 37
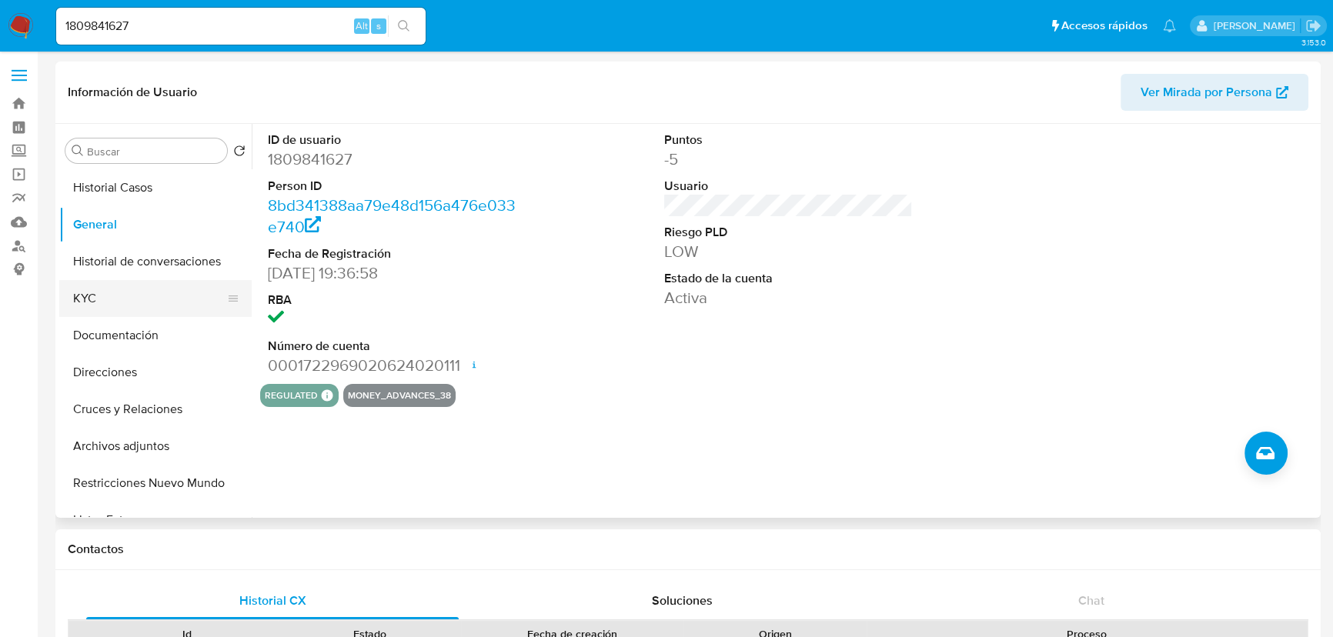
click at [120, 299] on button "KYC" at bounding box center [149, 298] width 180 height 37
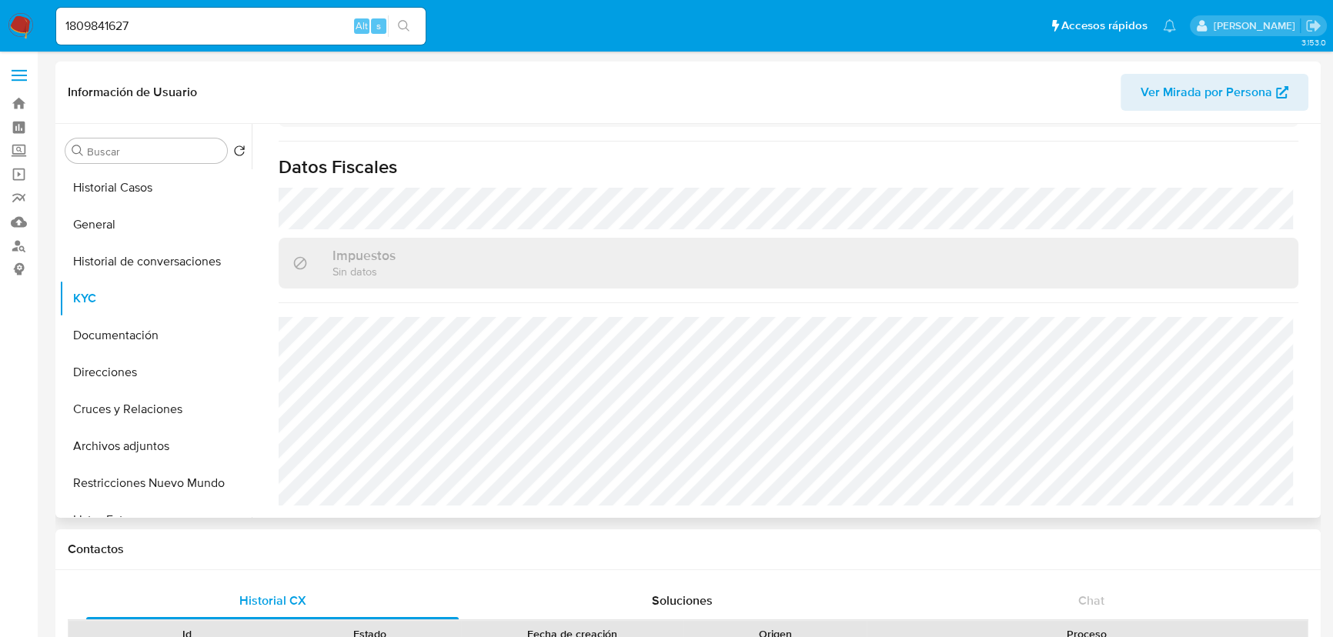
scroll to position [897, 0]
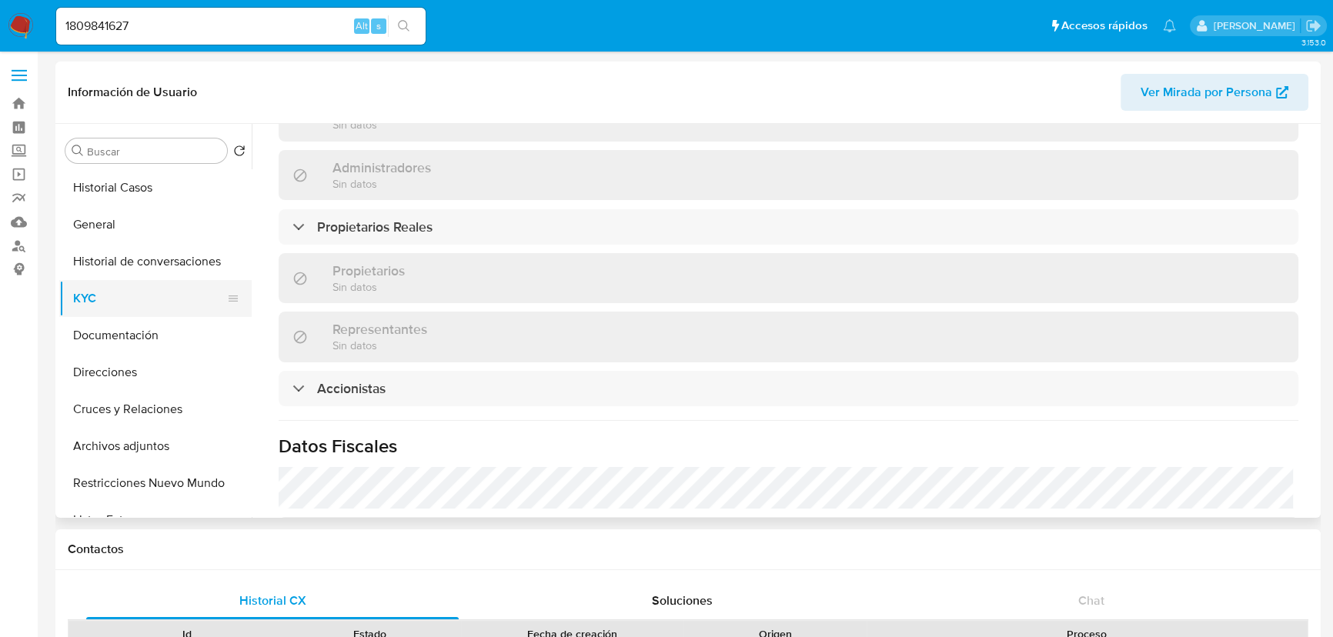
click at [155, 327] on button "Documentación" at bounding box center [155, 335] width 192 height 37
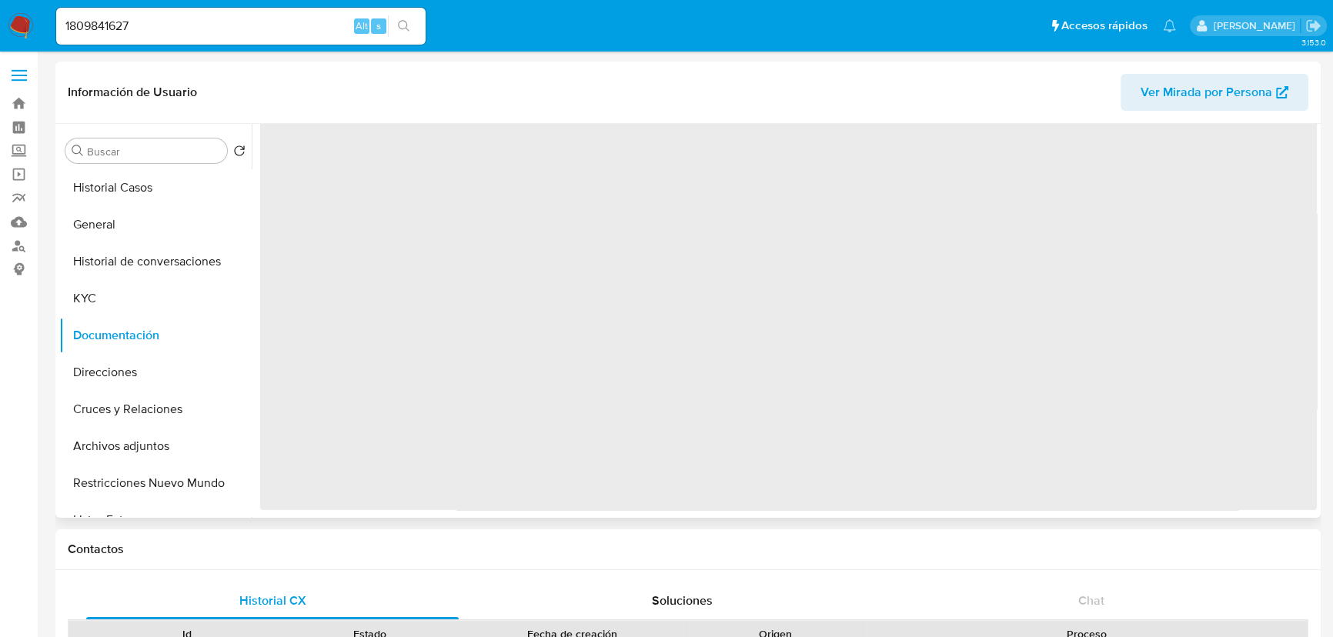
scroll to position [0, 0]
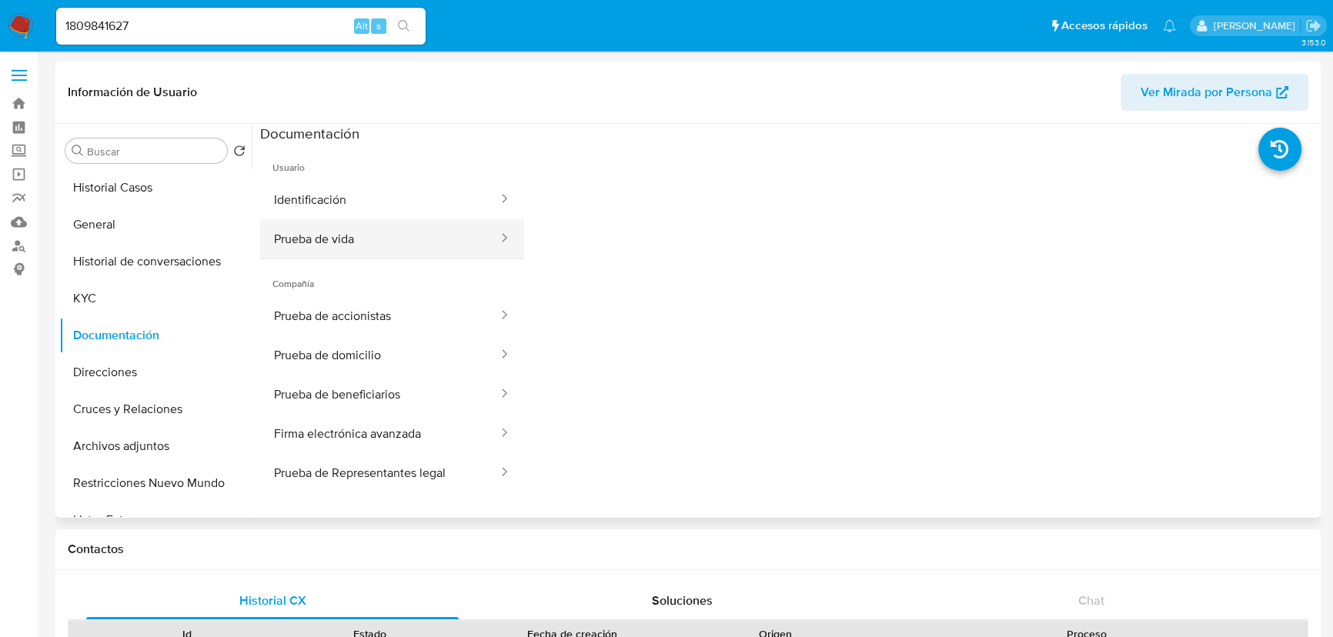
click at [365, 238] on button "Prueba de vida" at bounding box center [379, 238] width 239 height 39
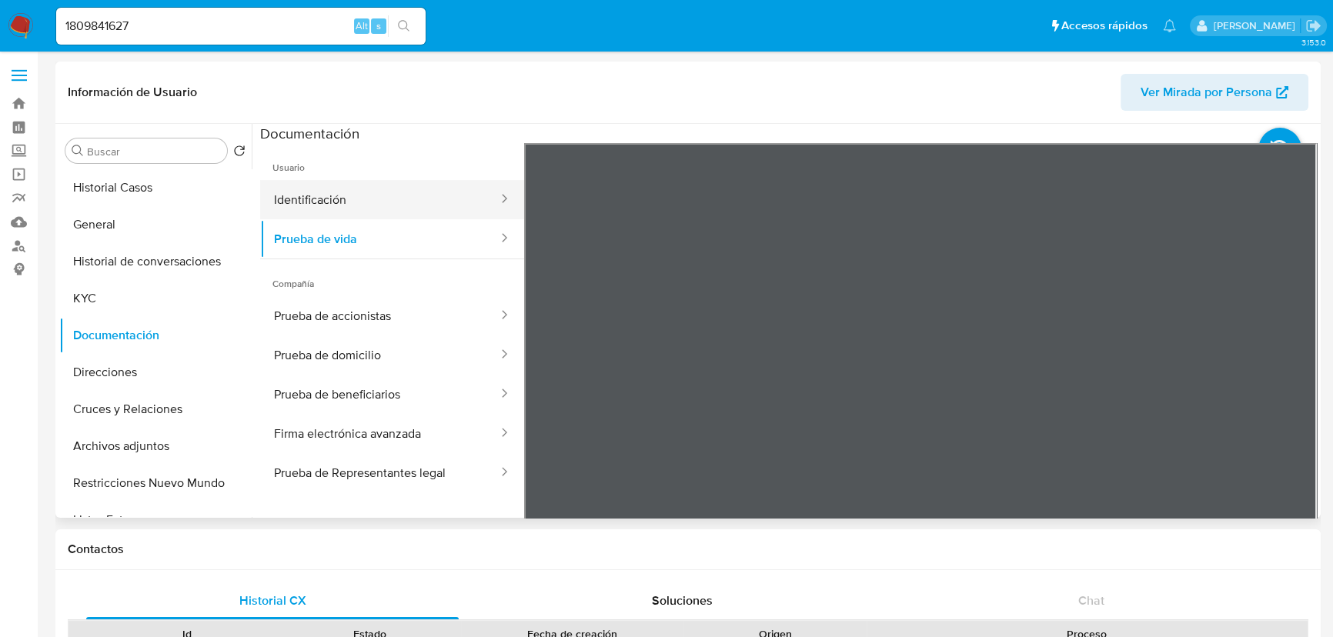
click at [361, 193] on button "Identificación" at bounding box center [379, 199] width 239 height 39
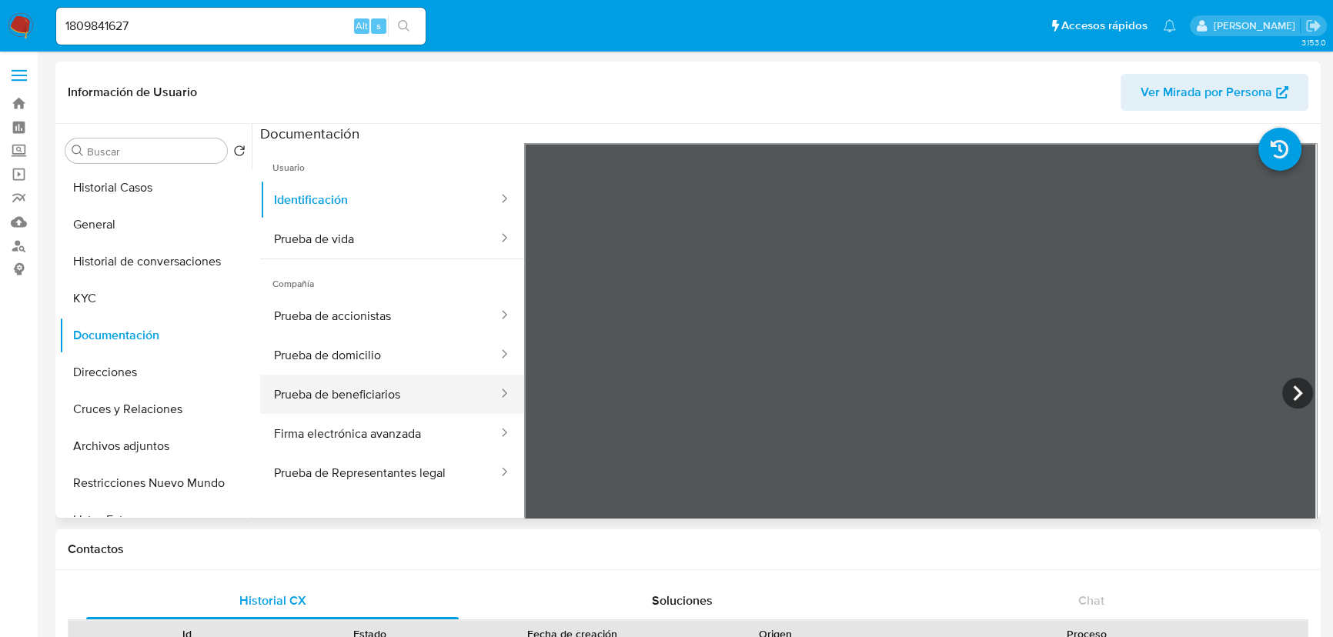
click at [410, 402] on button "Prueba de beneficiarios" at bounding box center [379, 394] width 239 height 39
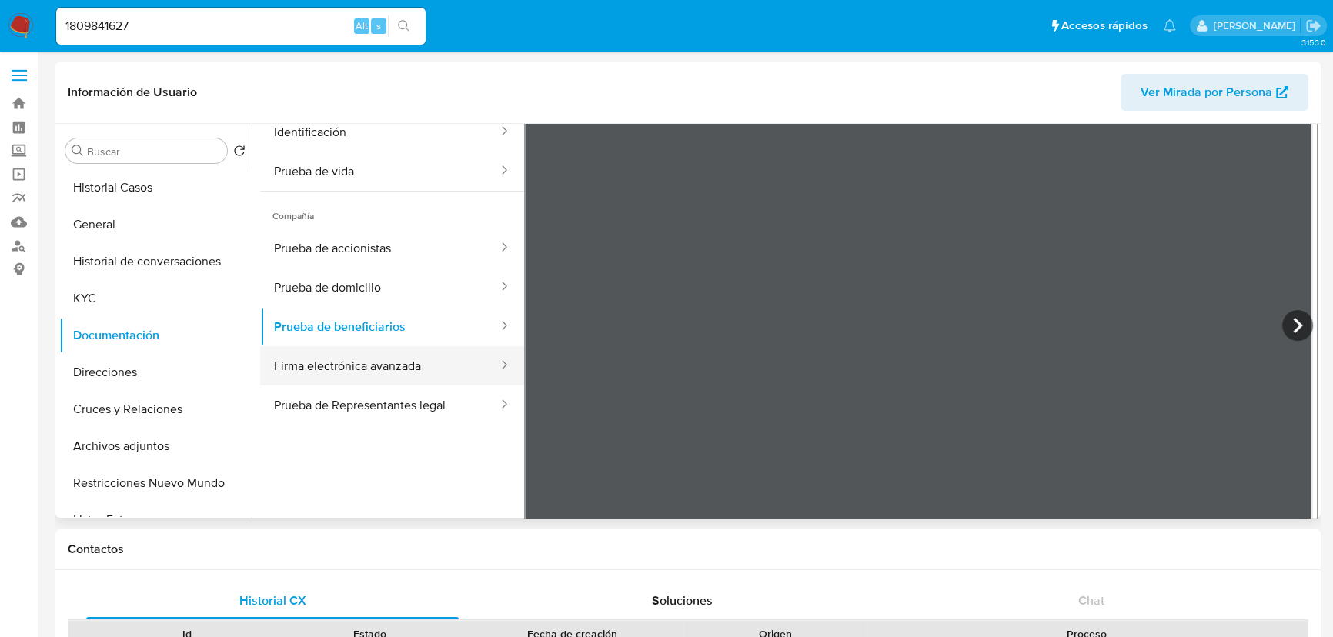
scroll to position [134, 0]
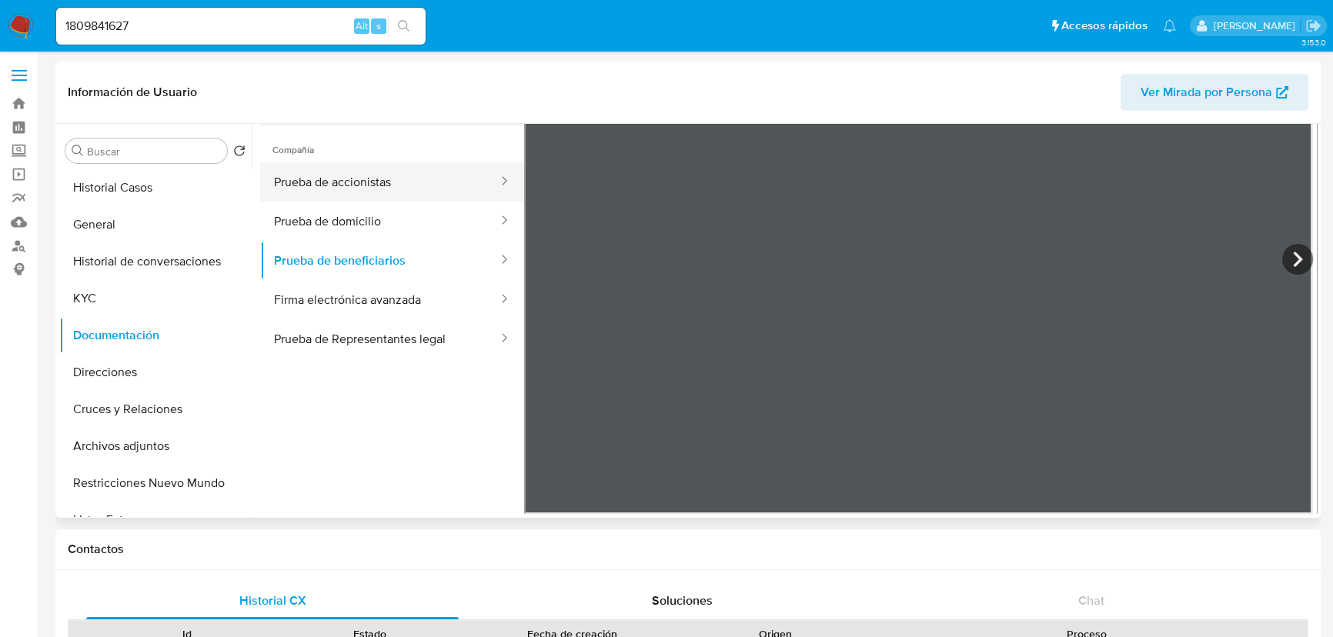
click at [371, 192] on button "Prueba de accionistas" at bounding box center [379, 181] width 239 height 39
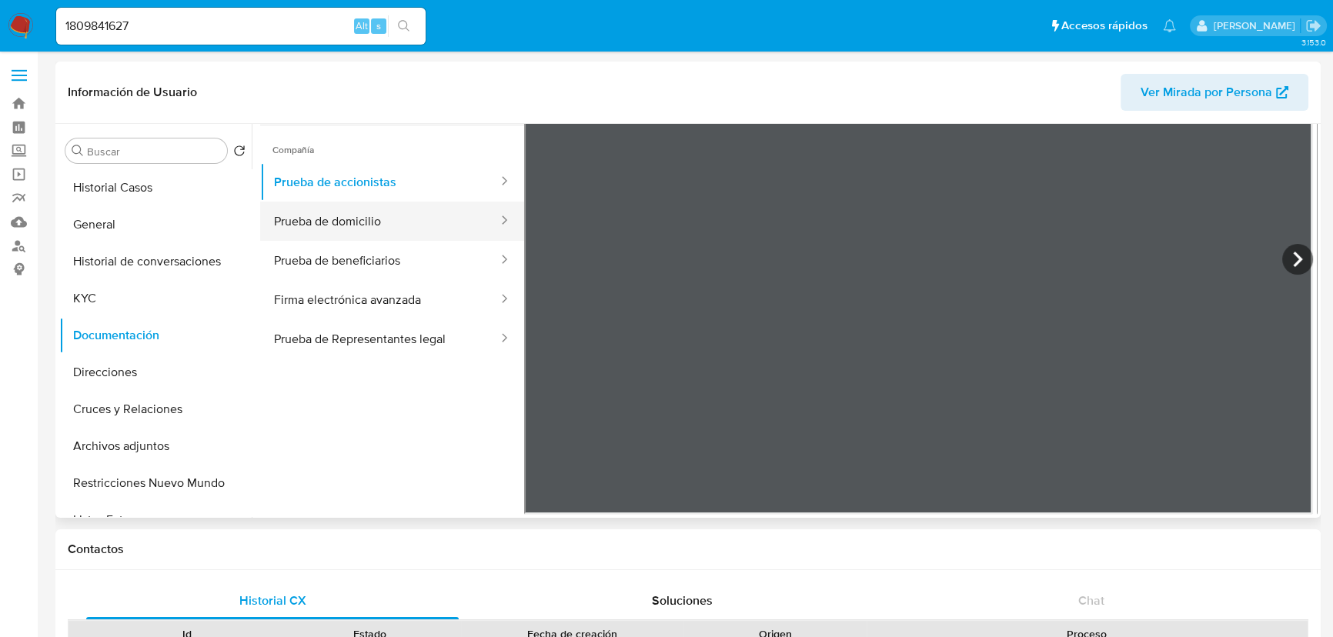
click at [371, 226] on button "Prueba de domicilio" at bounding box center [379, 221] width 239 height 39
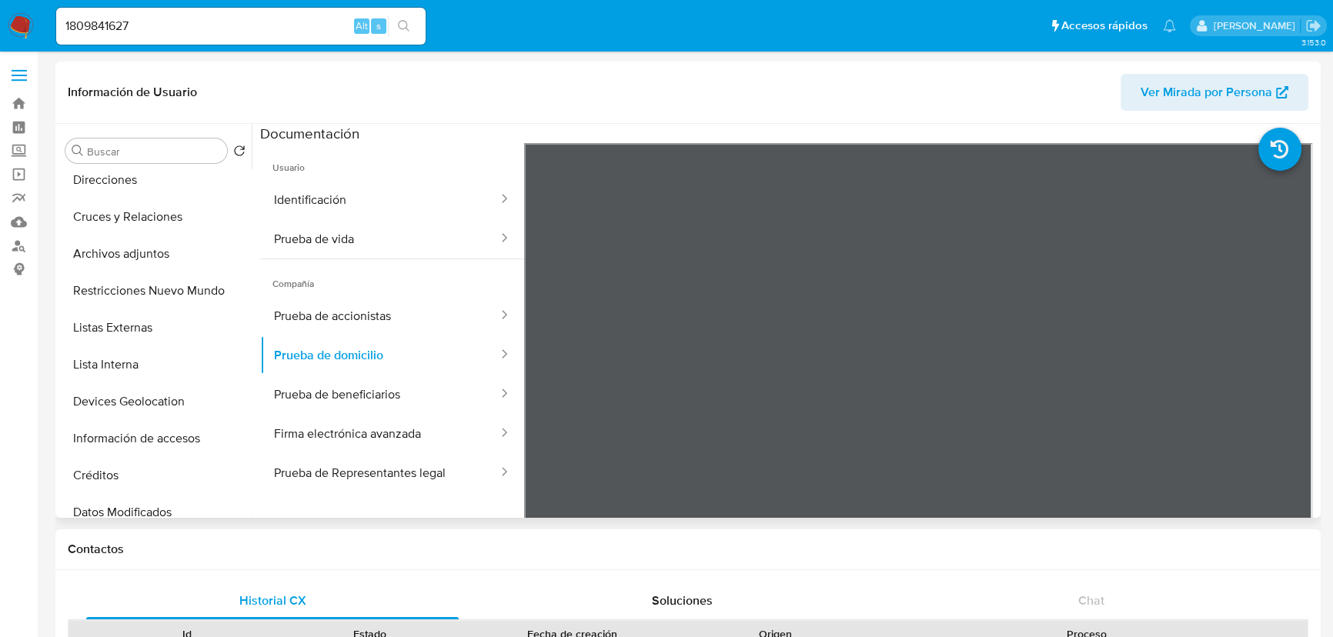
scroll to position [0, 0]
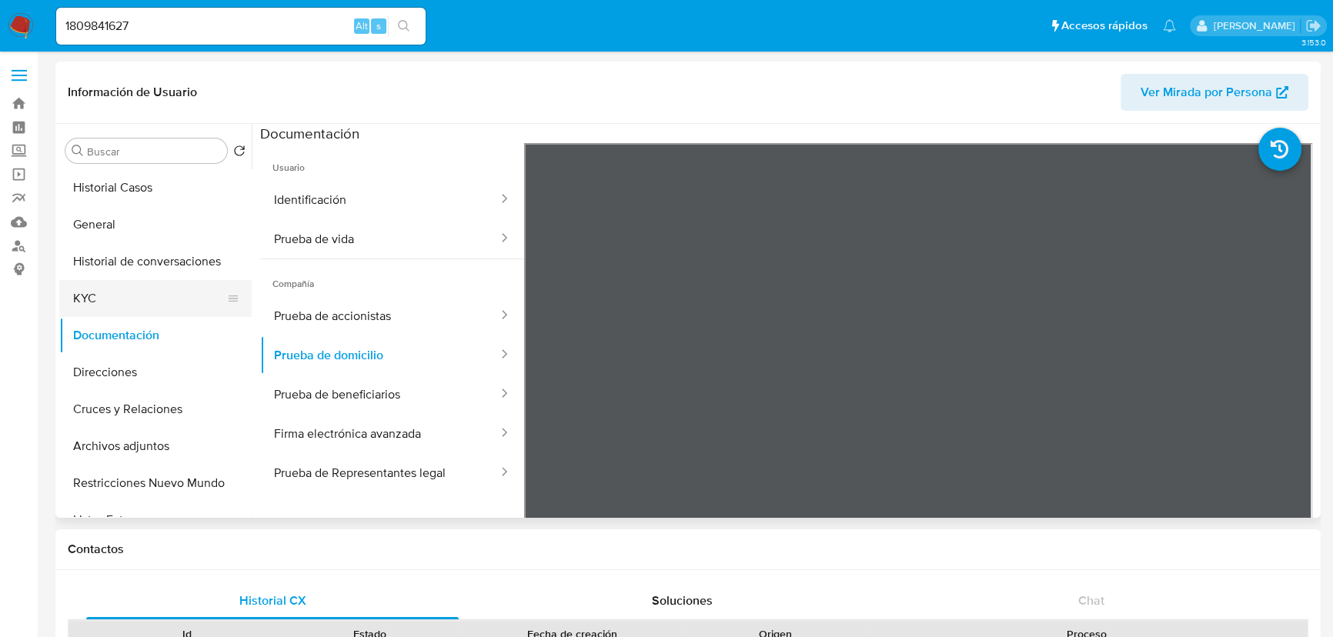
drag, startPoint x: 92, startPoint y: 301, endPoint x: 239, endPoint y: 286, distance: 147.8
click at [95, 301] on button "KYC" at bounding box center [149, 298] width 180 height 37
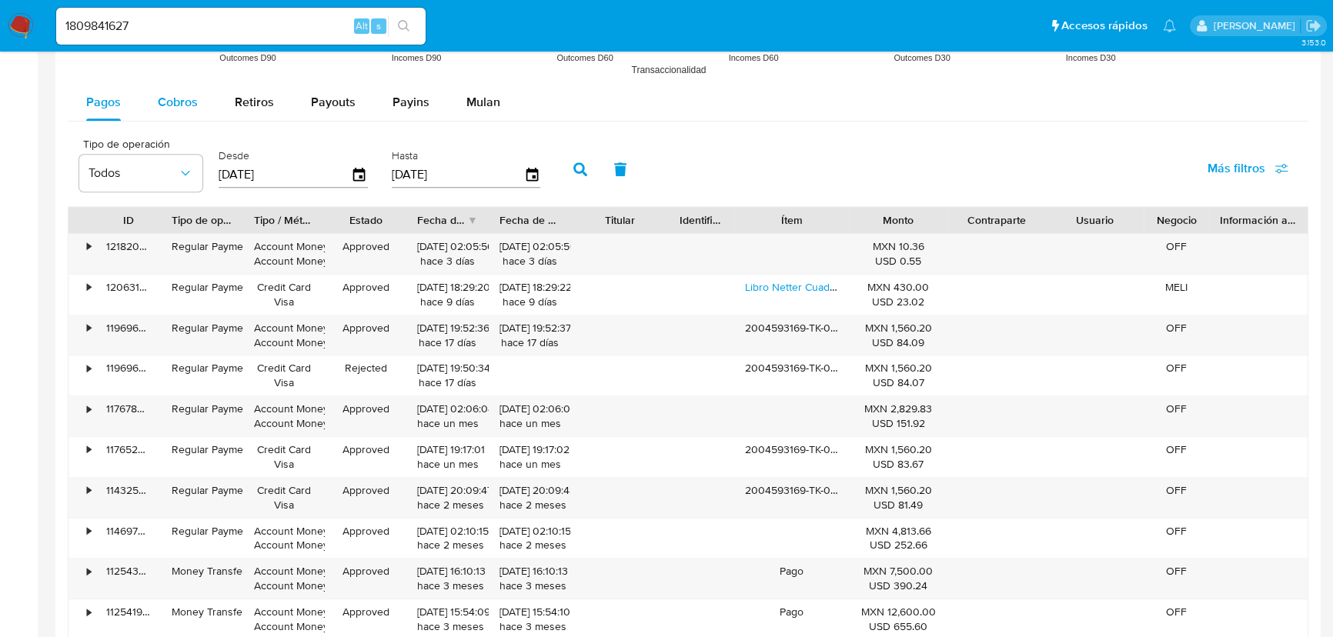
scroll to position [1400, 0]
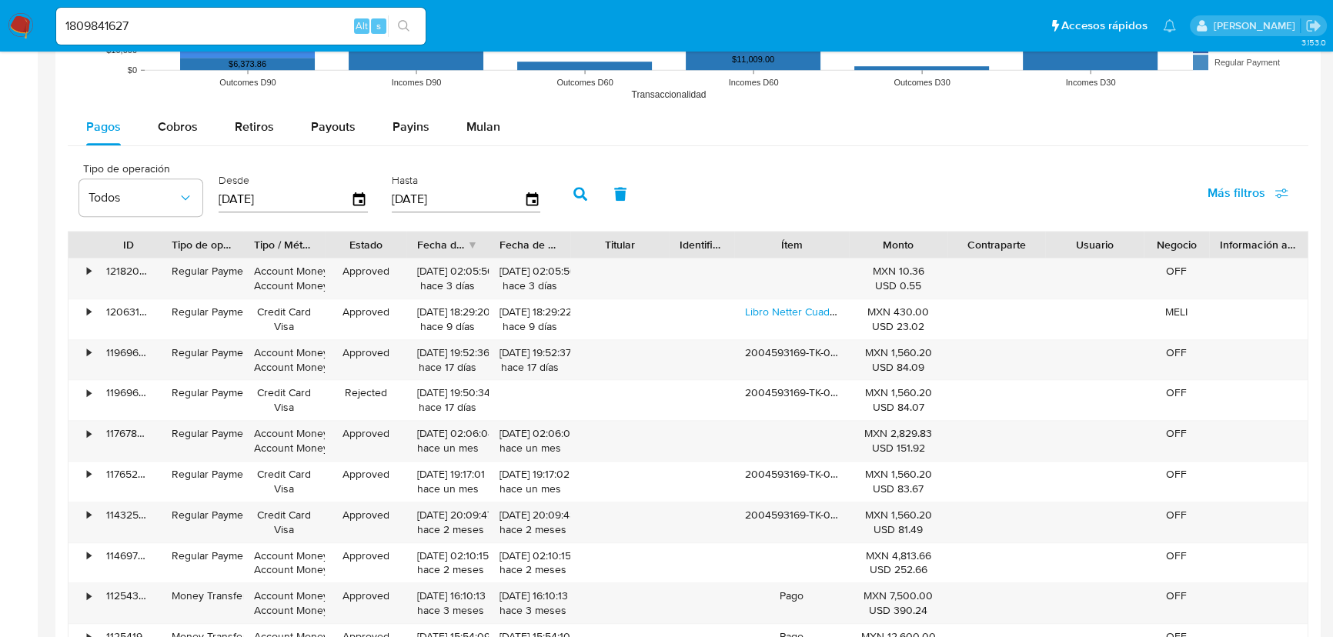
drag, startPoint x: 175, startPoint y: 142, endPoint x: 205, endPoint y: 151, distance: 31.4
click at [176, 143] on div "Cobros" at bounding box center [178, 127] width 40 height 37
select select "10"
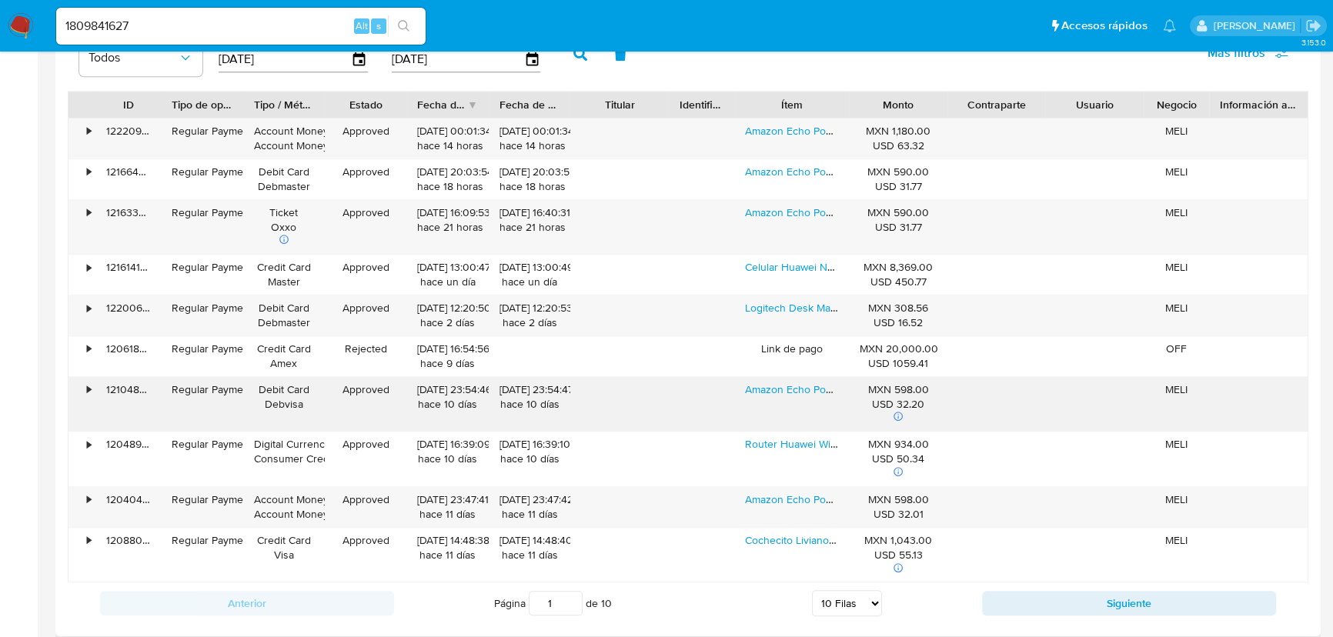
scroll to position [1609, 0]
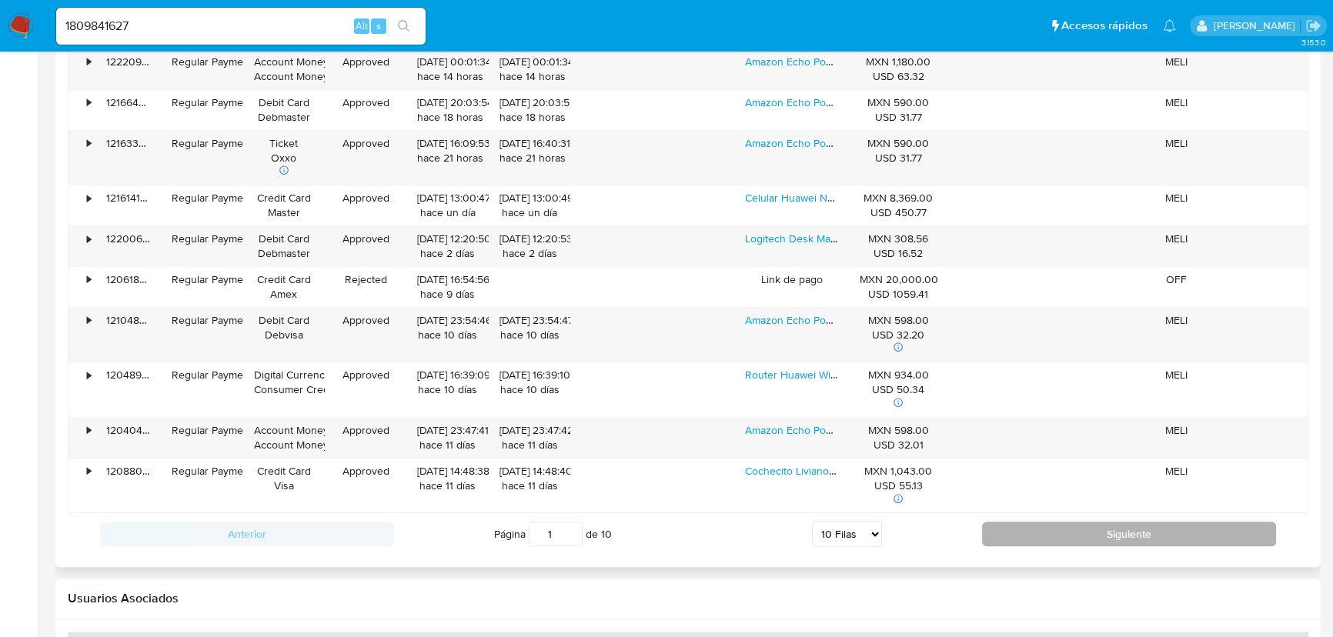
click at [1016, 529] on button "Siguiente" at bounding box center [1129, 534] width 294 height 25
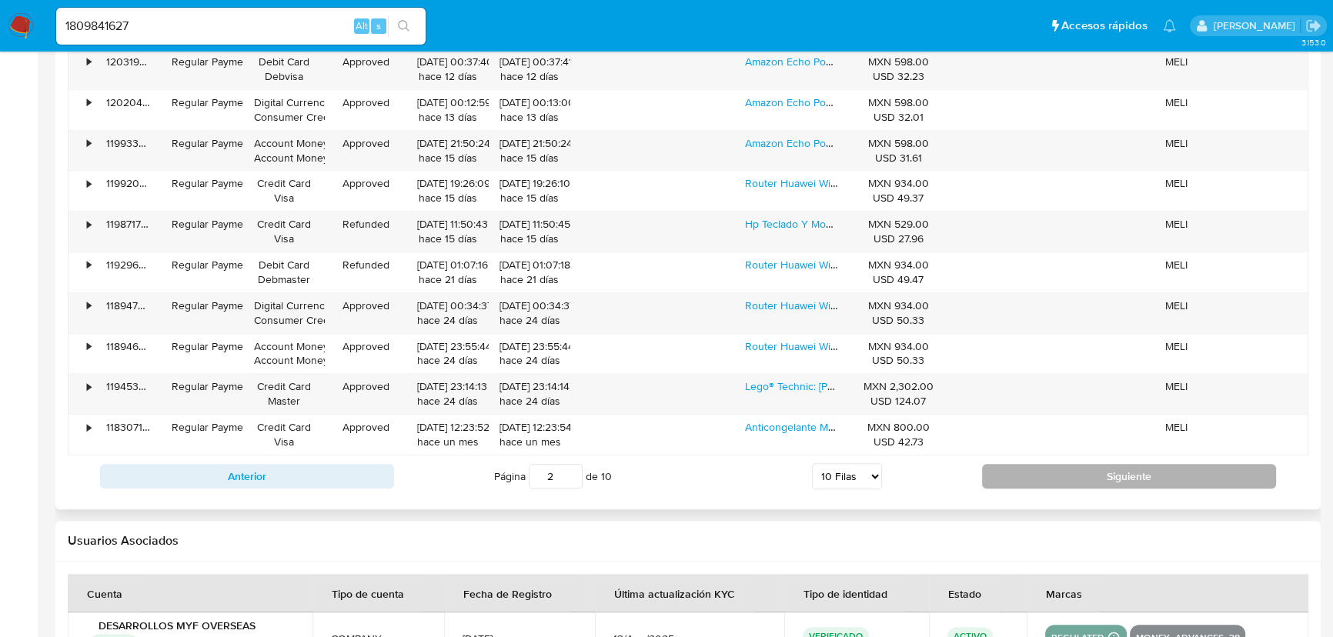
click at [1016, 529] on div "Usuarios Asociados" at bounding box center [688, 541] width 1266 height 41
drag, startPoint x: 1063, startPoint y: 502, endPoint x: 1082, endPoint y: 494, distance: 20.7
click at [1099, 473] on button "Siguiente" at bounding box center [1129, 476] width 294 height 25
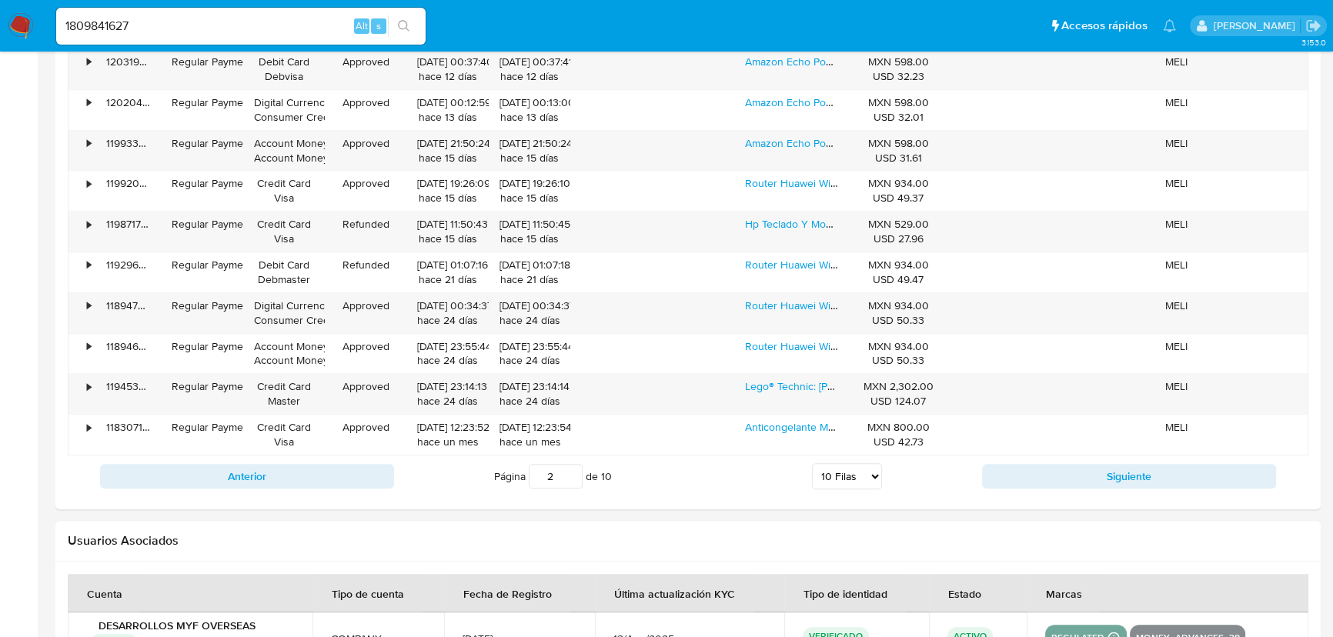
type input "3"
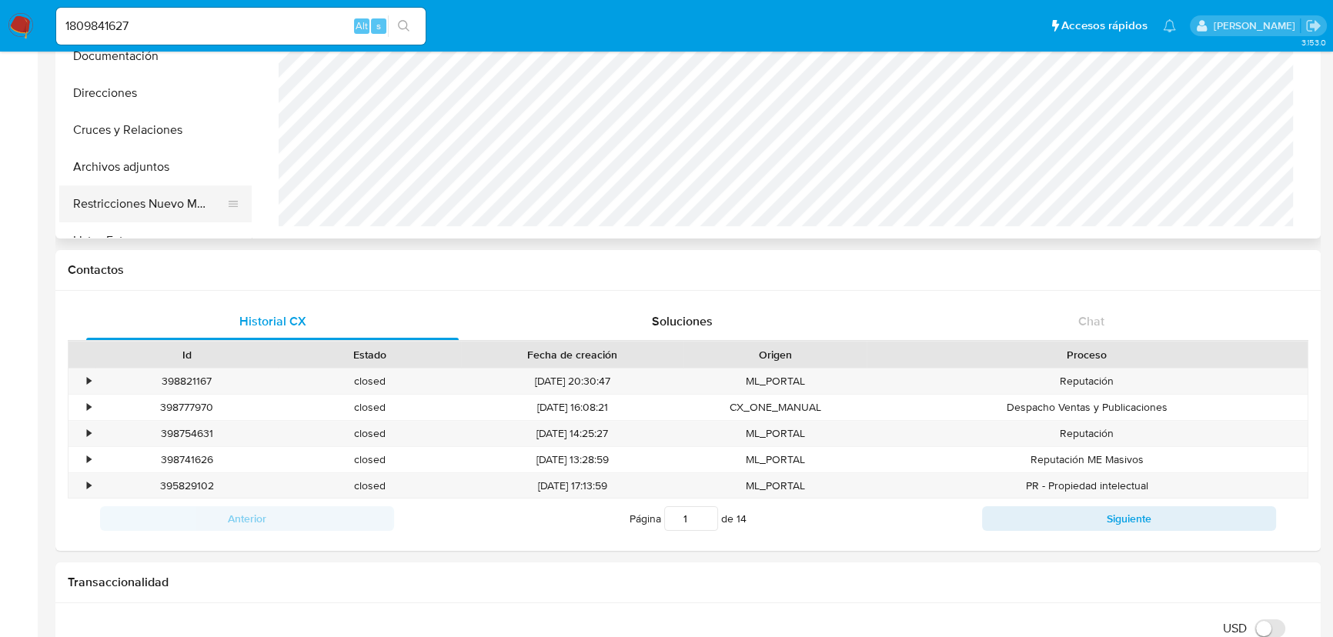
scroll to position [0, 0]
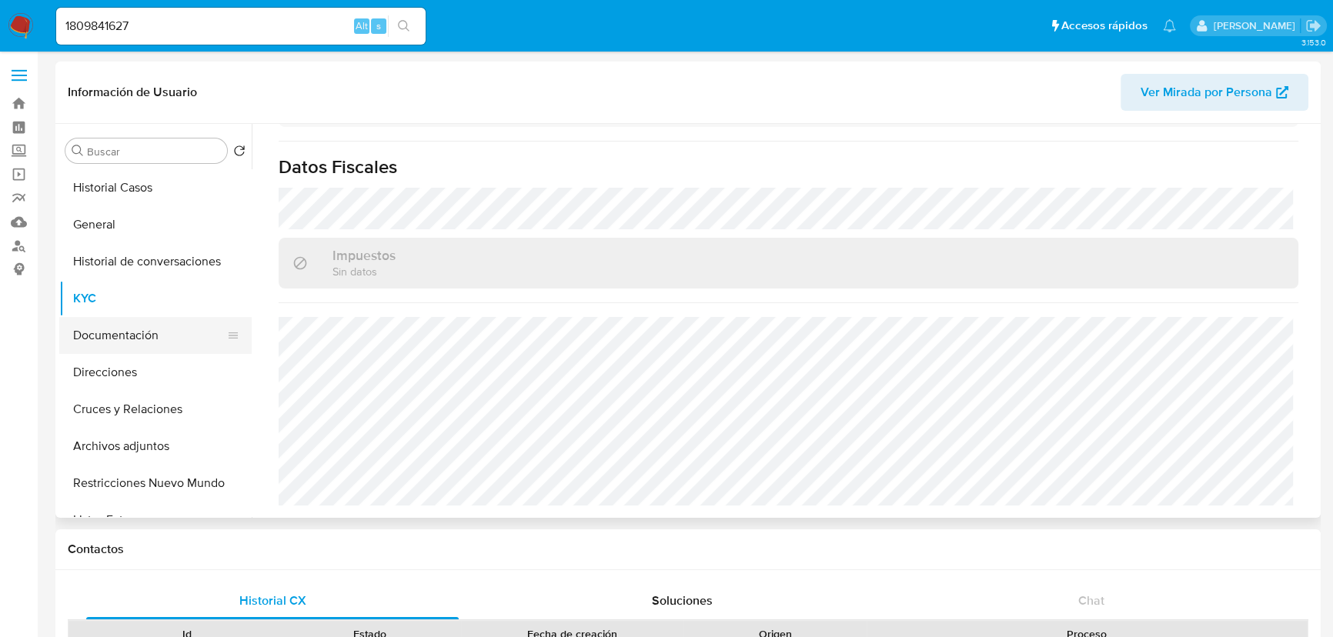
drag, startPoint x: 180, startPoint y: 339, endPoint x: 212, endPoint y: 322, distance: 36.5
click at [179, 338] on button "Documentación" at bounding box center [149, 335] width 180 height 37
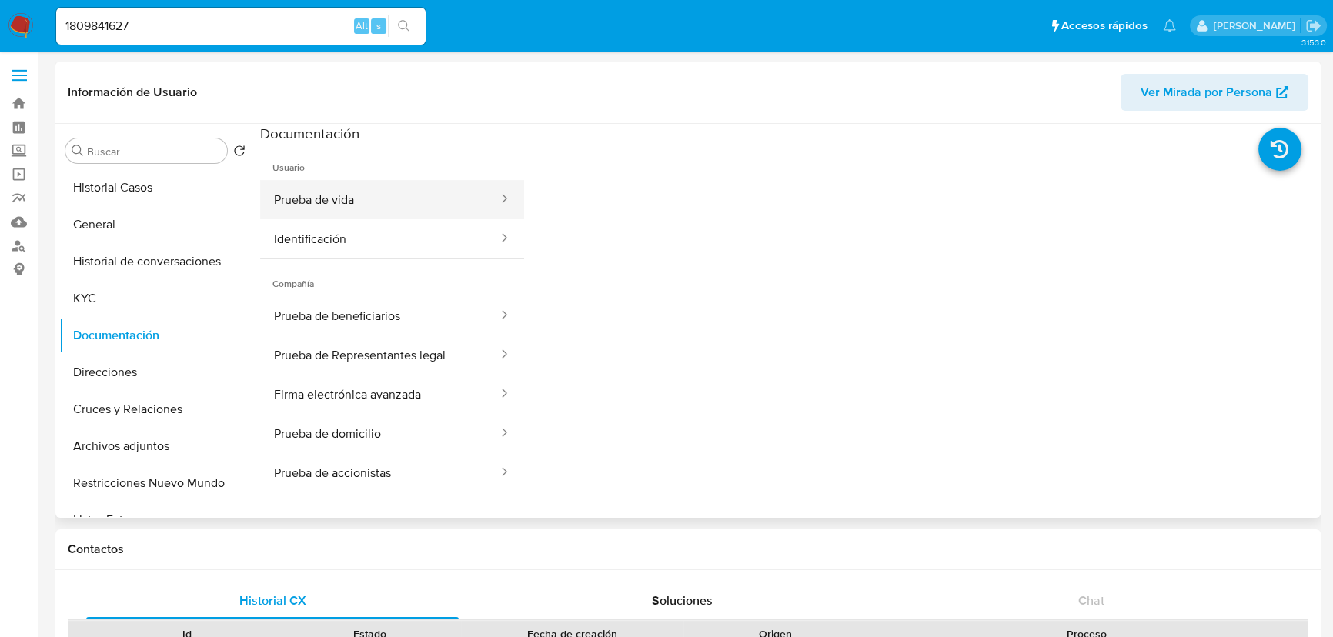
click at [361, 180] on button "Prueba de vida" at bounding box center [379, 199] width 239 height 39
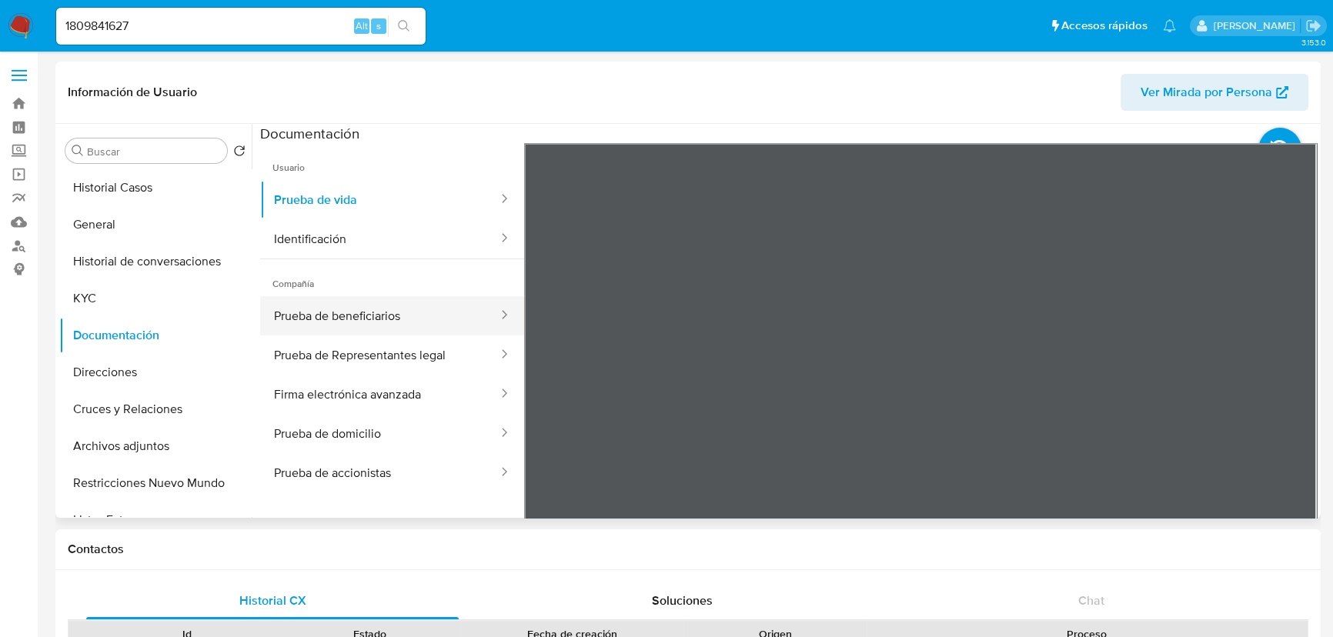
drag, startPoint x: 370, startPoint y: 303, endPoint x: 440, endPoint y: 319, distance: 71.3
click at [370, 304] on button "Prueba de beneficiarios" at bounding box center [379, 315] width 239 height 39
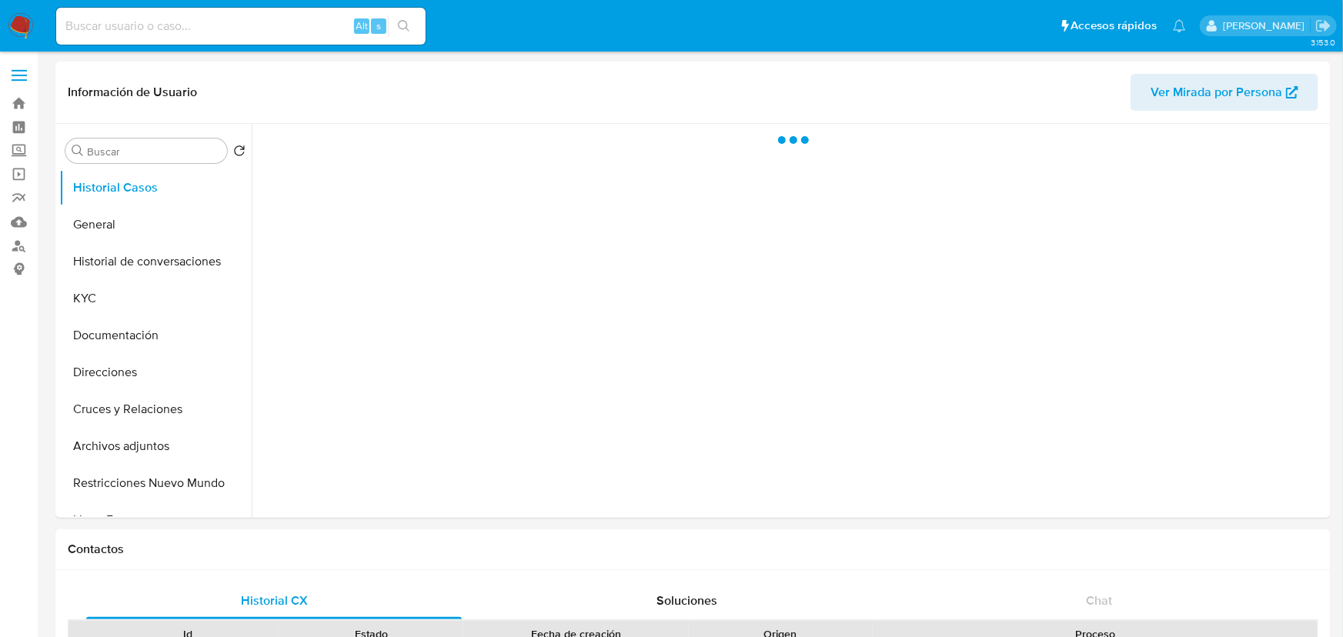
select select "10"
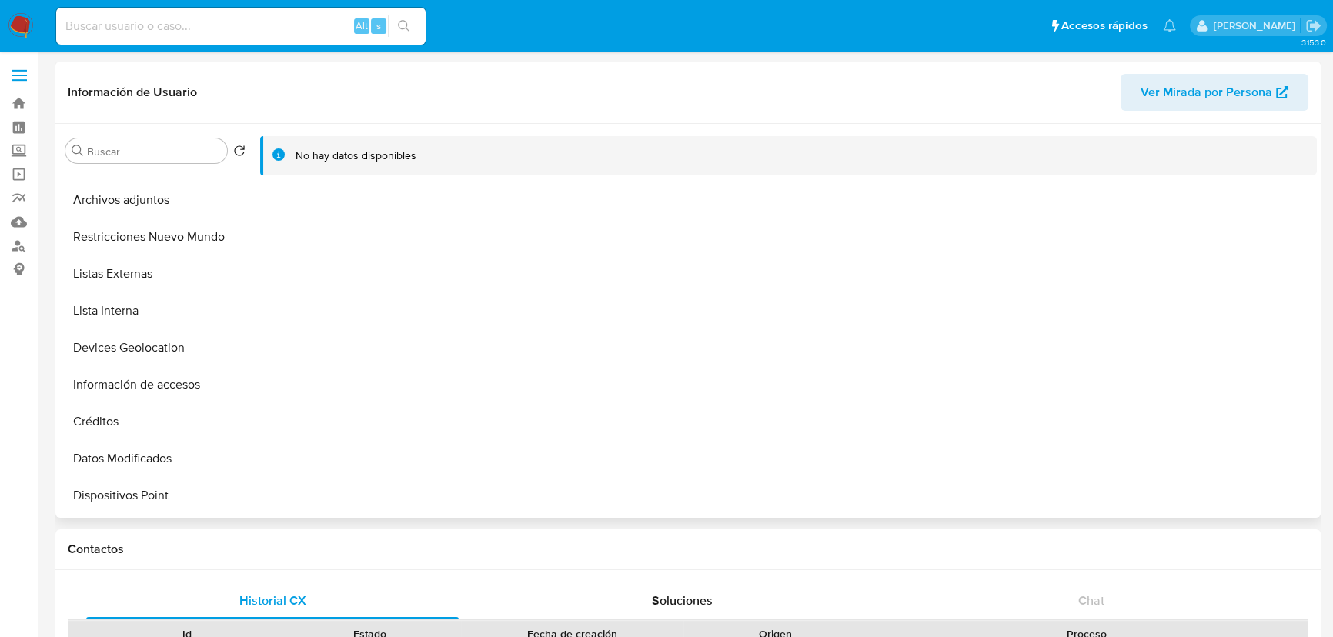
scroll to position [69, 0]
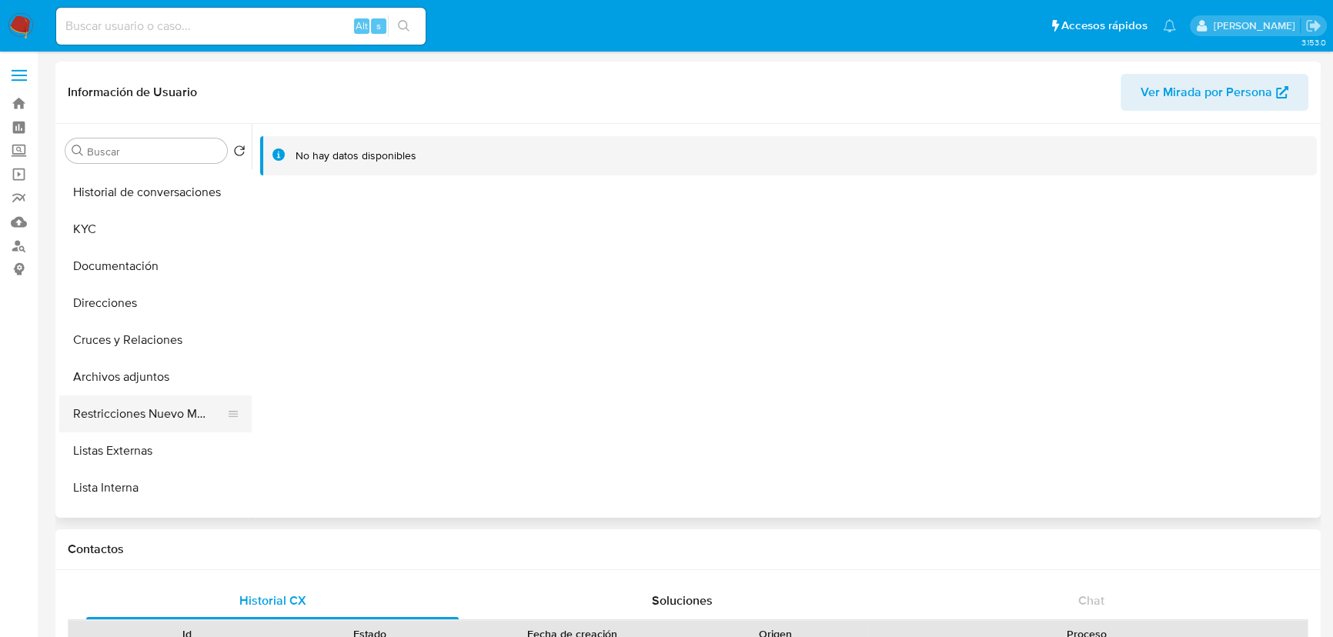
click at [159, 403] on button "Restricciones Nuevo Mundo" at bounding box center [149, 414] width 180 height 37
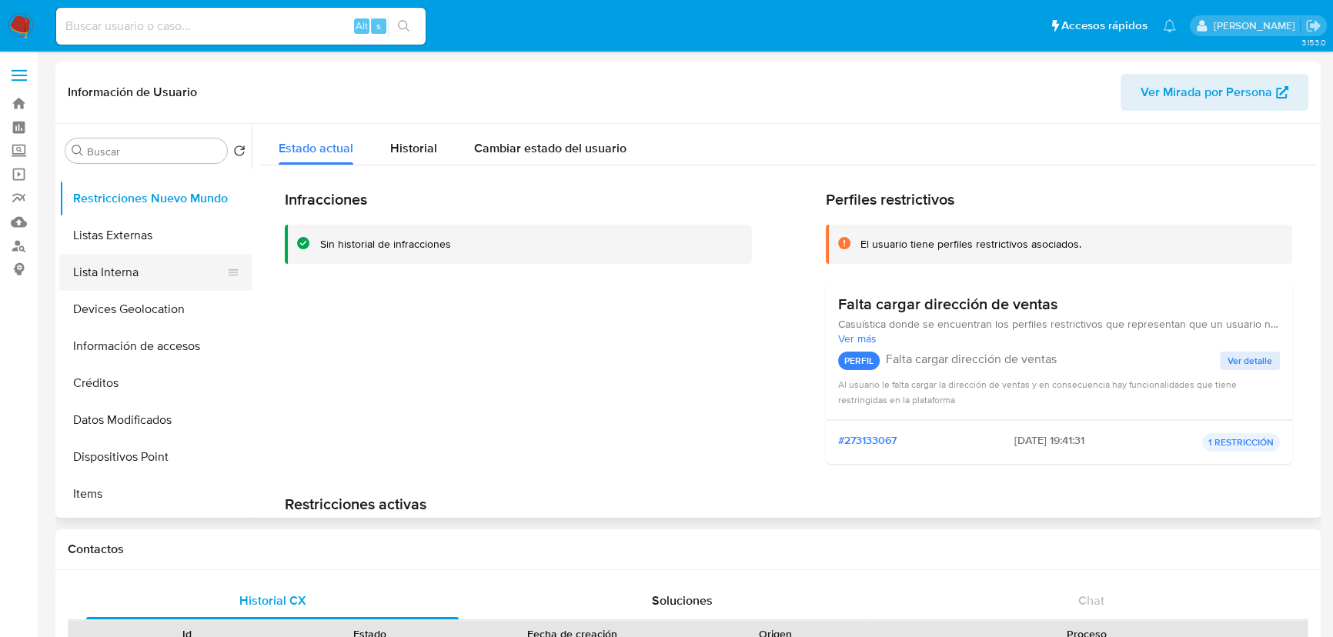
scroll to position [350, 0]
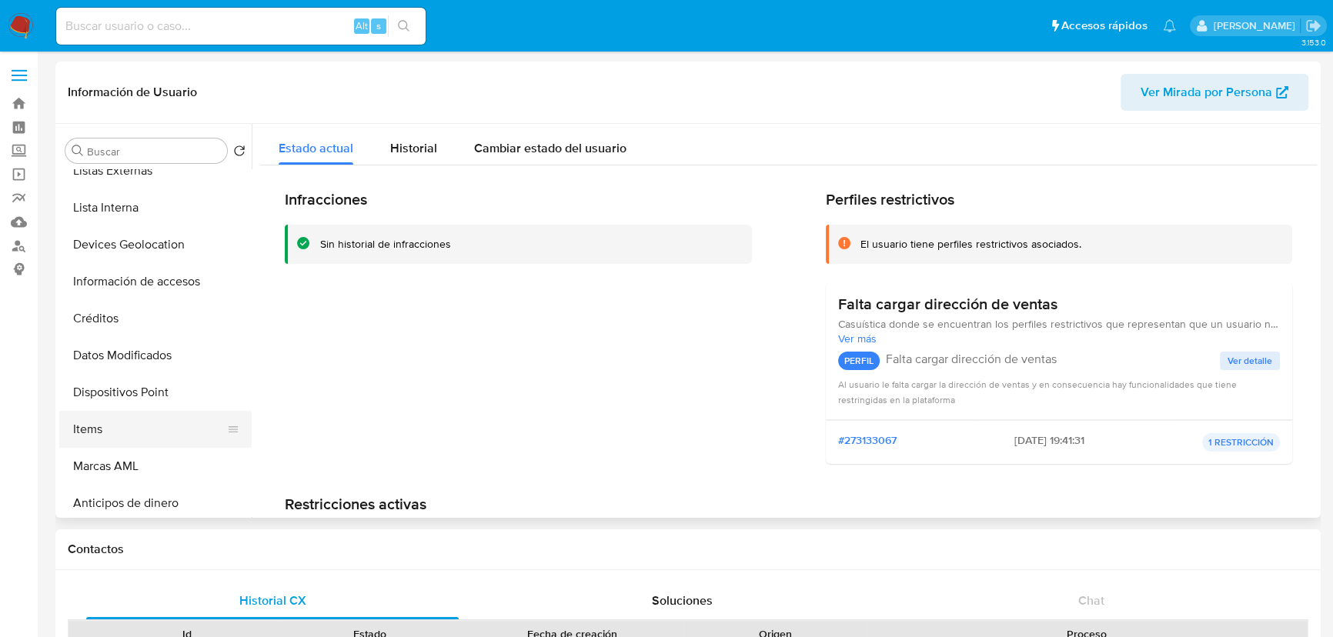
click at [132, 425] on button "Items" at bounding box center [149, 429] width 180 height 37
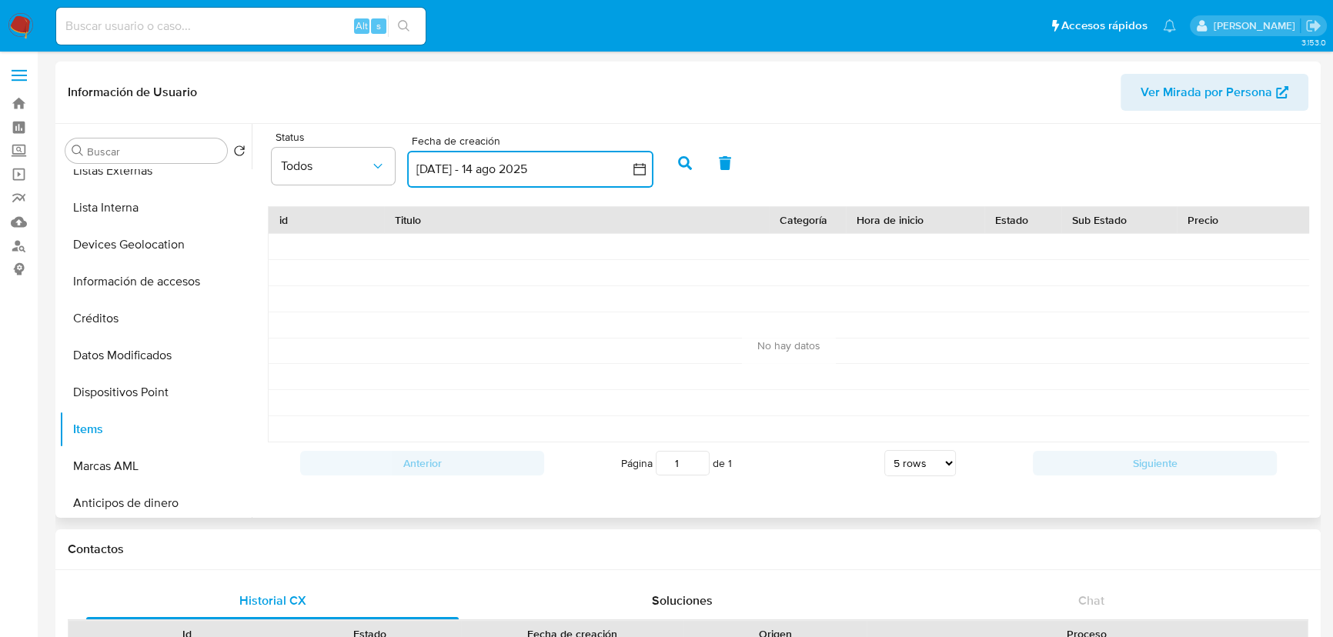
click at [627, 168] on button "[DATE] - 14 ago 2025" at bounding box center [530, 169] width 246 height 37
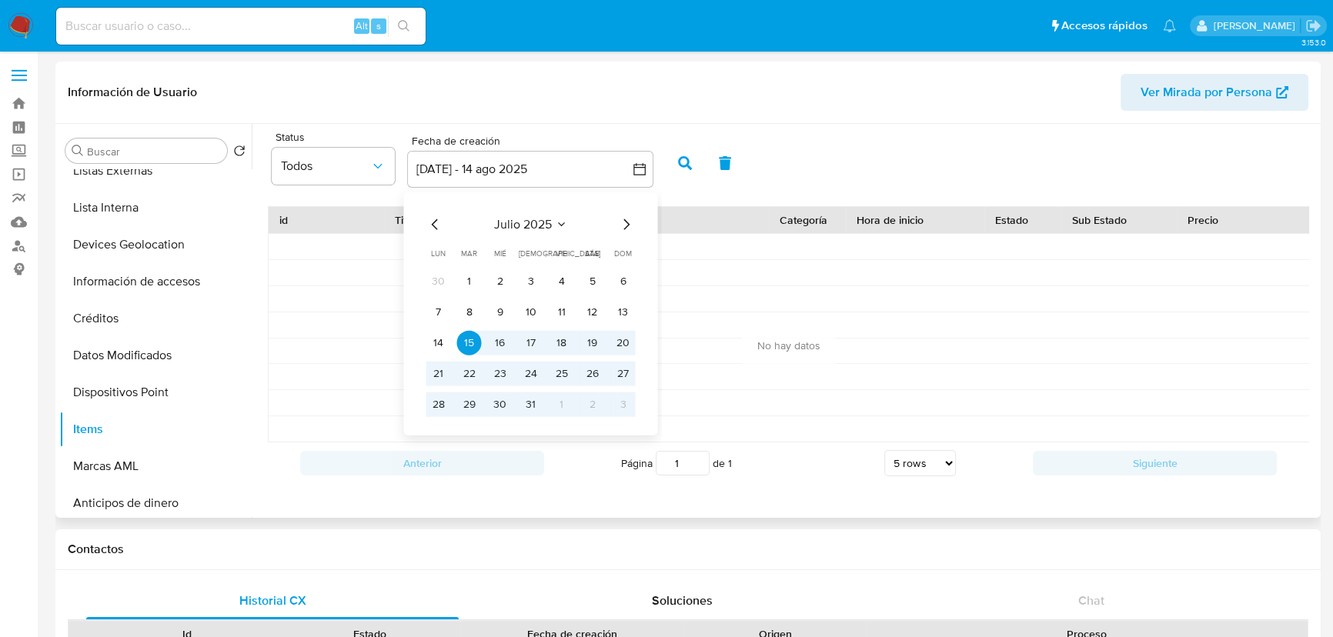
click at [439, 225] on icon "Mes anterior" at bounding box center [435, 225] width 18 height 18
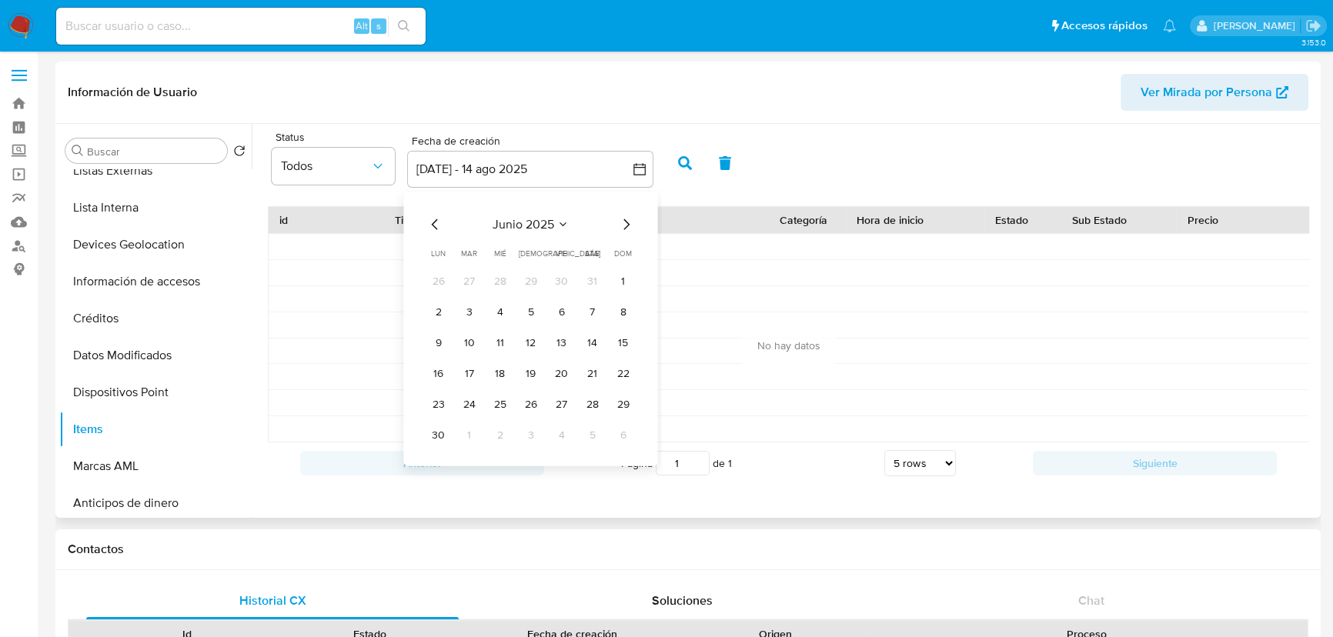
click at [435, 228] on icon "Mes anterior" at bounding box center [435, 225] width 18 height 18
click at [435, 228] on icon "Mes anterior" at bounding box center [434, 224] width 6 height 11
click at [588, 282] on button "1" at bounding box center [592, 281] width 25 height 25
click at [626, 223] on icon "Mes siguiente" at bounding box center [626, 225] width 18 height 18
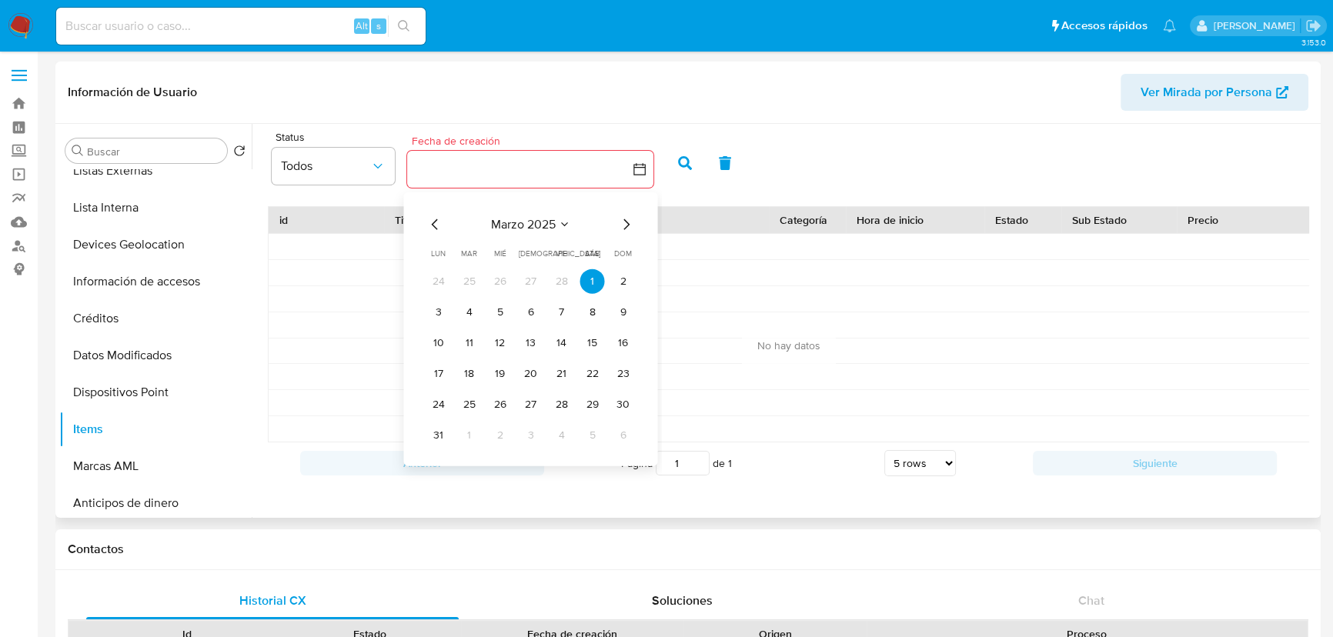
click at [624, 225] on icon "Mes siguiente" at bounding box center [626, 225] width 18 height 18
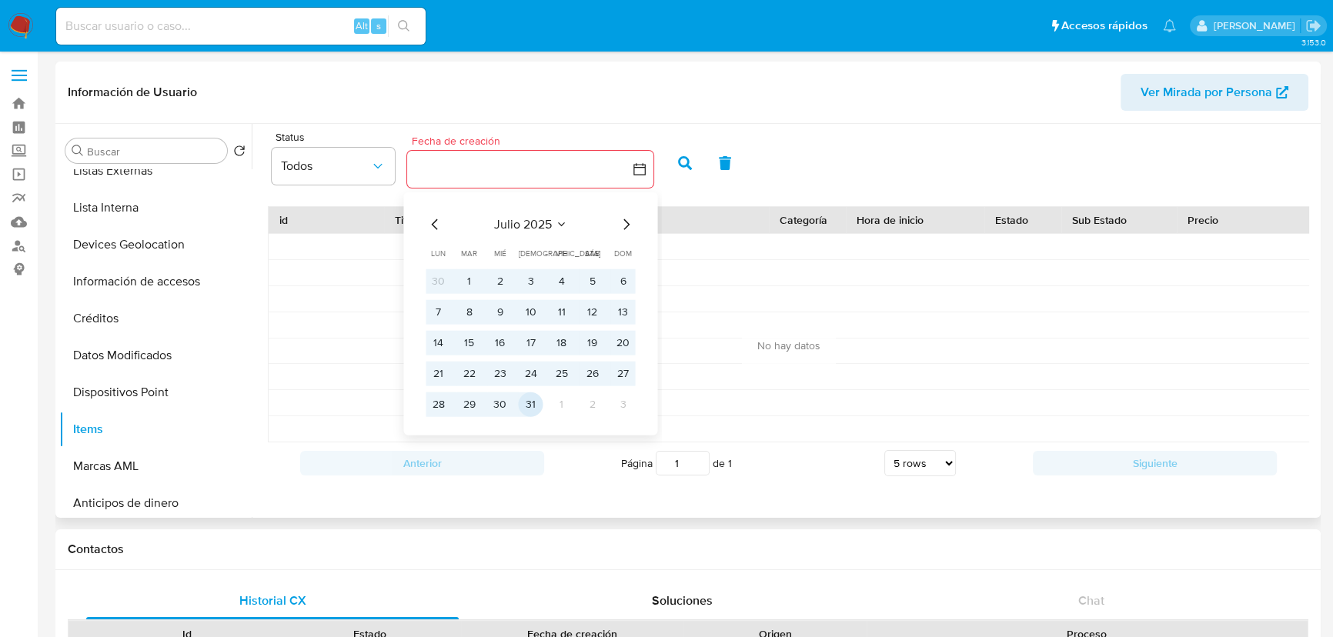
click at [530, 413] on button "31" at bounding box center [530, 405] width 25 height 25
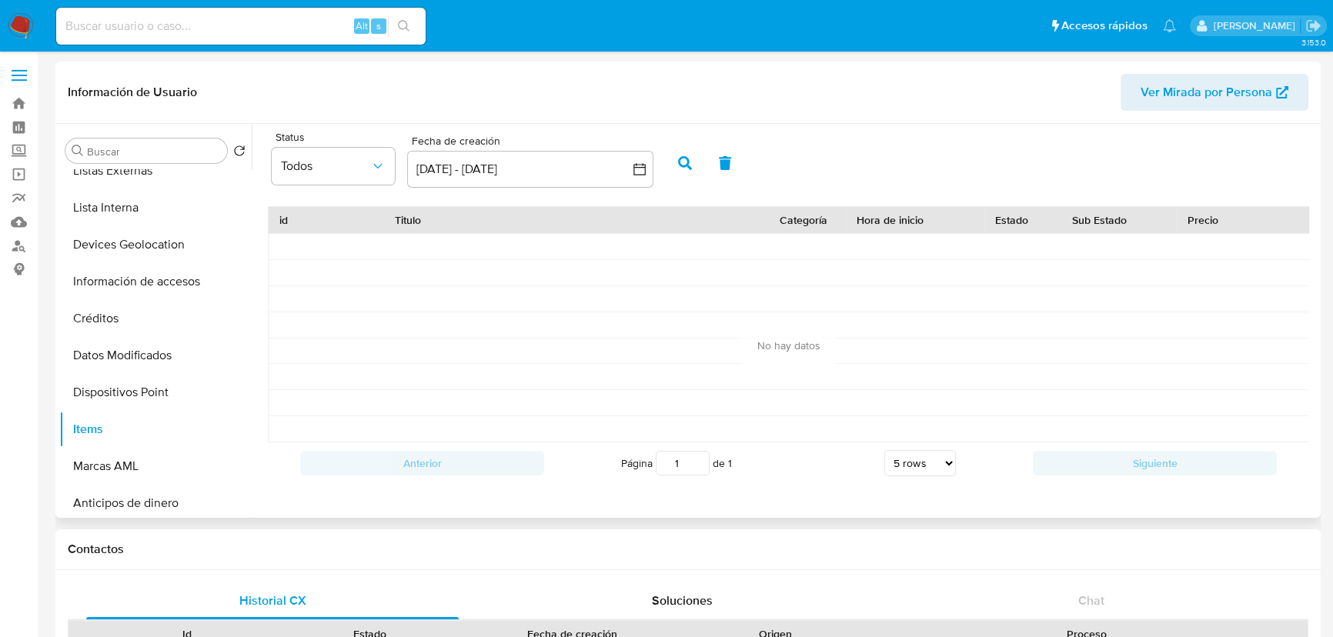
click at [688, 166] on icon "button" at bounding box center [685, 163] width 14 height 14
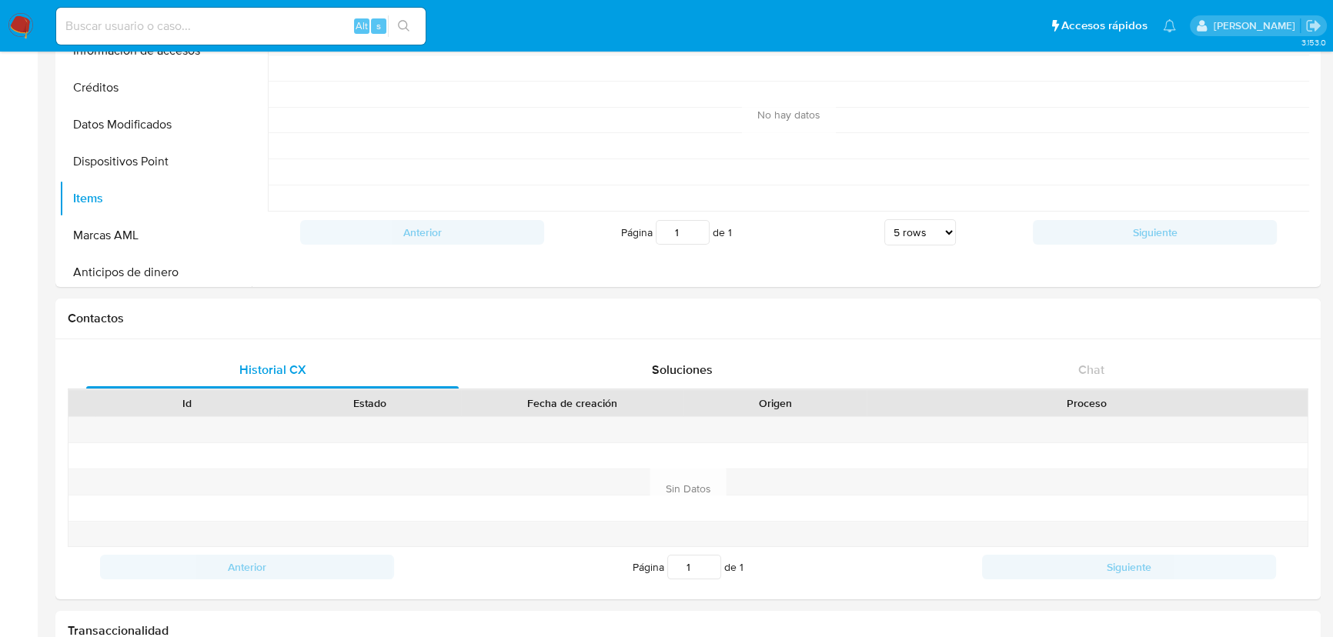
scroll to position [0, 0]
